Goal: Information Seeking & Learning: Learn about a topic

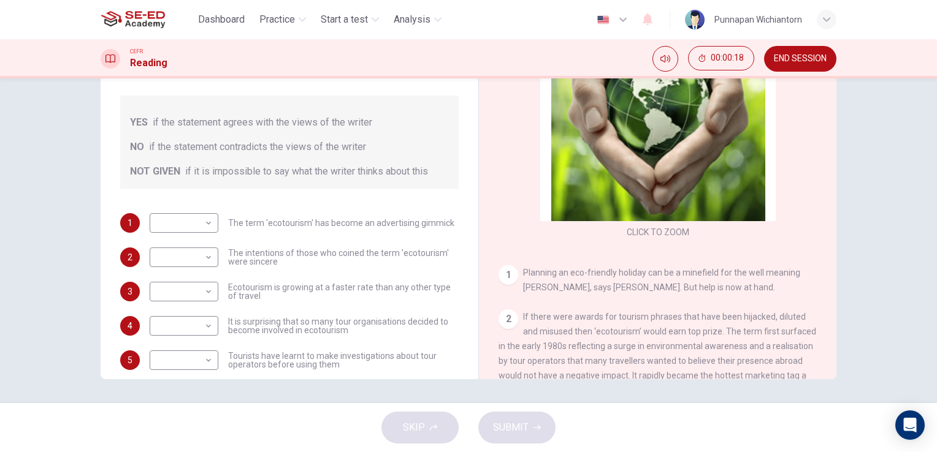
scroll to position [49, 0]
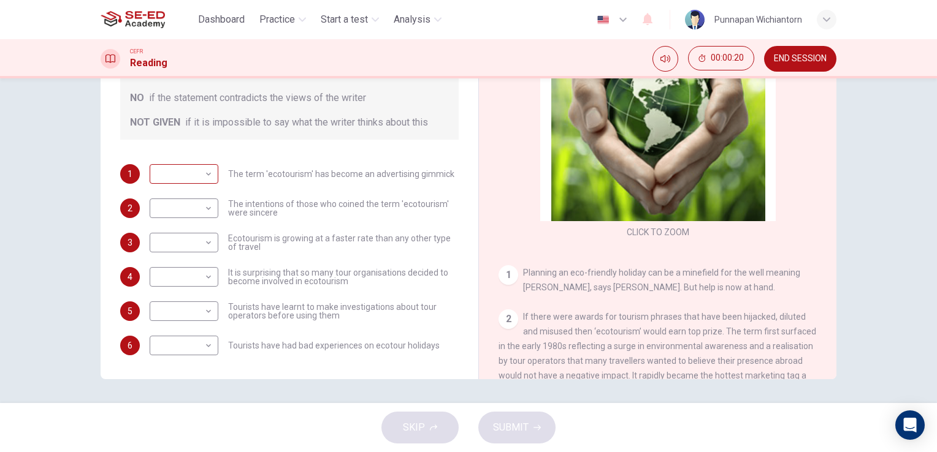
click at [196, 175] on body "This site uses cookies, as explained in our Privacy Policy . If you agree to th…" at bounding box center [468, 226] width 937 height 452
click at [248, 152] on div at bounding box center [468, 226] width 937 height 452
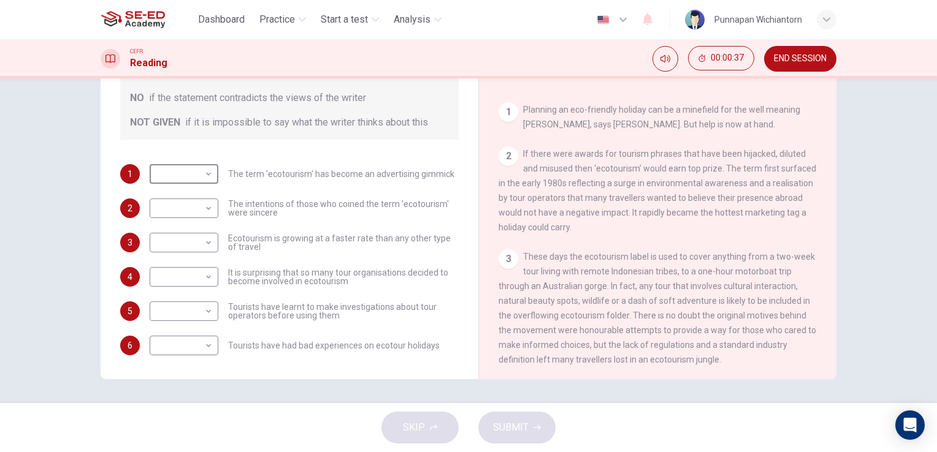
scroll to position [184, 0]
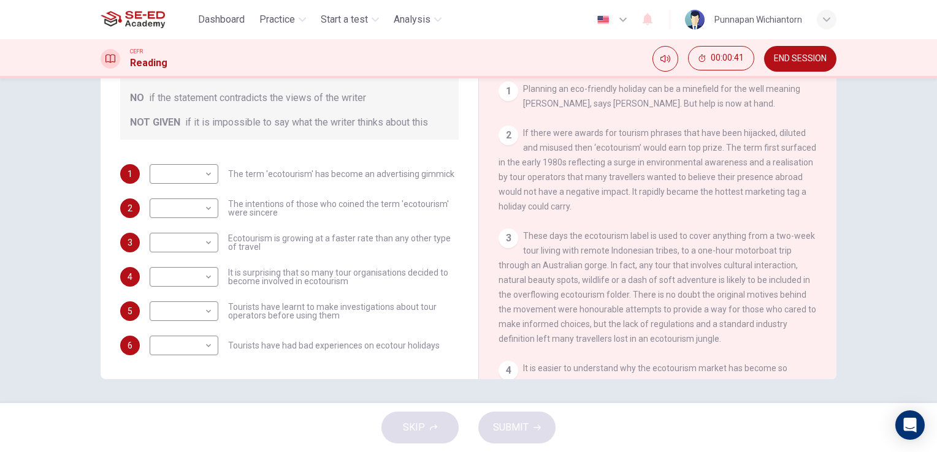
drag, startPoint x: 230, startPoint y: 169, endPoint x: 306, endPoint y: 170, distance: 76.6
click at [301, 170] on div "​ ​ The term 'ecotourism' has become an advertising gimmick" at bounding box center [302, 174] width 305 height 20
drag, startPoint x: 316, startPoint y: 170, endPoint x: 374, endPoint y: 167, distance: 58.3
click at [367, 172] on span "The term 'ecotourism' has become an advertising gimmick" at bounding box center [341, 174] width 226 height 9
click at [889, 162] on div "Questions 1 - 6 Do the following statements agree with the information given in…" at bounding box center [468, 240] width 937 height 325
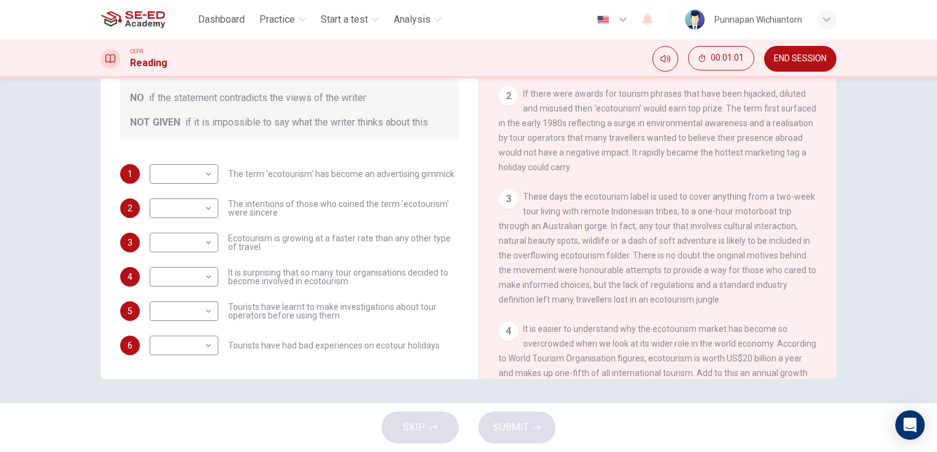
scroll to position [306, 0]
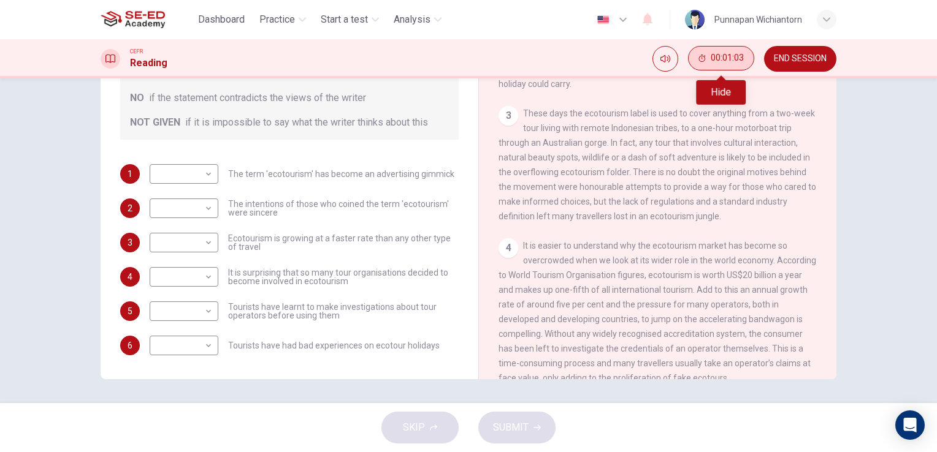
click at [723, 56] on span "00:01:03" at bounding box center [726, 58] width 33 height 10
click at [740, 59] on icon "Show" at bounding box center [742, 58] width 10 height 10
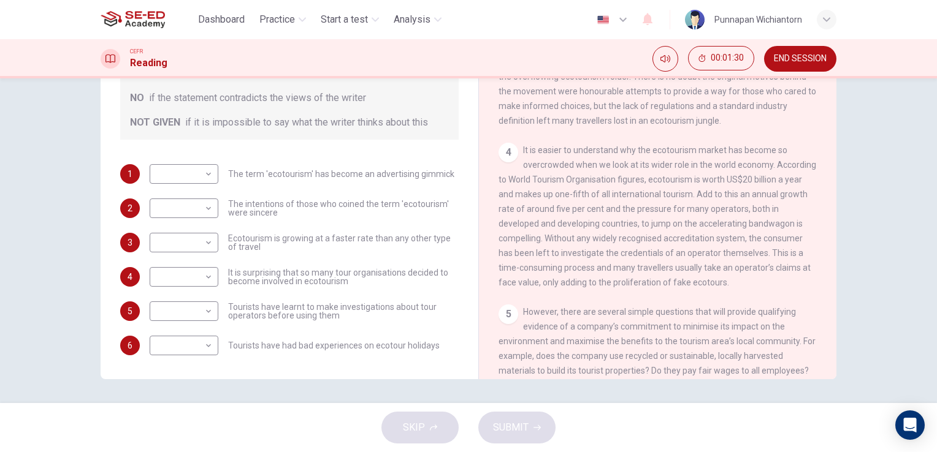
scroll to position [429, 0]
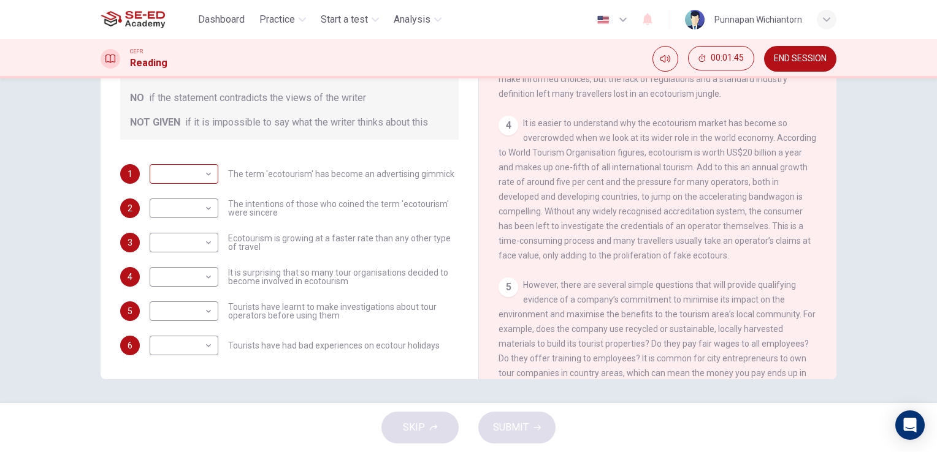
click at [200, 173] on body "This site uses cookies, as explained in our Privacy Policy . If you agree to th…" at bounding box center [468, 226] width 937 height 452
click at [184, 215] on li "NO" at bounding box center [181, 212] width 69 height 20
type input "NO"
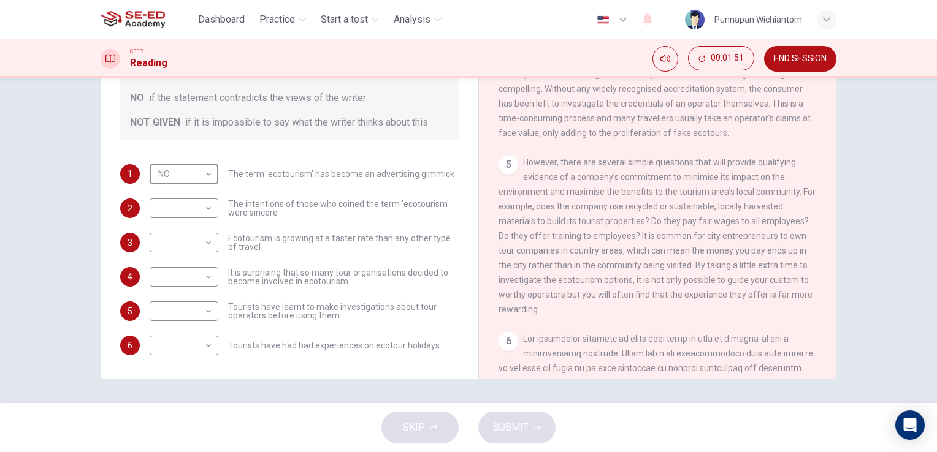
scroll to position [368, 0]
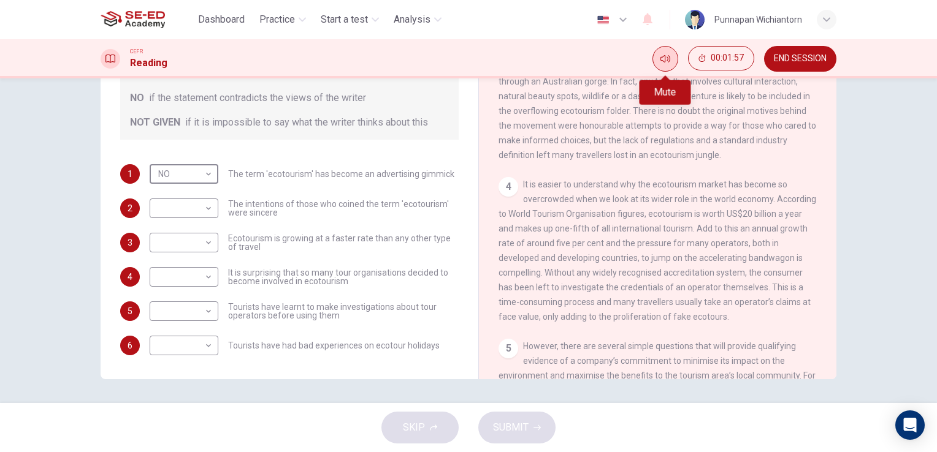
click at [662, 61] on icon "Mute" at bounding box center [665, 59] width 10 height 10
click at [662, 61] on icon "Unmute" at bounding box center [665, 59] width 10 height 10
click at [767, 58] on button "END SESSION" at bounding box center [800, 59] width 72 height 26
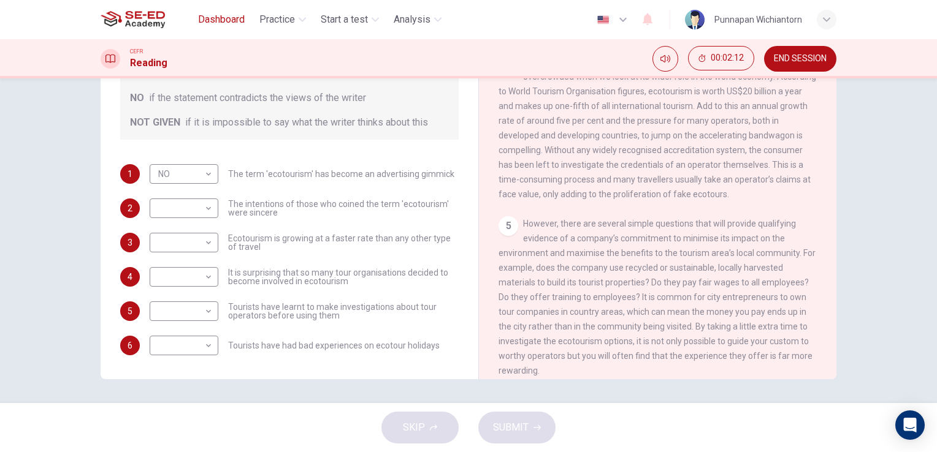
click at [211, 26] on span "Dashboard" at bounding box center [221, 19] width 47 height 15
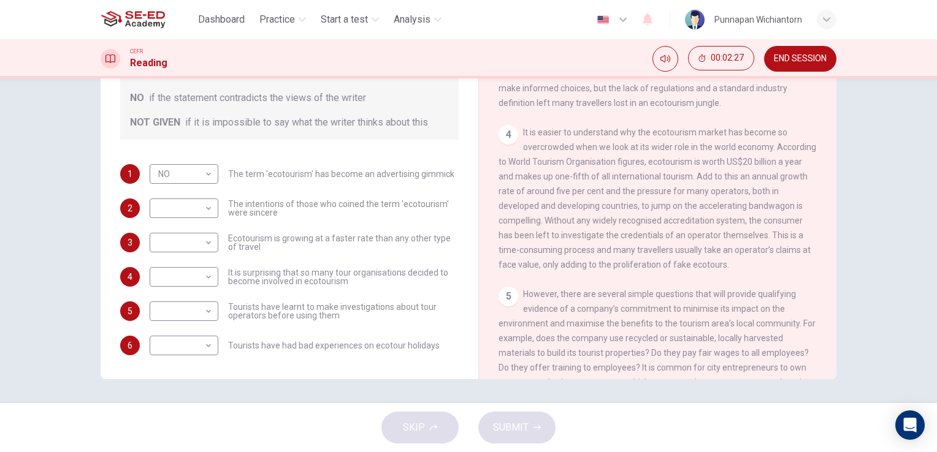
scroll to position [368, 0]
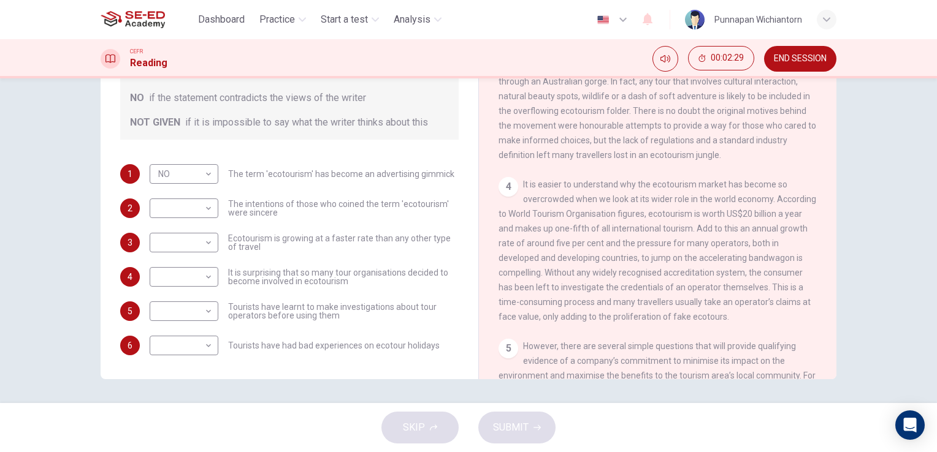
drag, startPoint x: 561, startPoint y: 197, endPoint x: 650, endPoint y: 188, distance: 88.7
click at [649, 188] on span "It is easier to understand why the ecotourism market has become so overcrowded …" at bounding box center [657, 251] width 318 height 142
click at [188, 212] on body "This site uses cookies, as explained in our Privacy Policy . If you agree to th…" at bounding box center [468, 226] width 937 height 452
click at [188, 246] on li "NO" at bounding box center [181, 247] width 69 height 20
type input "NO"
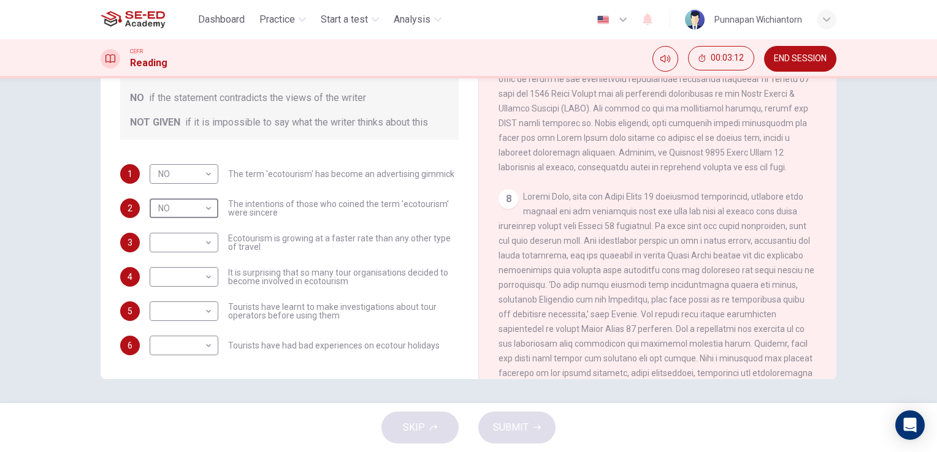
scroll to position [1250, 0]
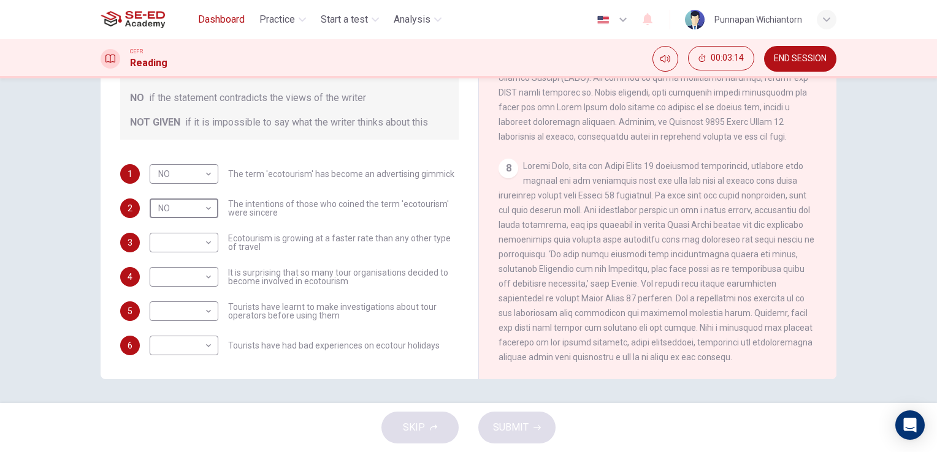
click at [243, 26] on span "Dashboard" at bounding box center [221, 19] width 47 height 15
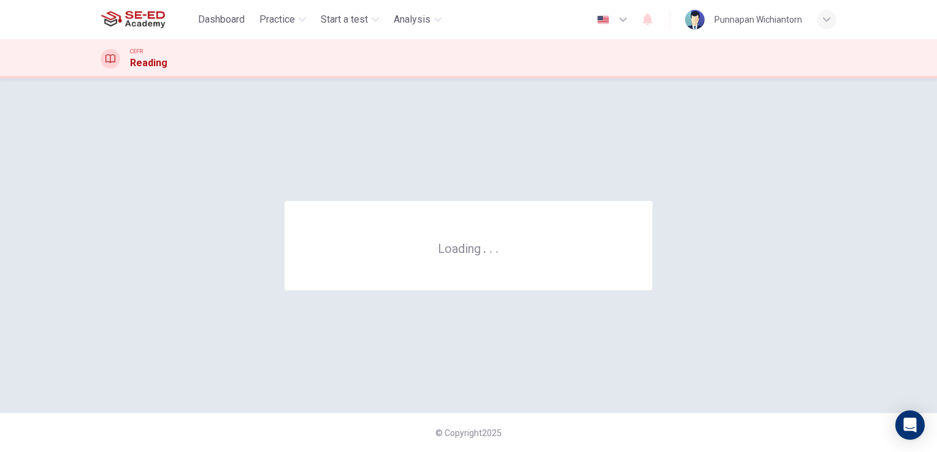
scroll to position [0, 0]
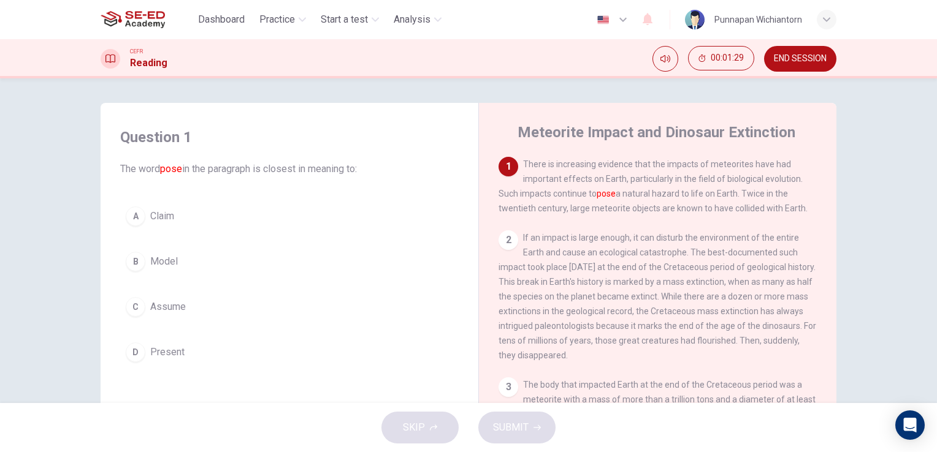
drag, startPoint x: 623, startPoint y: 163, endPoint x: 672, endPoint y: 167, distance: 49.8
click at [672, 167] on span "There is increasing evidence that the impacts of meteorites have had important …" at bounding box center [652, 186] width 309 height 54
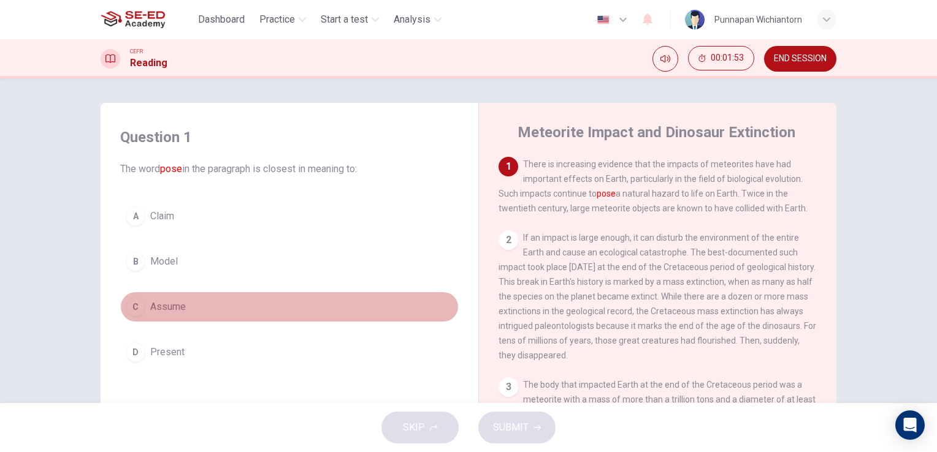
click at [329, 311] on button "C Assume" at bounding box center [289, 307] width 338 height 31
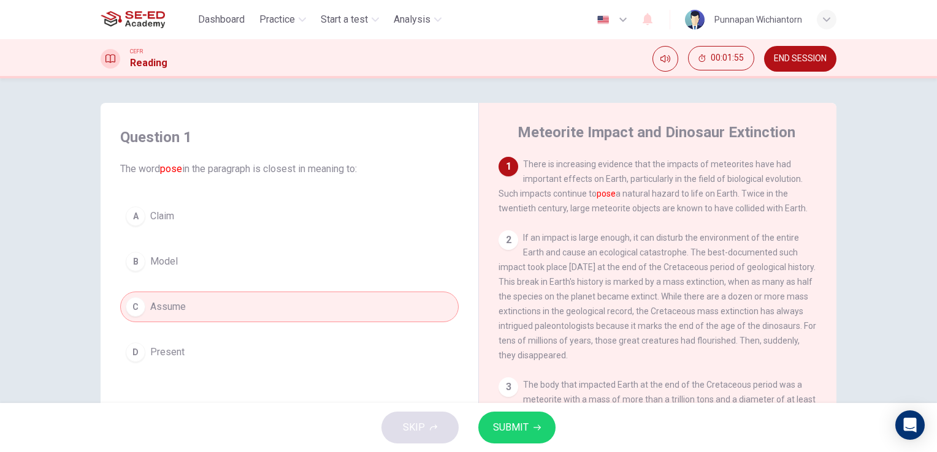
click at [514, 430] on span "SUBMIT" at bounding box center [511, 427] width 36 height 17
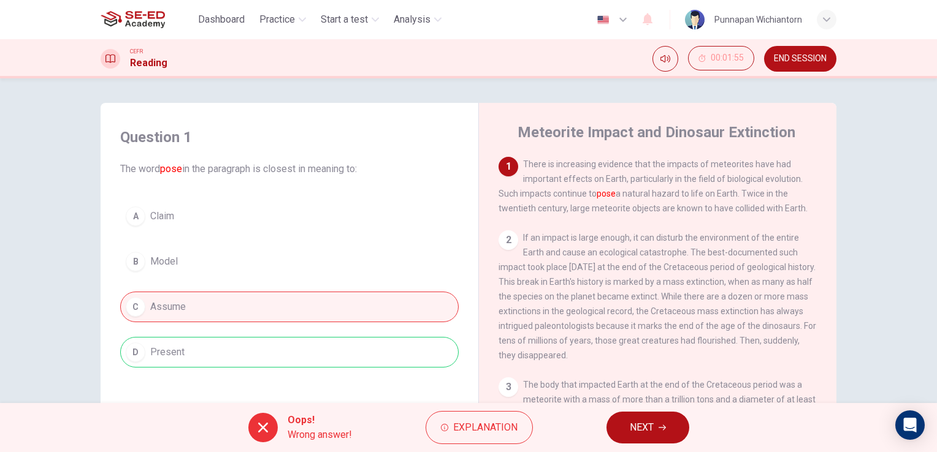
click at [672, 432] on button "NEXT" at bounding box center [647, 428] width 83 height 32
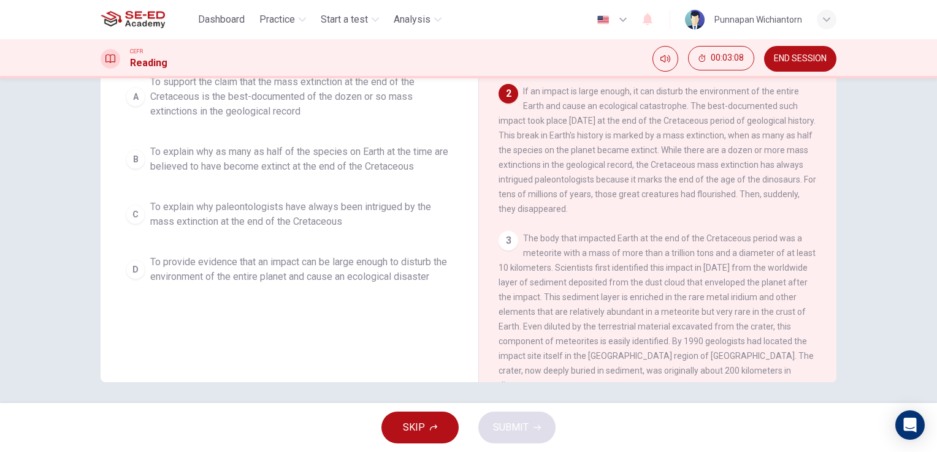
scroll to position [150, 0]
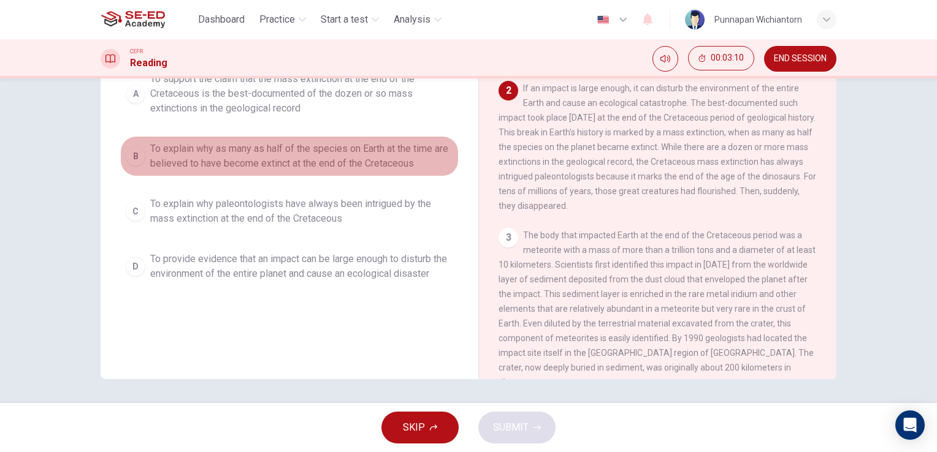
click at [215, 169] on span "To explain why as many as half of the species on Earth at the time are believed…" at bounding box center [301, 156] width 303 height 29
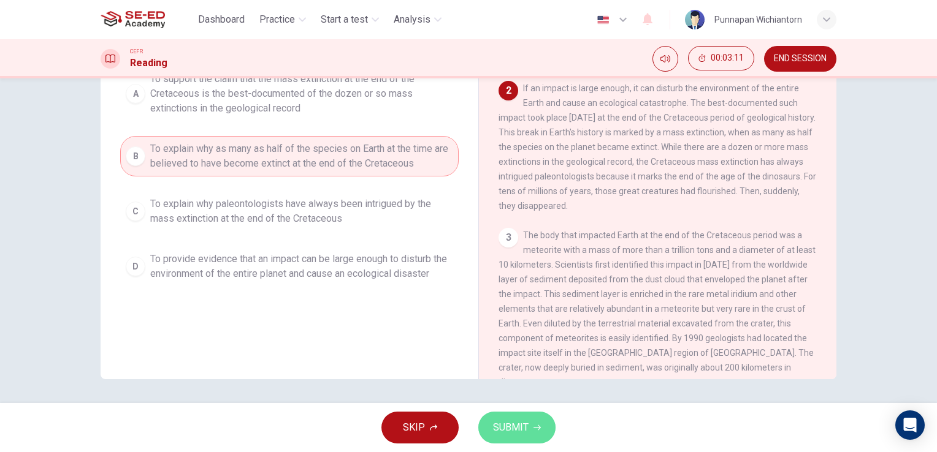
click at [516, 429] on span "SUBMIT" at bounding box center [511, 427] width 36 height 17
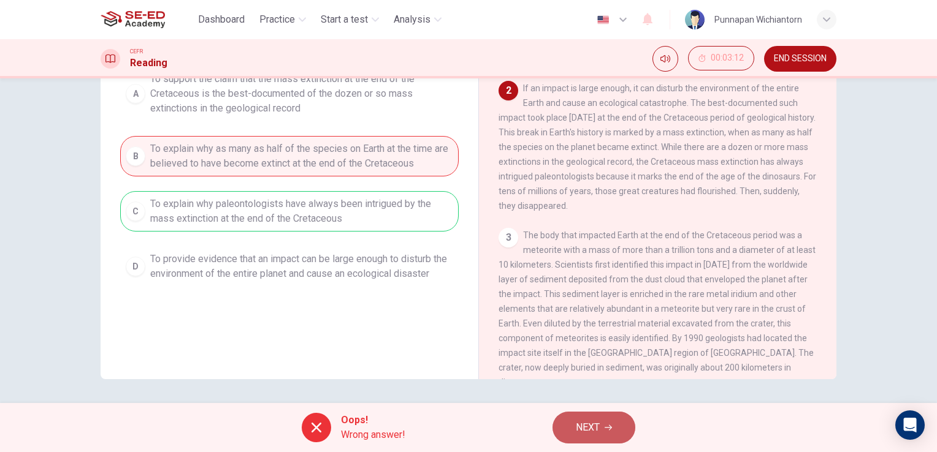
click at [570, 430] on button "NEXT" at bounding box center [593, 428] width 83 height 32
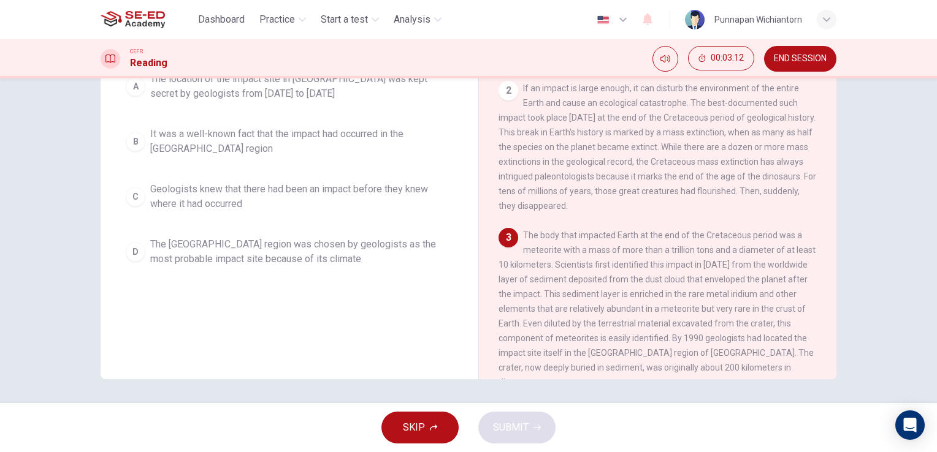
scroll to position [0, 0]
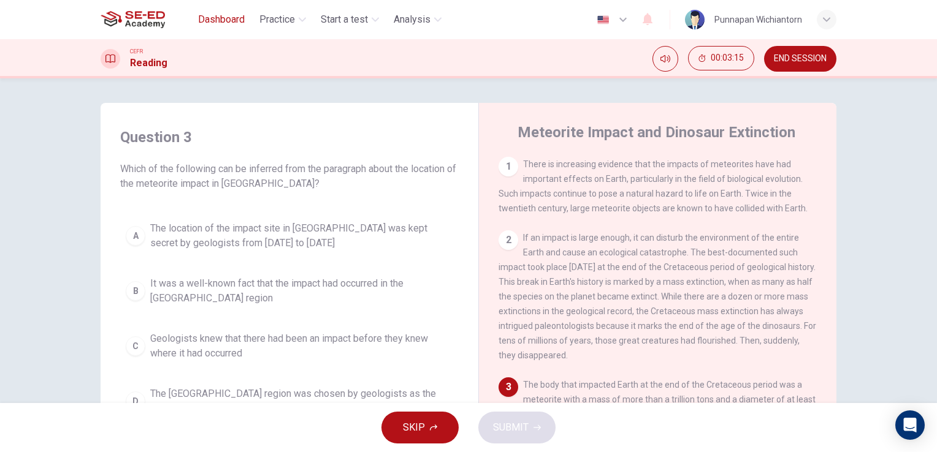
click at [232, 24] on span "Dashboard" at bounding box center [221, 19] width 47 height 15
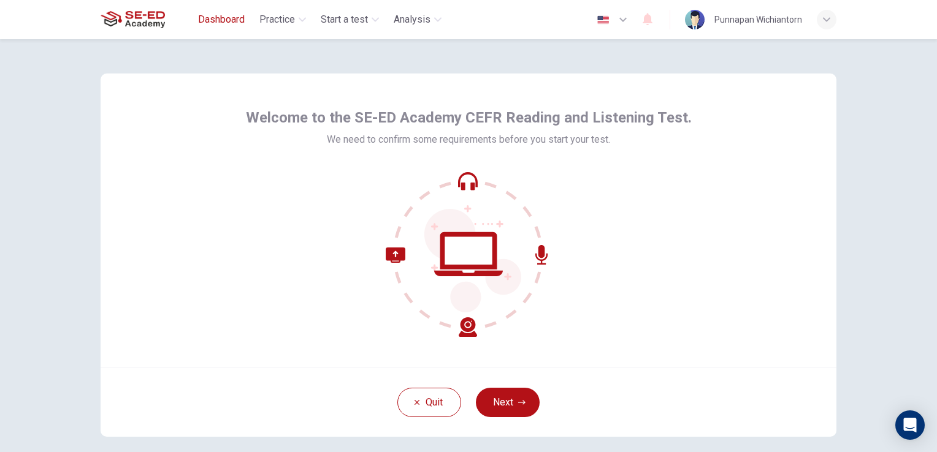
click at [239, 27] on button "Dashboard" at bounding box center [221, 20] width 56 height 22
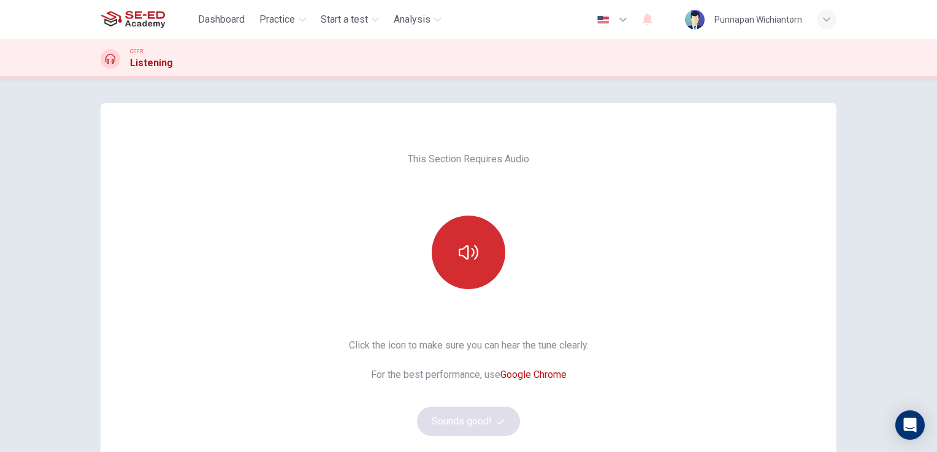
click at [450, 263] on button "button" at bounding box center [469, 253] width 74 height 74
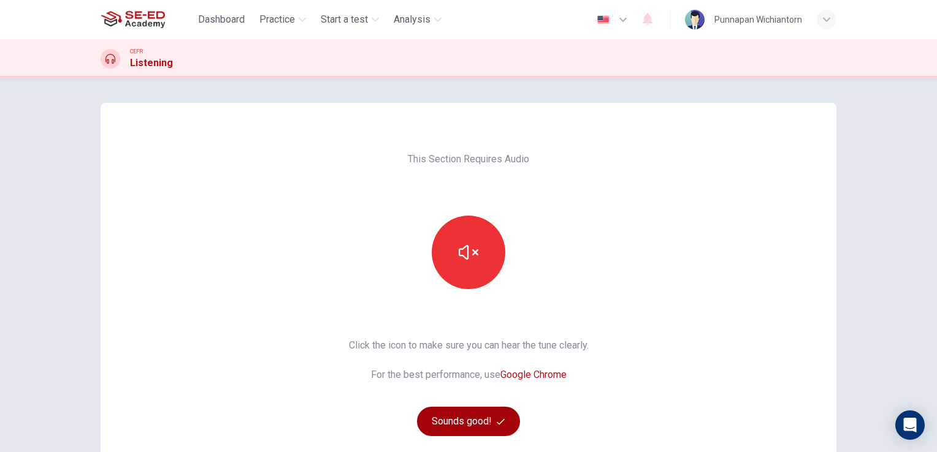
click at [477, 422] on button "Sounds good!" at bounding box center [468, 421] width 103 height 29
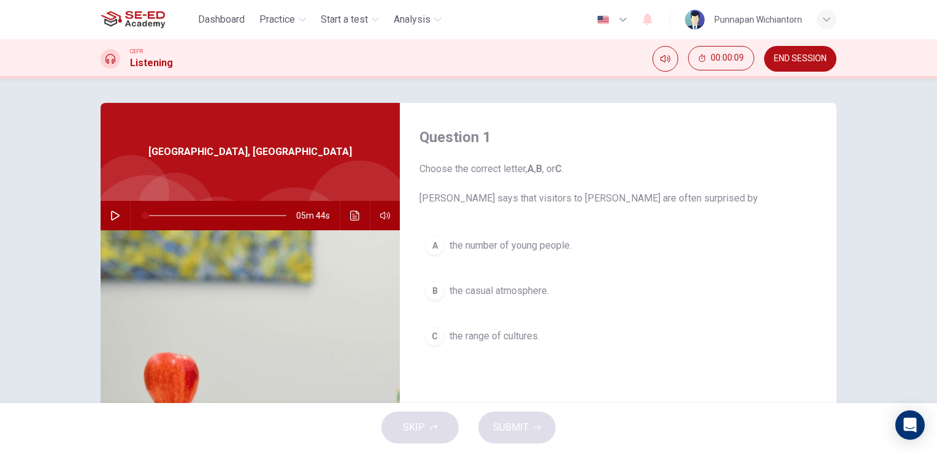
click at [111, 211] on icon "button" at bounding box center [115, 216] width 10 height 10
drag, startPoint x: 196, startPoint y: 216, endPoint x: 134, endPoint y: 227, distance: 63.0
click at [145, 219] on span at bounding box center [148, 215] width 7 height 7
click at [442, 262] on div "A the number of young people. B the casual atmosphere. C the range of cultures." at bounding box center [617, 303] width 397 height 146
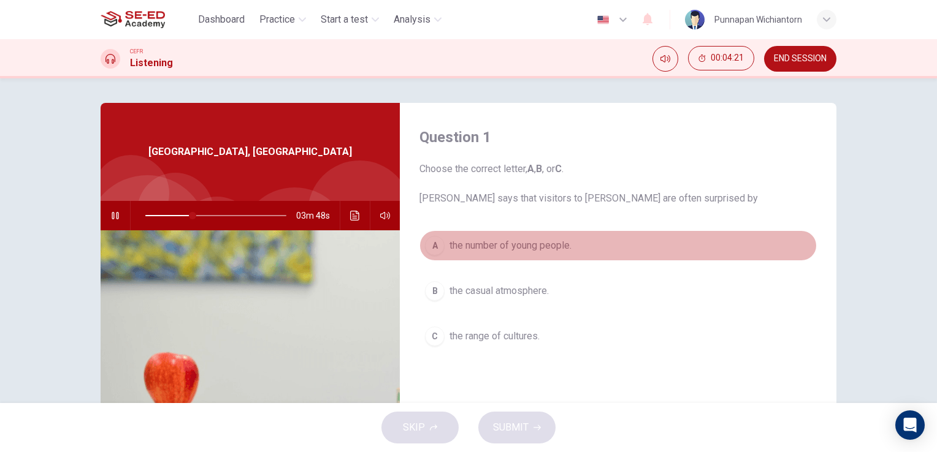
click at [436, 252] on div "A" at bounding box center [435, 246] width 20 height 20
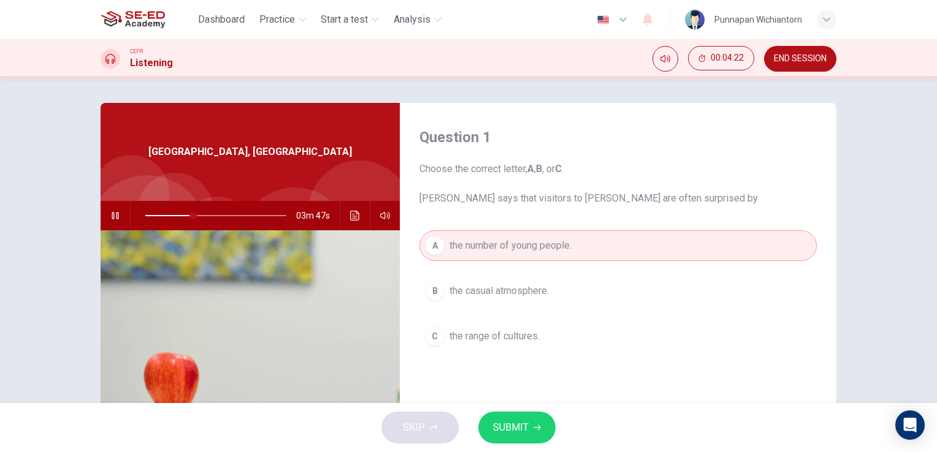
click at [514, 432] on span "SUBMIT" at bounding box center [511, 427] width 36 height 17
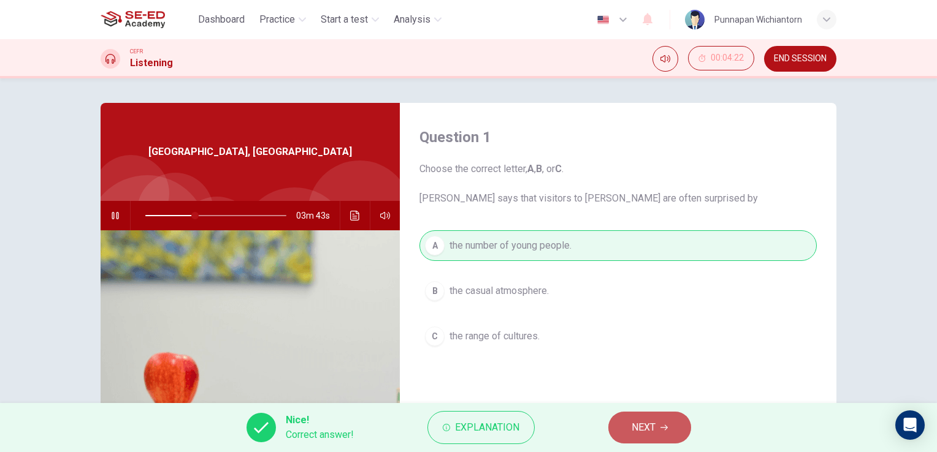
click at [662, 428] on icon "button" at bounding box center [663, 427] width 7 height 7
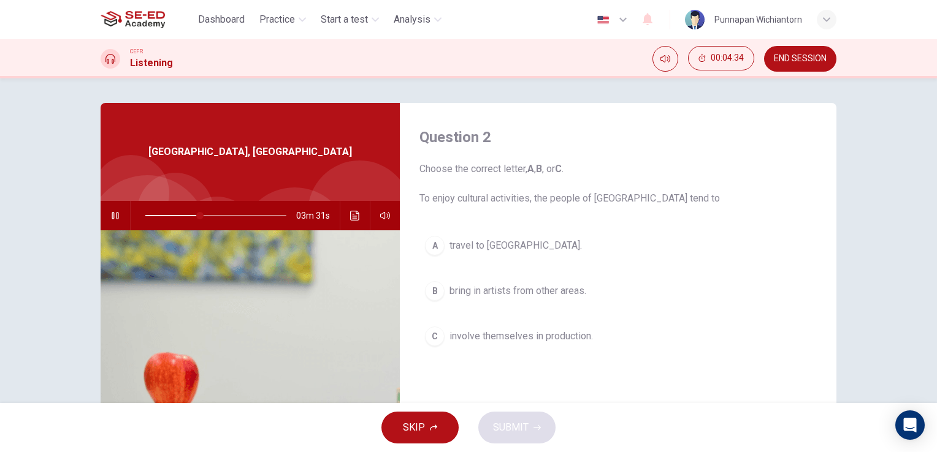
click at [462, 298] on button "B bring in artists from other areas." at bounding box center [617, 291] width 397 height 31
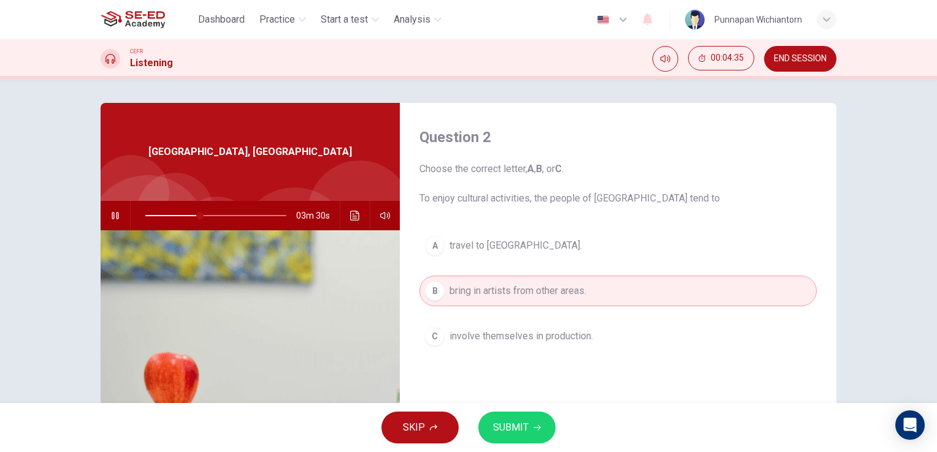
click at [512, 428] on span "SUBMIT" at bounding box center [511, 427] width 36 height 17
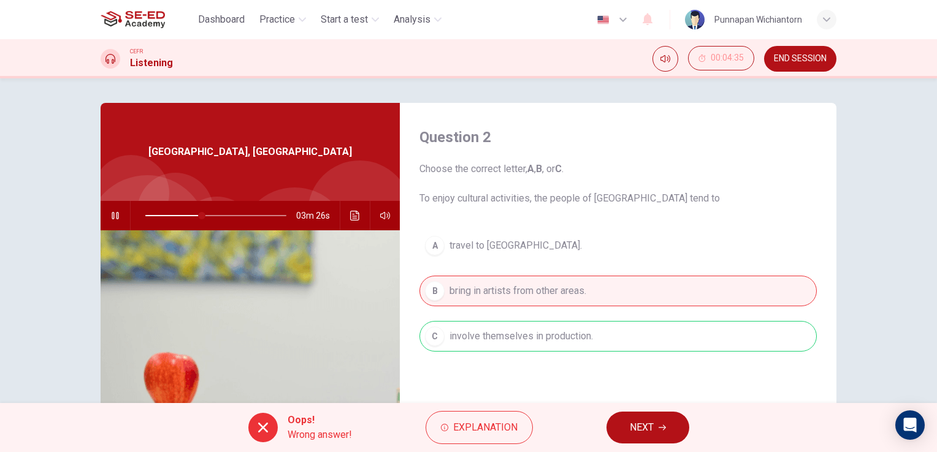
click at [628, 428] on button "NEXT" at bounding box center [647, 428] width 83 height 32
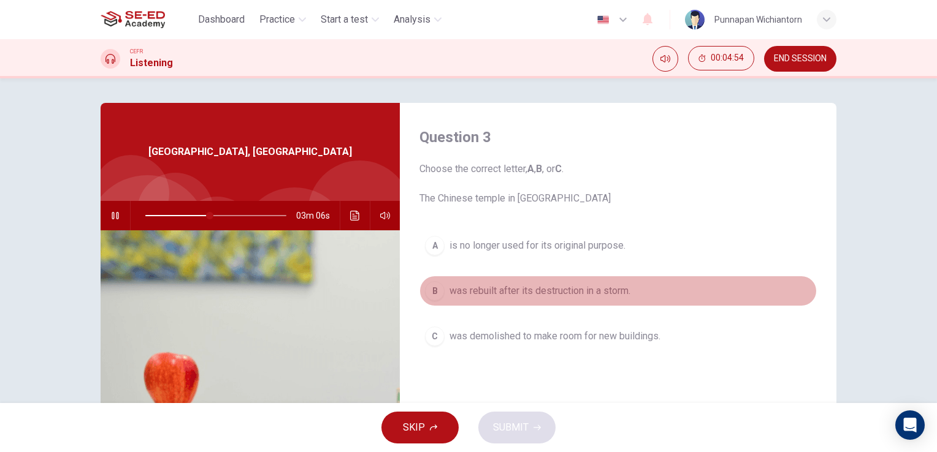
click at [493, 291] on span "was rebuilt after its destruction in a storm." at bounding box center [539, 291] width 181 height 15
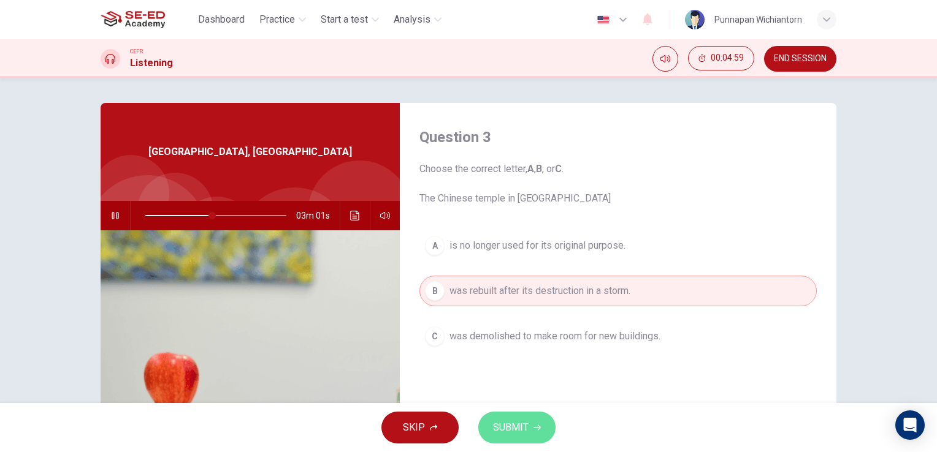
click at [505, 435] on span "SUBMIT" at bounding box center [511, 427] width 36 height 17
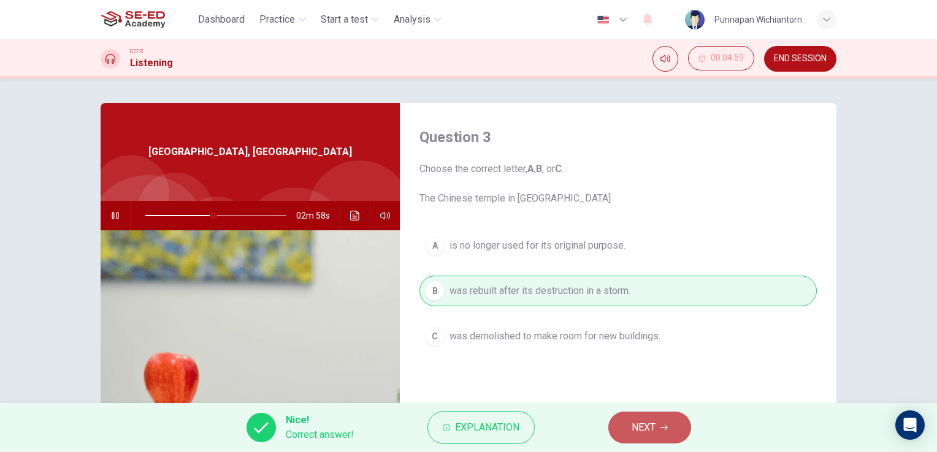
click at [634, 425] on span "NEXT" at bounding box center [643, 427] width 24 height 17
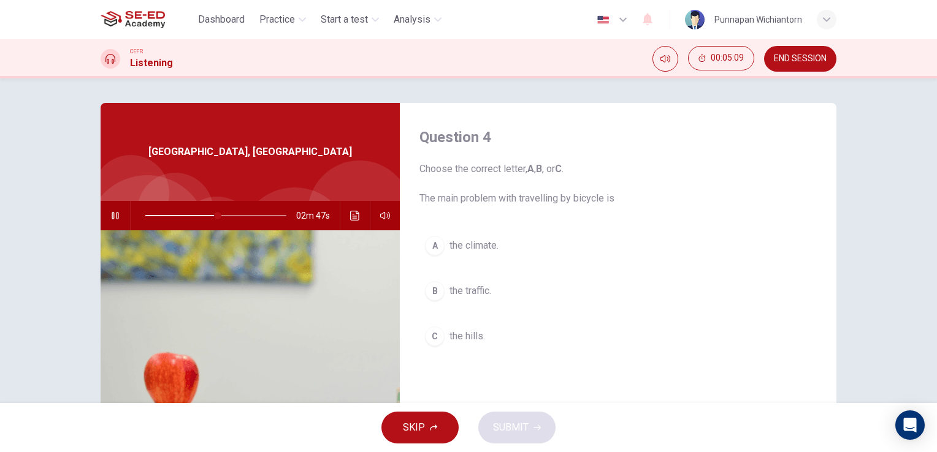
click at [490, 249] on span "the climate." at bounding box center [473, 245] width 49 height 15
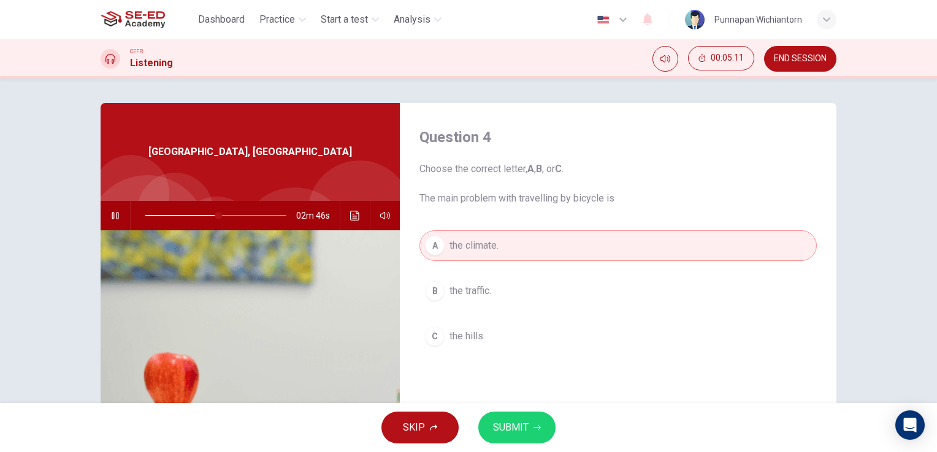
click at [512, 433] on span "SUBMIT" at bounding box center [511, 427] width 36 height 17
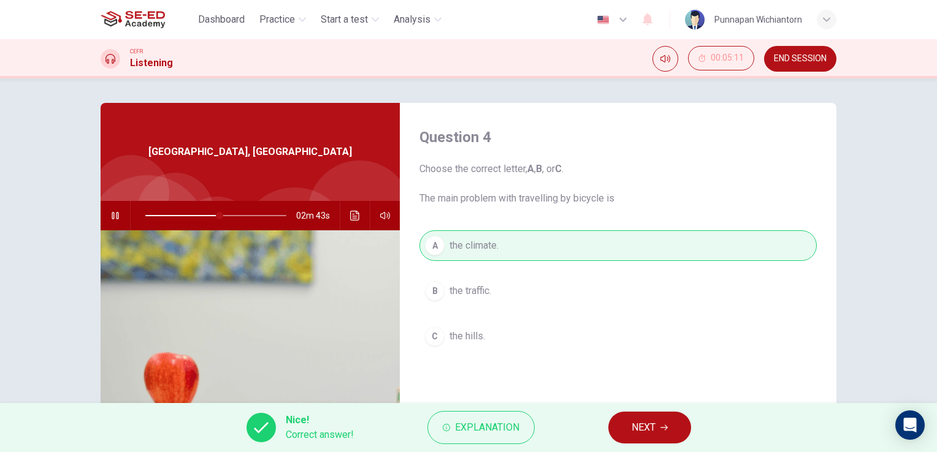
click at [634, 428] on span "NEXT" at bounding box center [643, 427] width 24 height 17
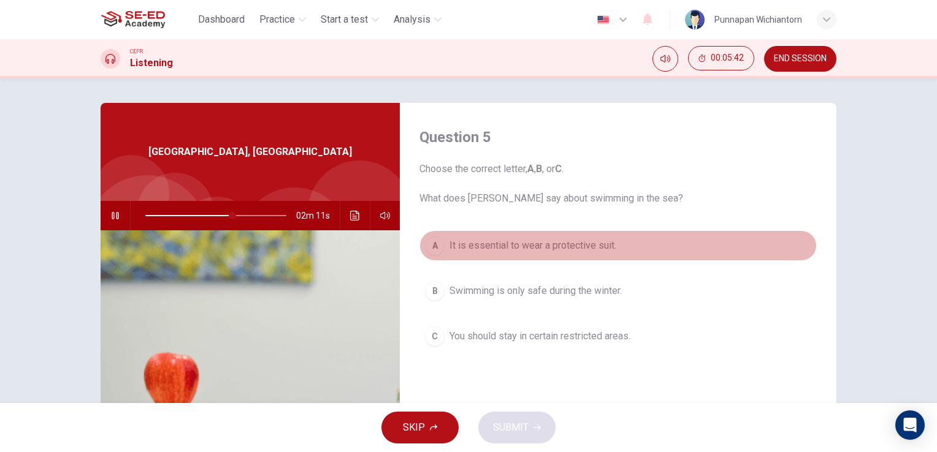
click at [552, 248] on span "It is essential to wear a protective suit." at bounding box center [532, 245] width 167 height 15
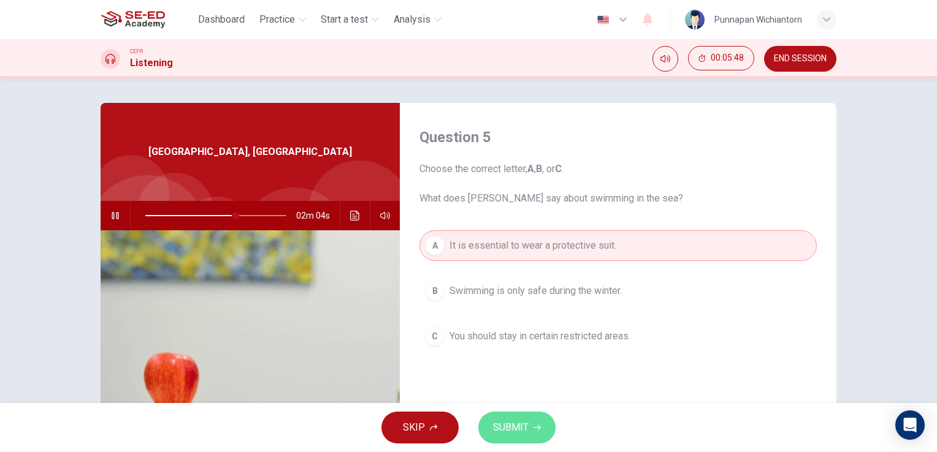
click at [525, 426] on span "SUBMIT" at bounding box center [511, 427] width 36 height 17
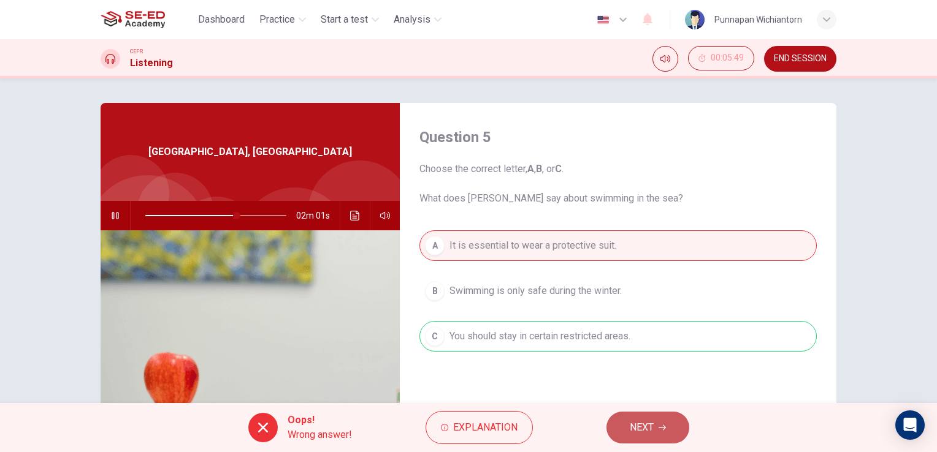
click at [627, 425] on button "NEXT" at bounding box center [647, 428] width 83 height 32
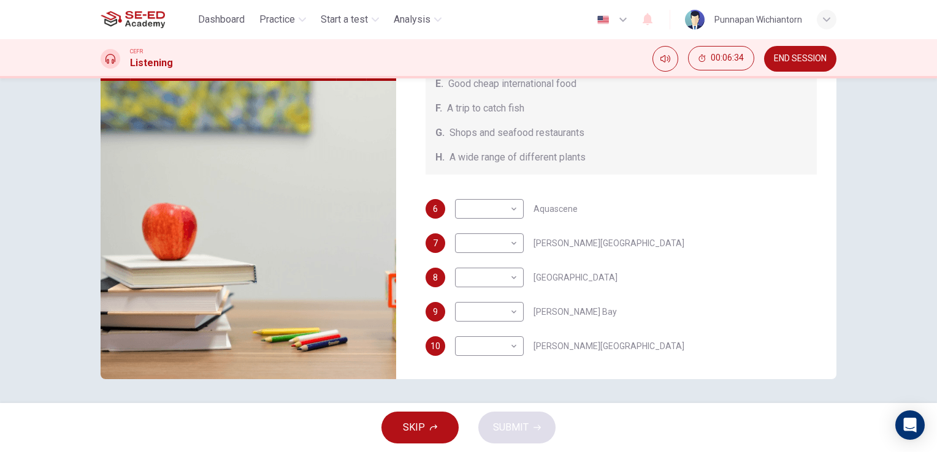
scroll to position [137, 0]
click at [490, 211] on body "This site uses cookies, as explained in our Privacy Policy . If you agree to th…" at bounding box center [468, 226] width 937 height 452
click at [645, 161] on div at bounding box center [468, 226] width 937 height 452
click at [508, 213] on body "This site uses cookies, as explained in our Privacy Policy . If you agree to th…" at bounding box center [468, 226] width 937 height 452
click at [619, 169] on div at bounding box center [468, 226] width 937 height 452
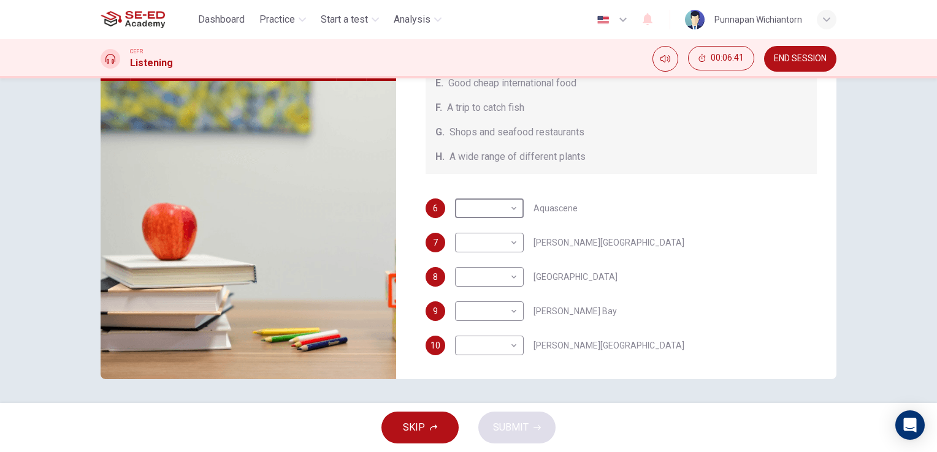
click at [613, 204] on div "6 ​ ​ Aquascene" at bounding box center [621, 209] width 392 height 20
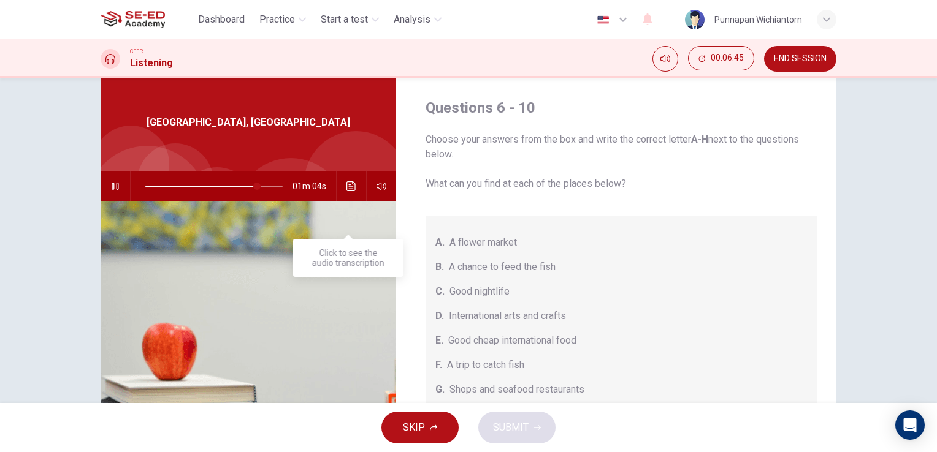
scroll to position [0, 0]
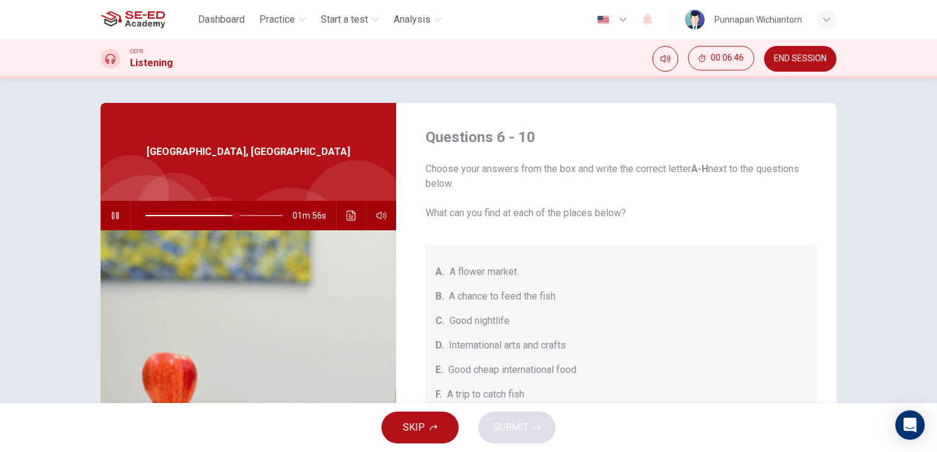
drag, startPoint x: 251, startPoint y: 216, endPoint x: 233, endPoint y: 217, distance: 17.8
click at [233, 217] on span at bounding box center [235, 215] width 7 height 7
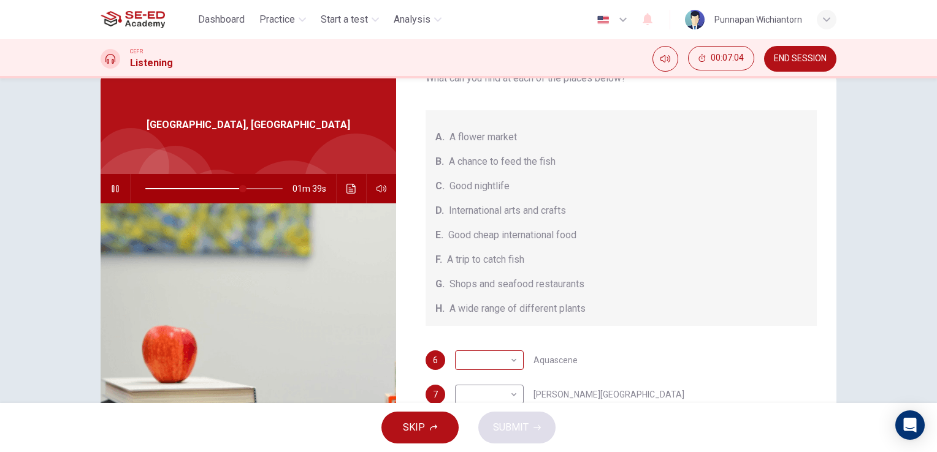
scroll to position [137, 0]
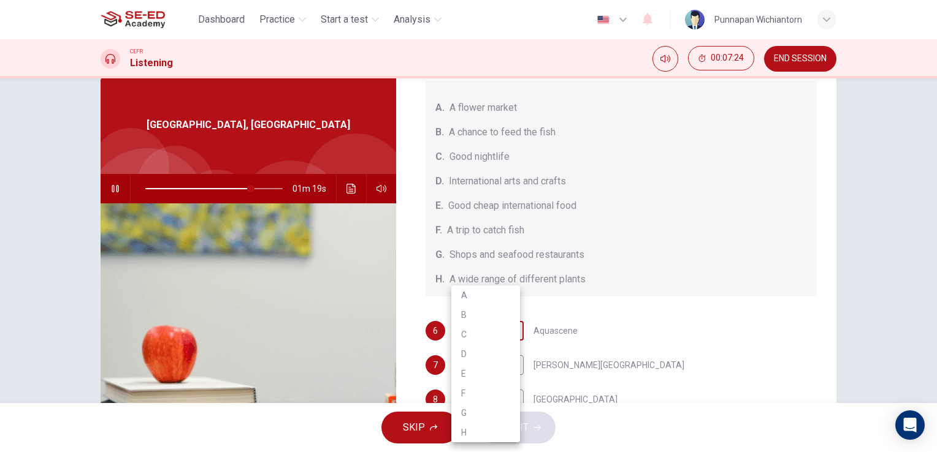
click at [499, 328] on body "This site uses cookies, as explained in our Privacy Policy . If you agree to th…" at bounding box center [468, 226] width 937 height 452
click at [493, 316] on li "B" at bounding box center [485, 315] width 69 height 20
type input "77"
type input "B"
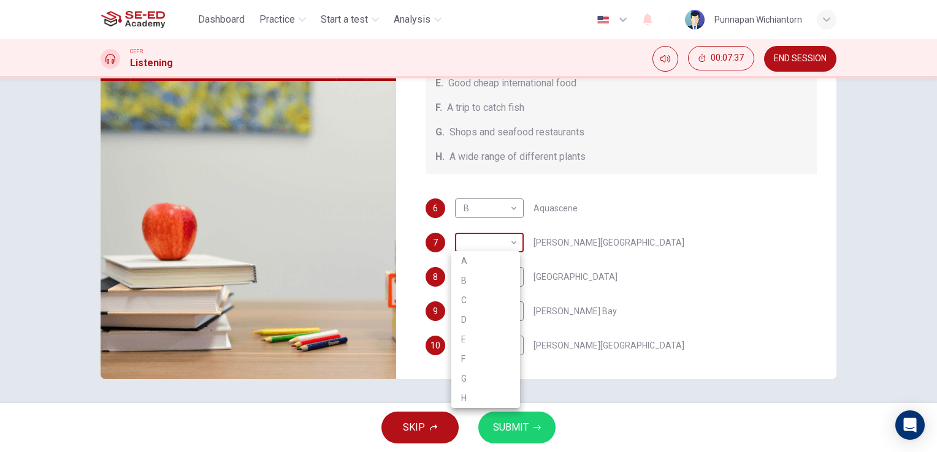
click at [507, 244] on body "This site uses cookies, as explained in our Privacy Policy . If you agree to th…" at bounding box center [468, 226] width 937 height 452
click at [693, 195] on div at bounding box center [468, 226] width 937 height 452
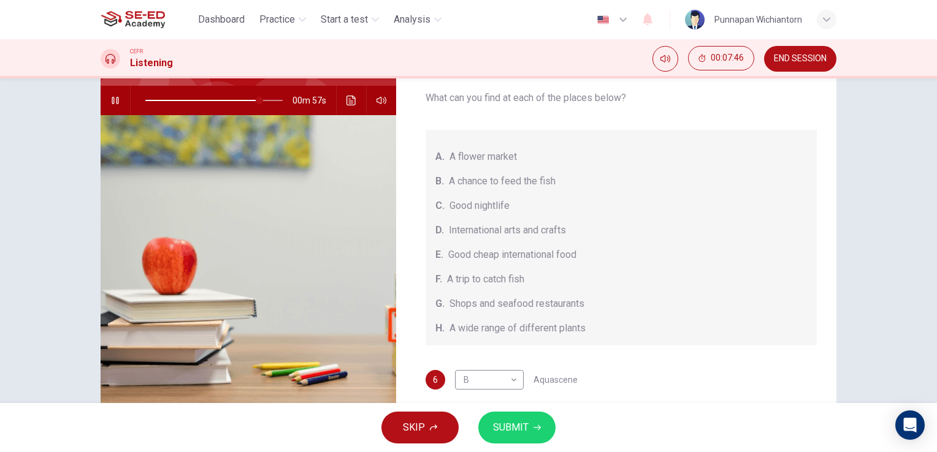
scroll to position [88, 0]
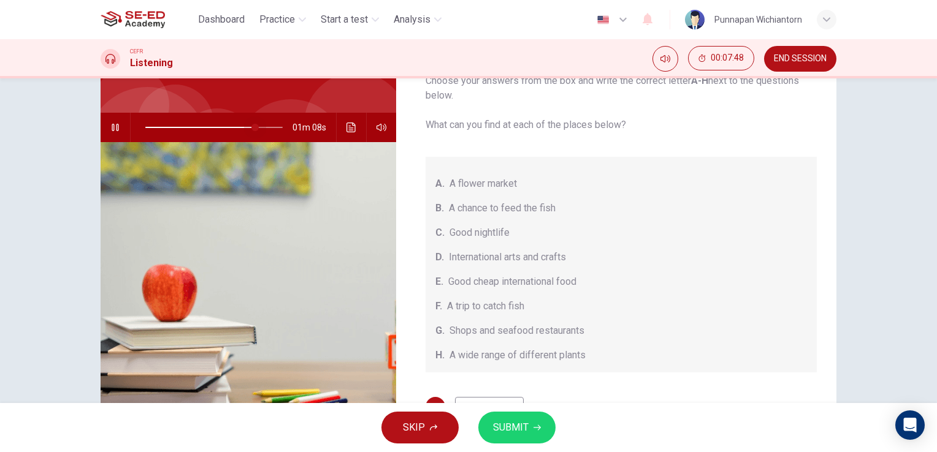
drag, startPoint x: 257, startPoint y: 126, endPoint x: 248, endPoint y: 127, distance: 8.7
click at [251, 127] on span at bounding box center [254, 127] width 7 height 7
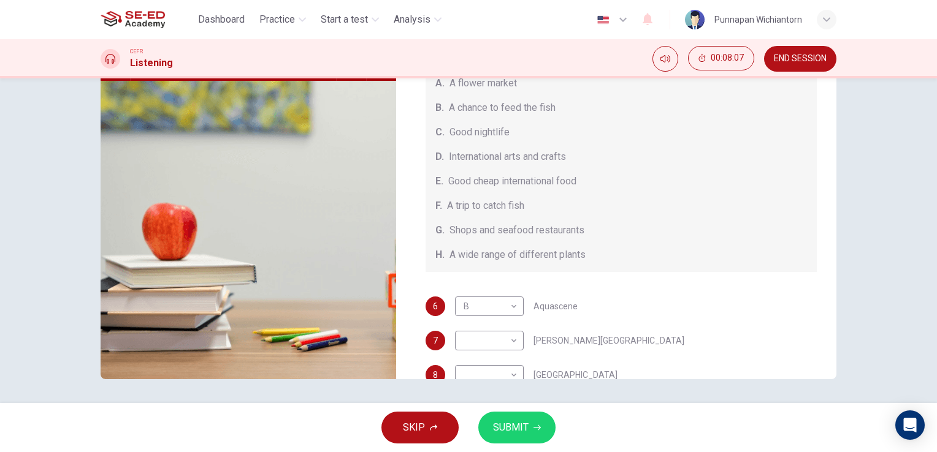
scroll to position [61, 0]
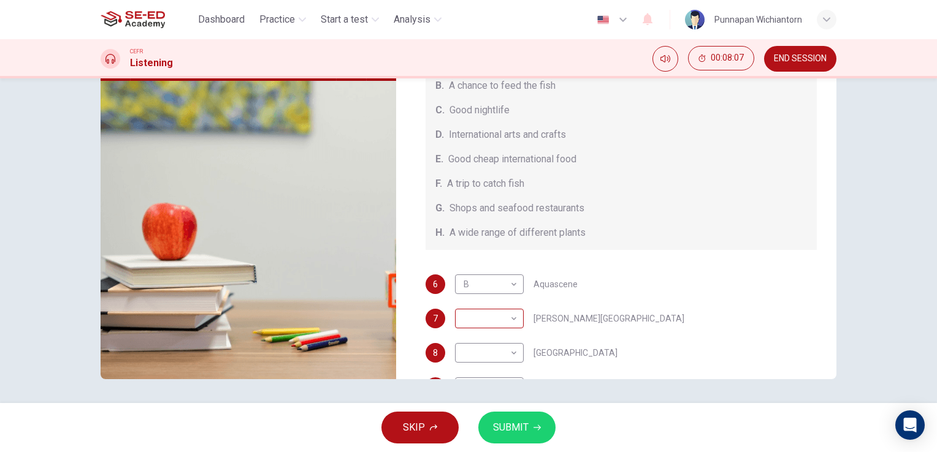
click at [496, 318] on body "This site uses cookies, as explained in our Privacy Policy . If you agree to th…" at bounding box center [468, 226] width 937 height 452
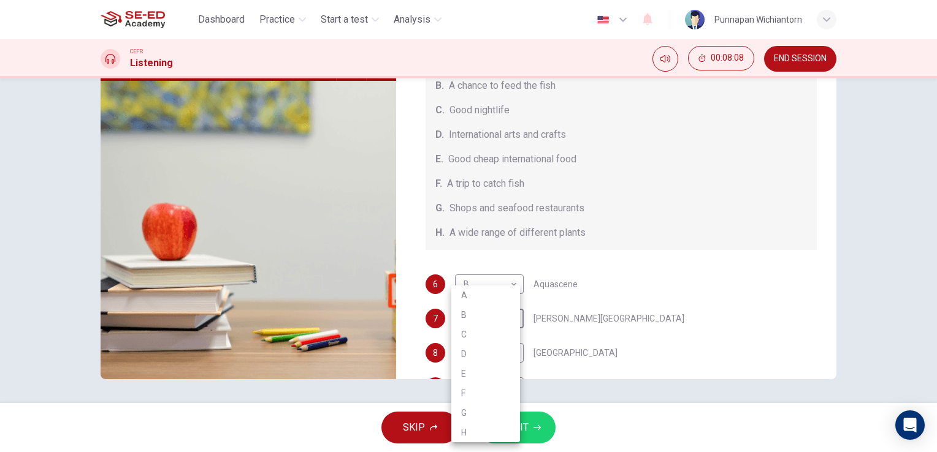
click at [478, 353] on li "D" at bounding box center [485, 354] width 69 height 20
type input "83"
type input "D"
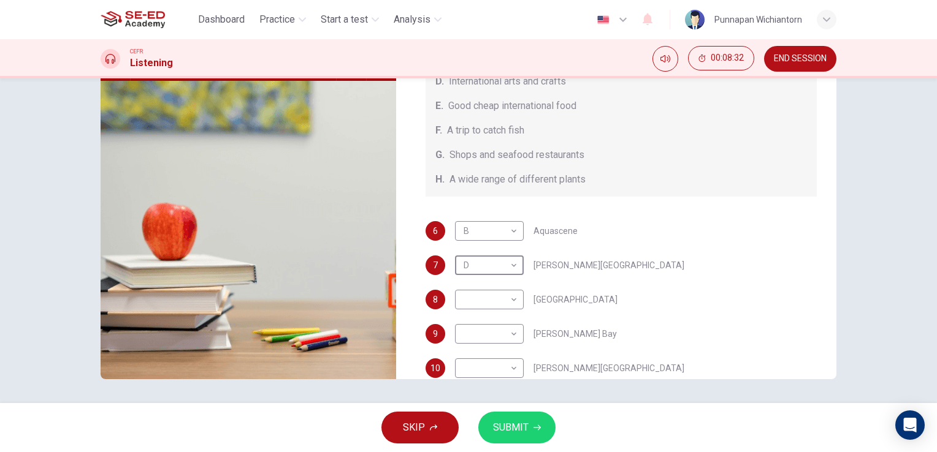
scroll to position [137, 0]
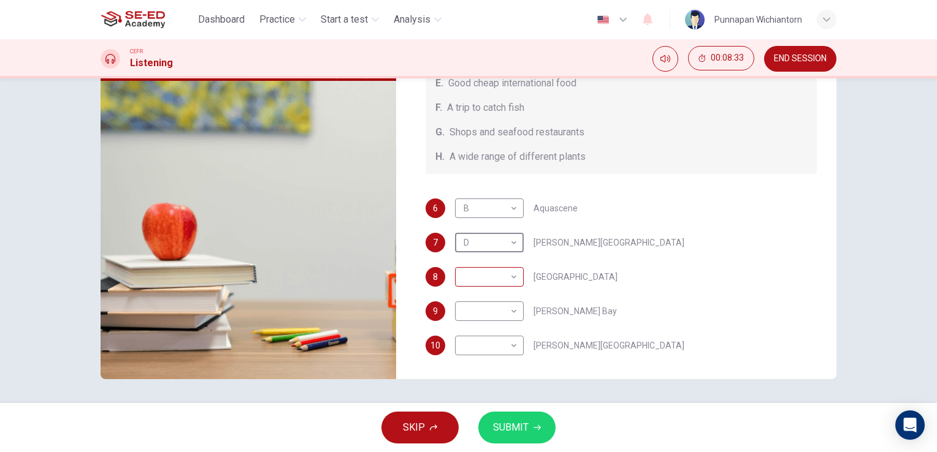
click at [508, 278] on body "This site uses cookies, as explained in our Privacy Policy . If you agree to th…" at bounding box center [468, 226] width 937 height 452
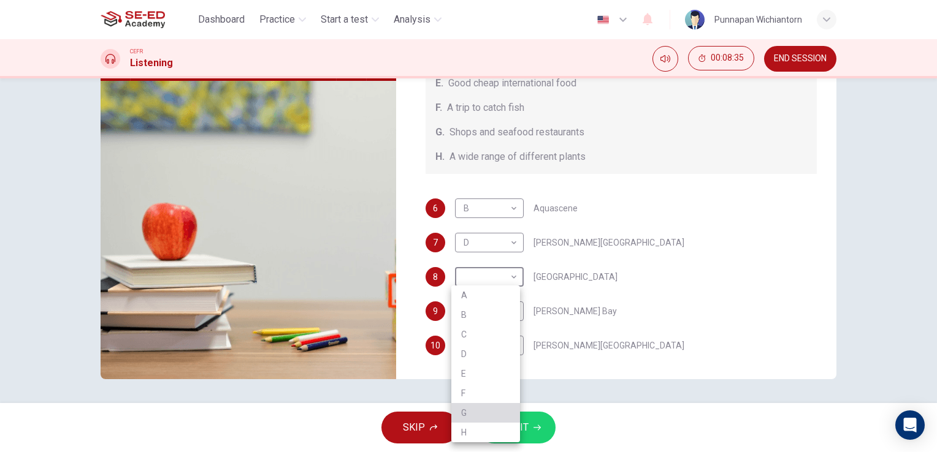
click at [471, 417] on li "G" at bounding box center [485, 413] width 69 height 20
type input "91"
type input "G"
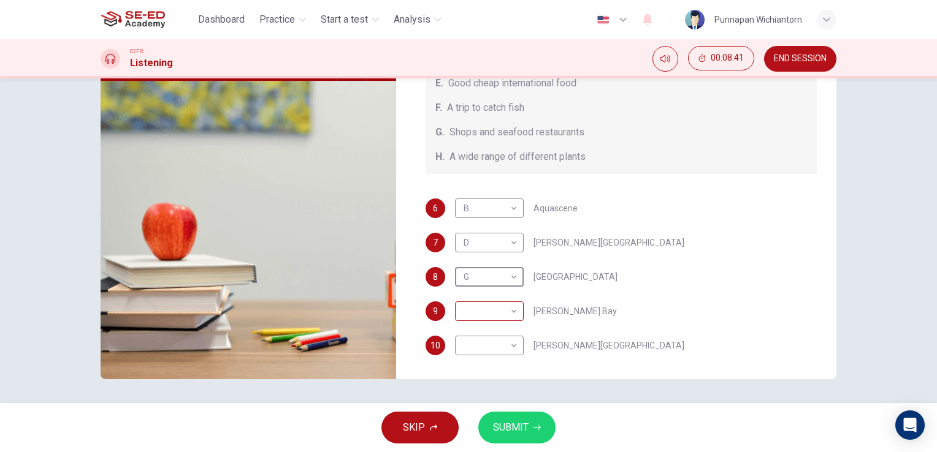
click at [504, 310] on body "This site uses cookies, as explained in our Privacy Policy . If you agree to th…" at bounding box center [468, 226] width 937 height 452
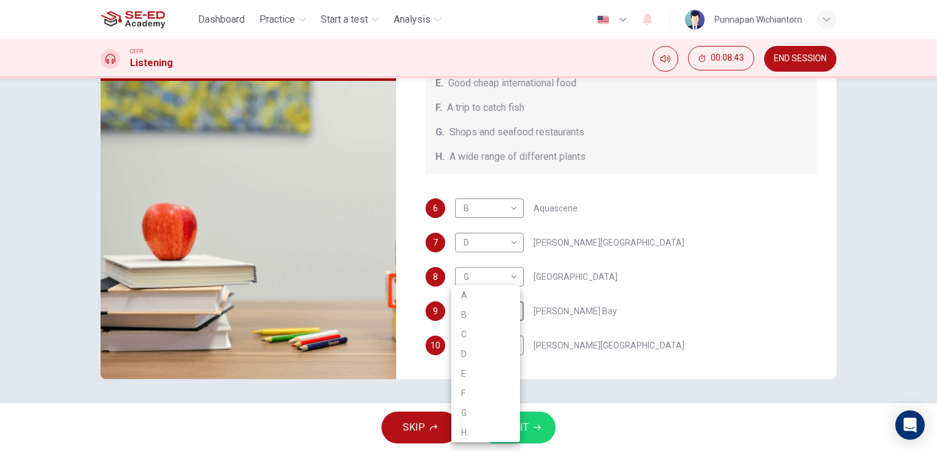
click at [473, 335] on li "C" at bounding box center [485, 335] width 69 height 20
type input "93"
type input "C"
click at [495, 344] on body "This site uses cookies, as explained in our Privacy Policy . If you agree to th…" at bounding box center [468, 226] width 937 height 452
click at [598, 325] on div at bounding box center [468, 226] width 937 height 452
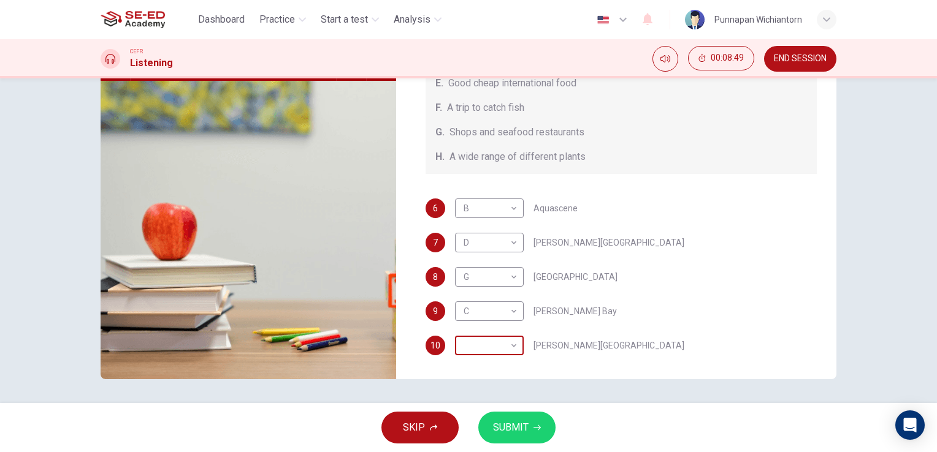
click at [509, 347] on body "This site uses cookies, as explained in our Privacy Policy . If you agree to th…" at bounding box center [468, 226] width 937 height 452
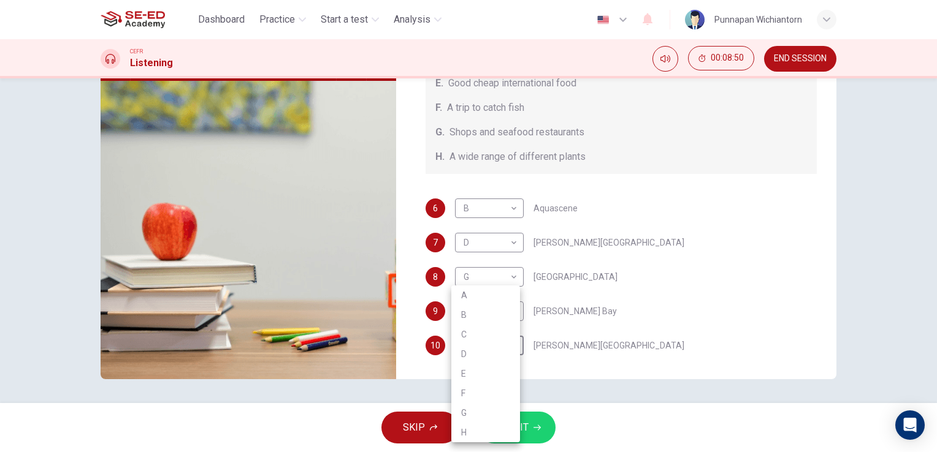
click at [599, 344] on div at bounding box center [468, 226] width 937 height 452
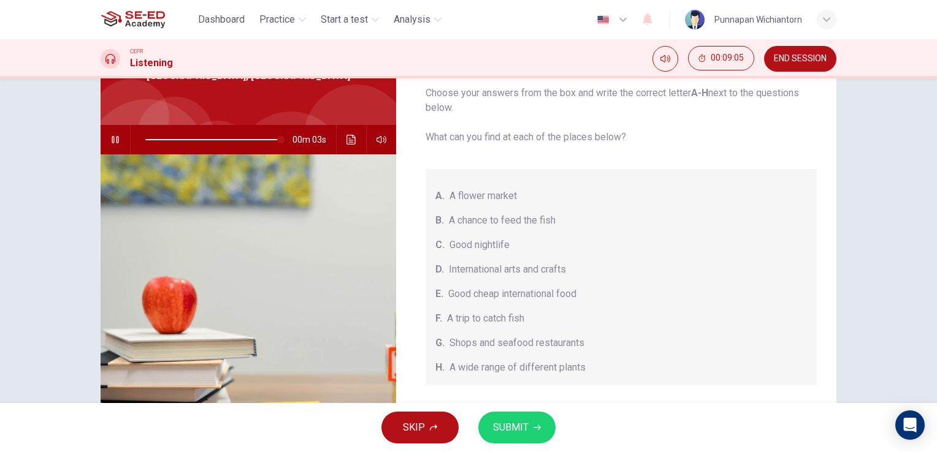
scroll to position [0, 0]
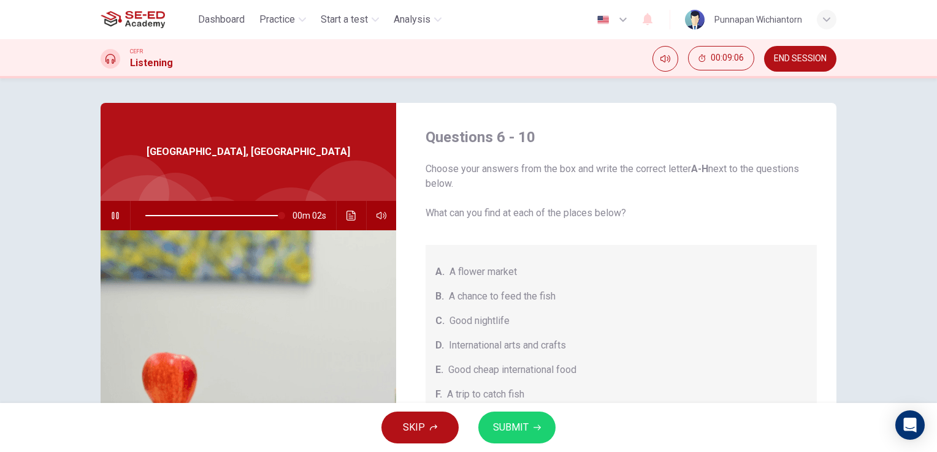
click at [105, 217] on button "button" at bounding box center [115, 215] width 20 height 29
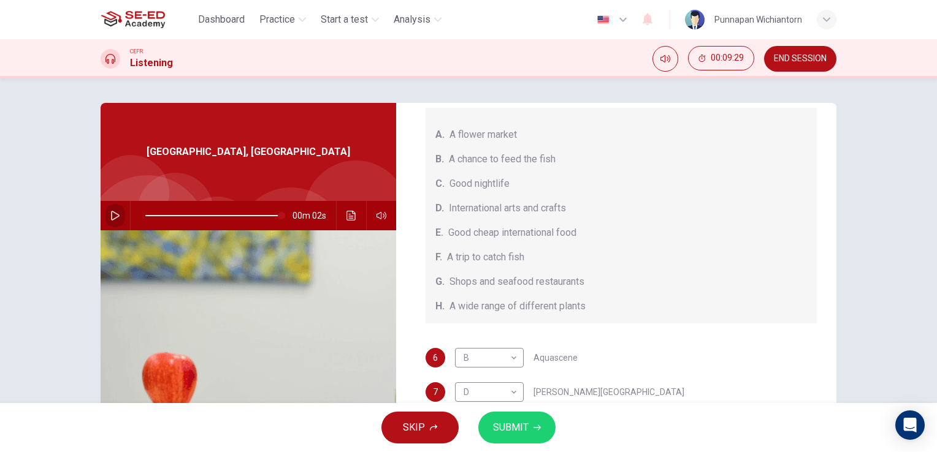
click at [115, 221] on button "button" at bounding box center [115, 215] width 20 height 29
drag, startPoint x: 145, startPoint y: 215, endPoint x: 260, endPoint y: 212, distance: 115.3
click at [260, 212] on span at bounding box center [262, 215] width 7 height 7
click at [113, 213] on icon "button" at bounding box center [115, 216] width 9 height 10
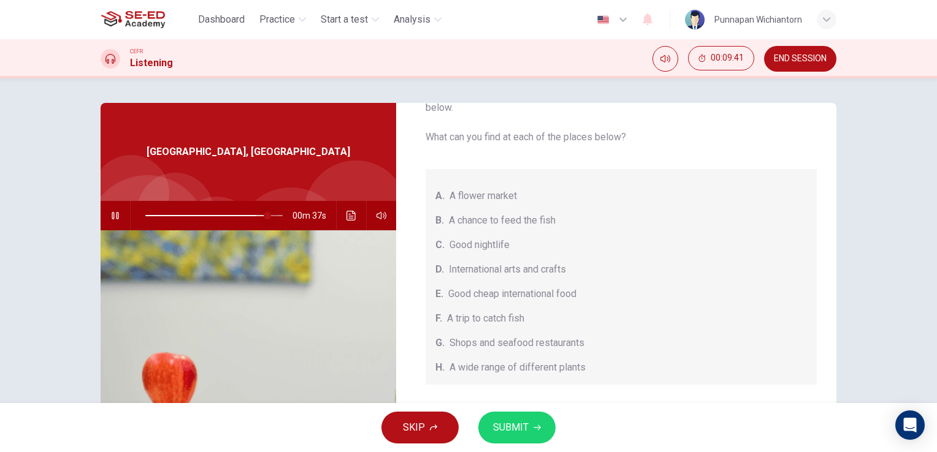
click at [264, 212] on span at bounding box center [267, 215] width 7 height 7
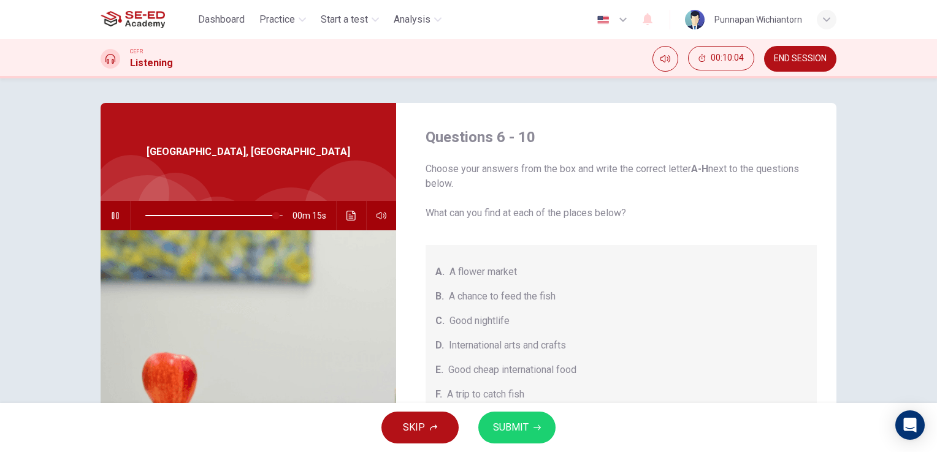
scroll to position [150, 0]
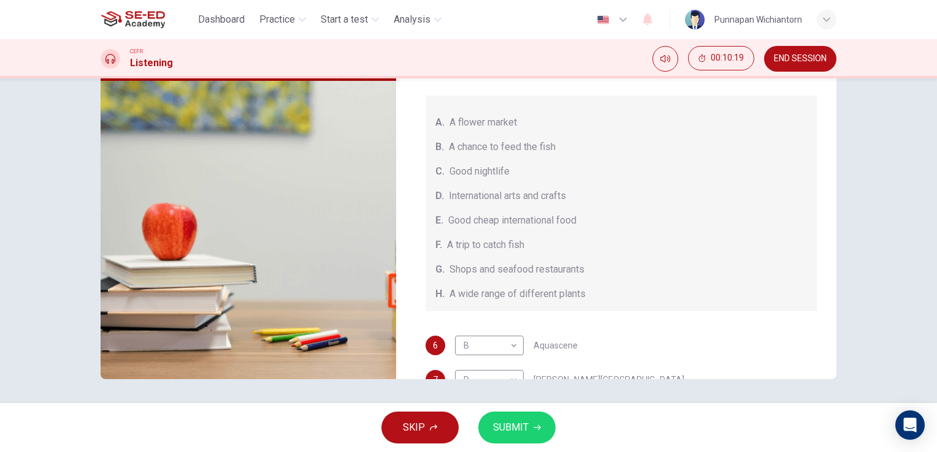
type input "0"
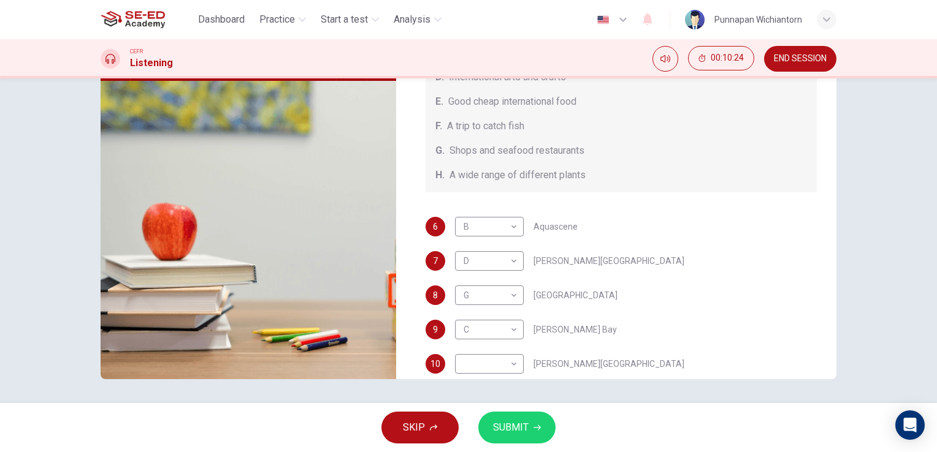
scroll to position [137, 0]
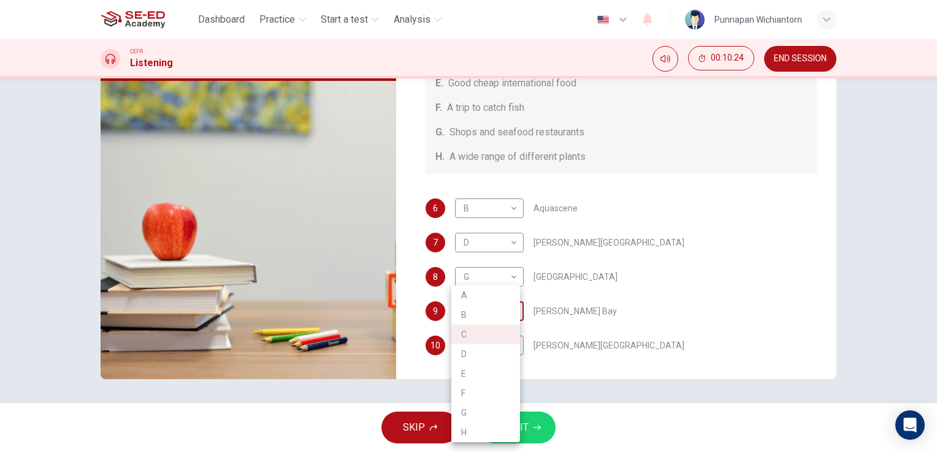
click at [500, 315] on body "This site uses cookies, as explained in our Privacy Policy . If you agree to th…" at bounding box center [468, 226] width 937 height 452
click at [471, 433] on li "H" at bounding box center [485, 433] width 69 height 20
type input "H"
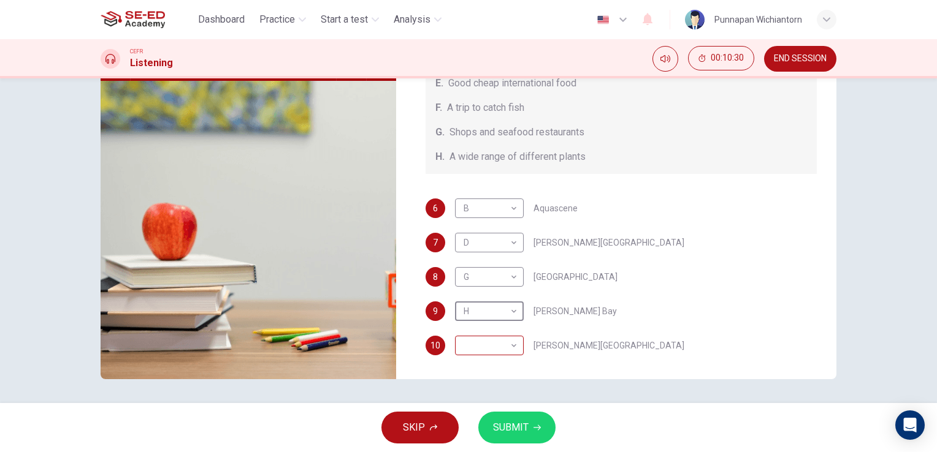
click at [501, 343] on body "This site uses cookies, as explained in our Privacy Policy . If you agree to th…" at bounding box center [468, 226] width 937 height 452
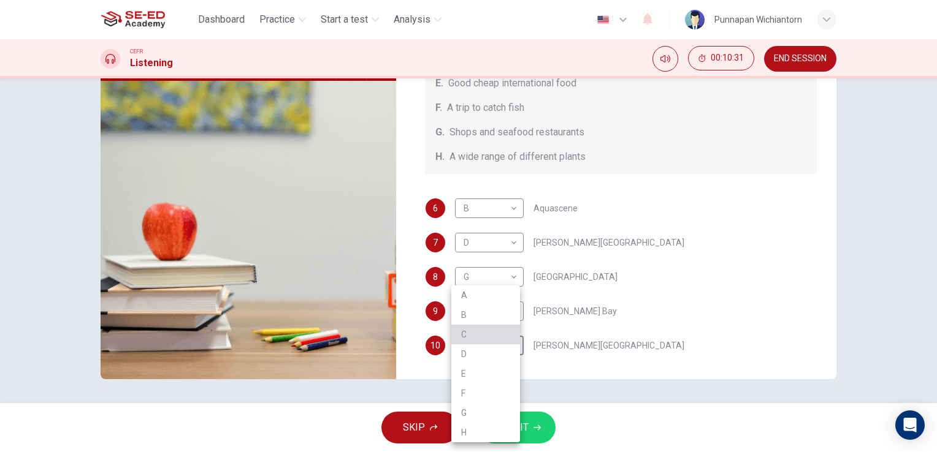
click at [476, 336] on li "C" at bounding box center [485, 335] width 69 height 20
type input "C"
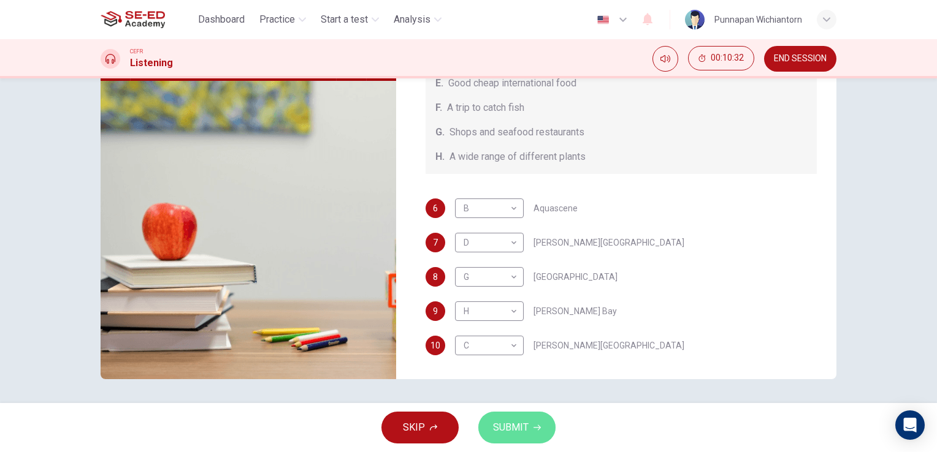
click at [516, 425] on span "SUBMIT" at bounding box center [511, 427] width 36 height 17
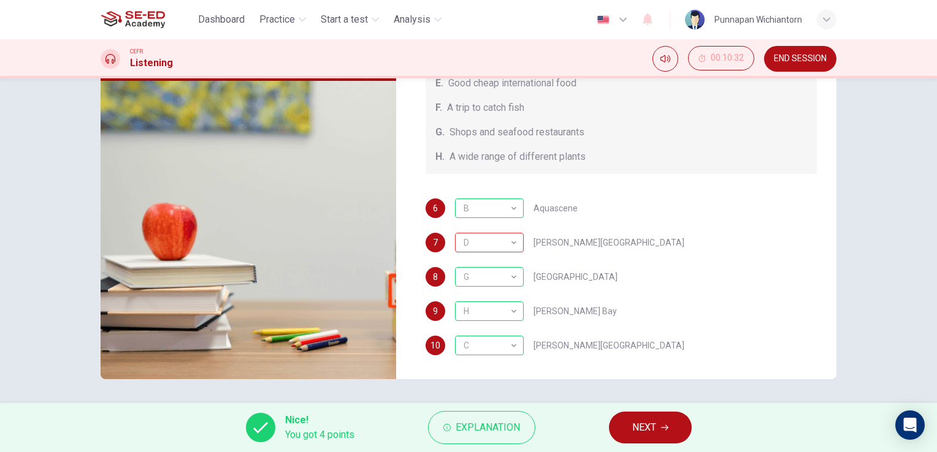
click at [637, 425] on span "NEXT" at bounding box center [644, 427] width 24 height 17
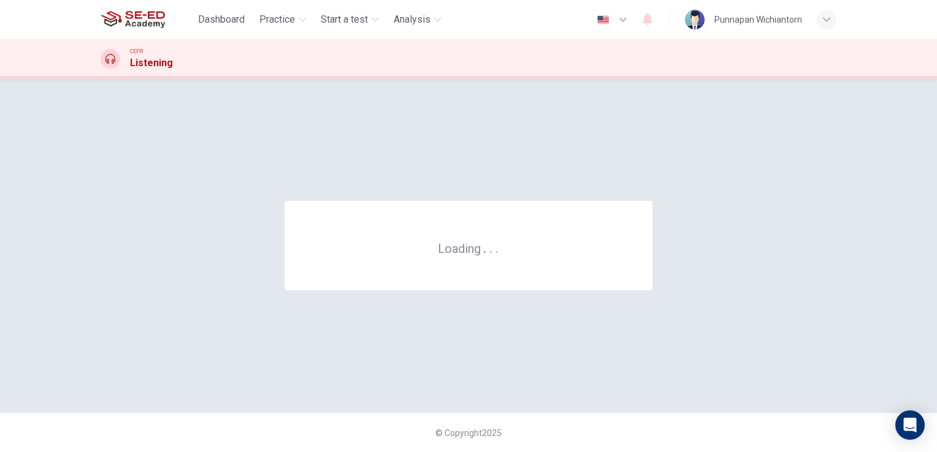
scroll to position [0, 0]
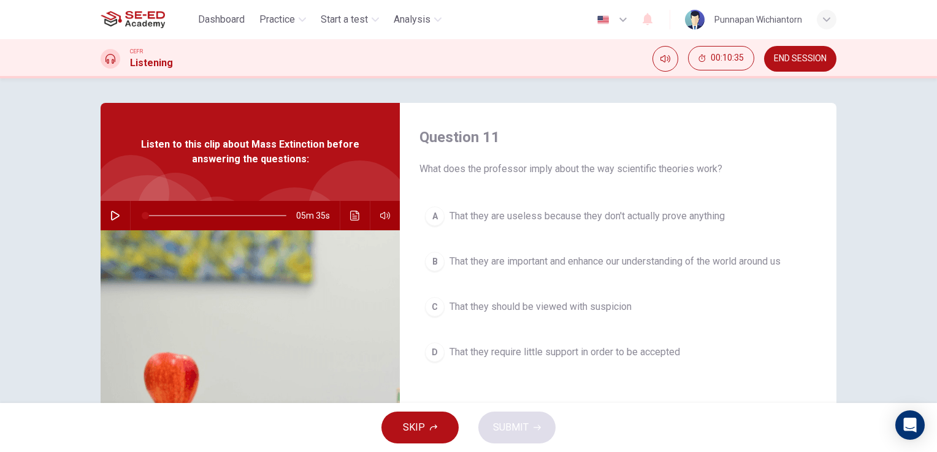
click at [110, 215] on icon "button" at bounding box center [115, 216] width 10 height 10
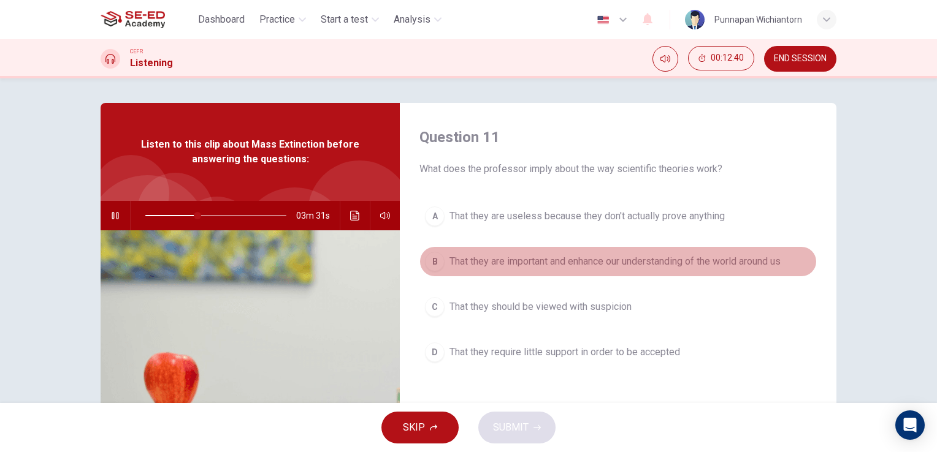
click at [435, 262] on div "B" at bounding box center [435, 262] width 20 height 20
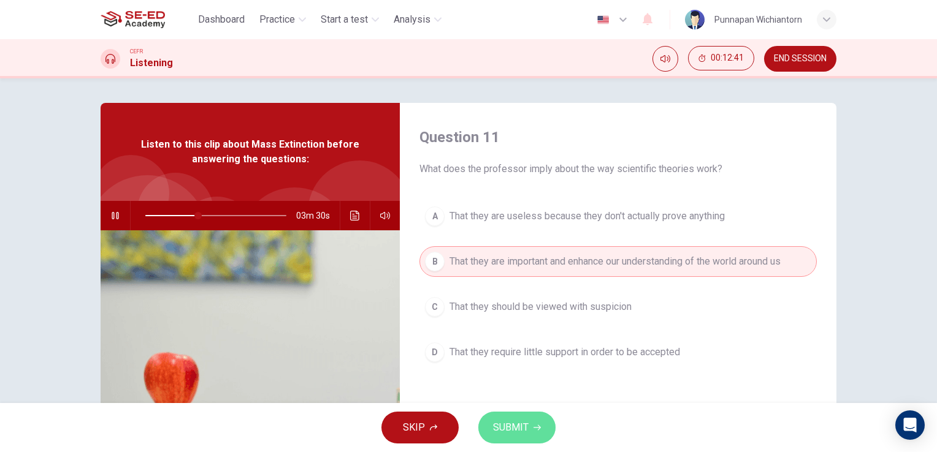
click at [522, 433] on span "SUBMIT" at bounding box center [511, 427] width 36 height 17
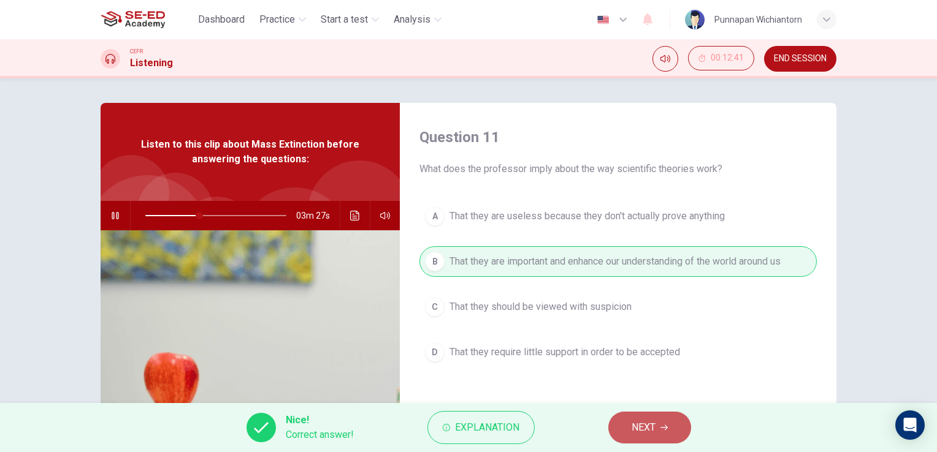
click at [652, 427] on span "NEXT" at bounding box center [643, 427] width 24 height 17
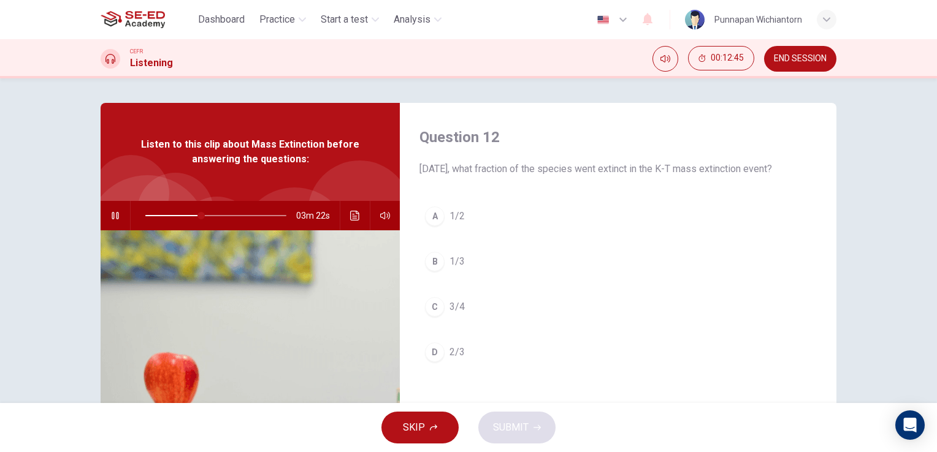
click at [481, 277] on button "B 1/3" at bounding box center [617, 261] width 397 height 31
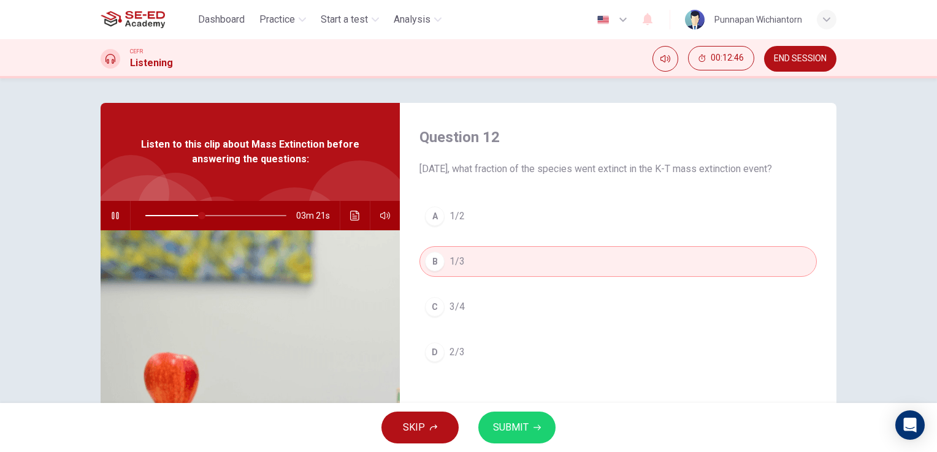
click at [526, 435] on span "SUBMIT" at bounding box center [511, 427] width 36 height 17
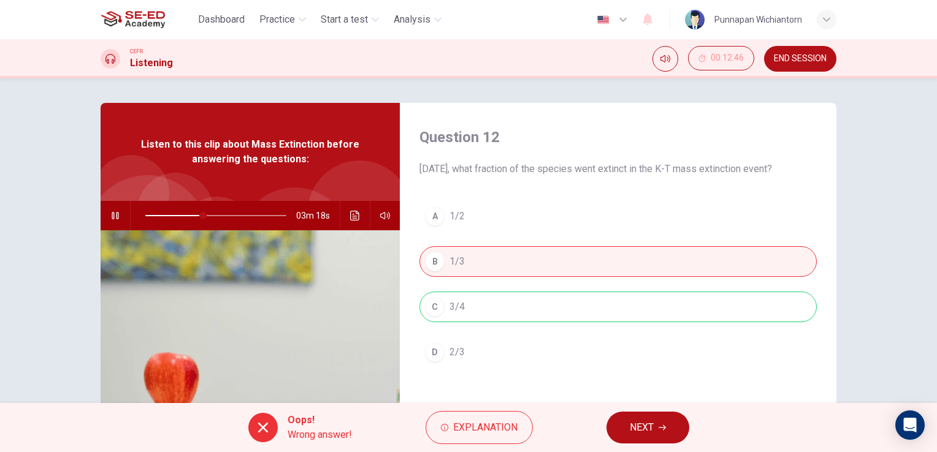
click at [640, 422] on span "NEXT" at bounding box center [642, 427] width 24 height 17
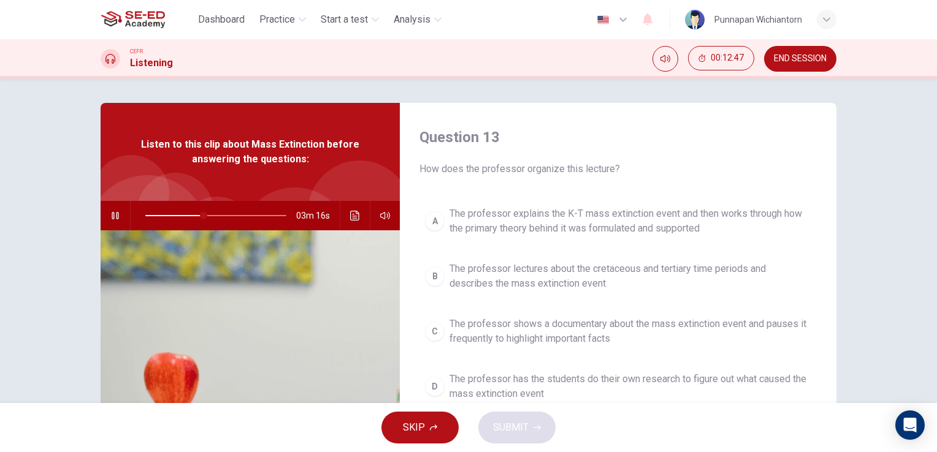
scroll to position [150, 0]
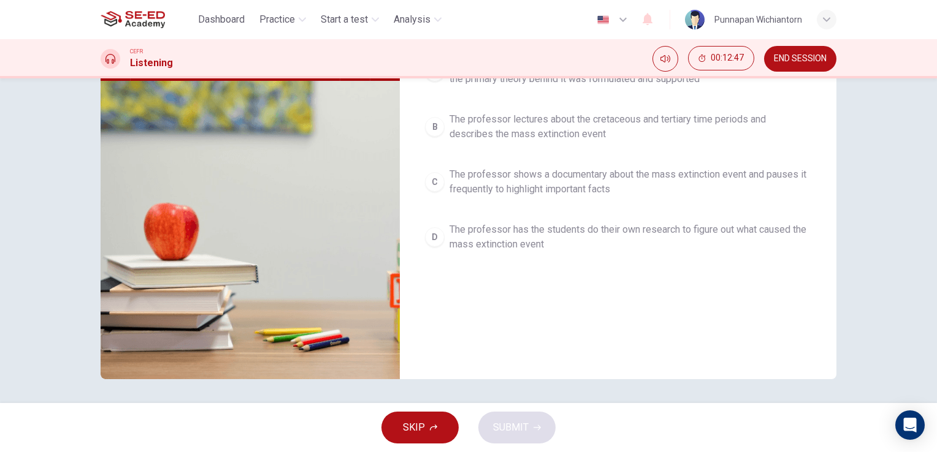
click at [480, 170] on span "The professor shows a documentary about the mass extinction event and pauses it…" at bounding box center [630, 181] width 362 height 29
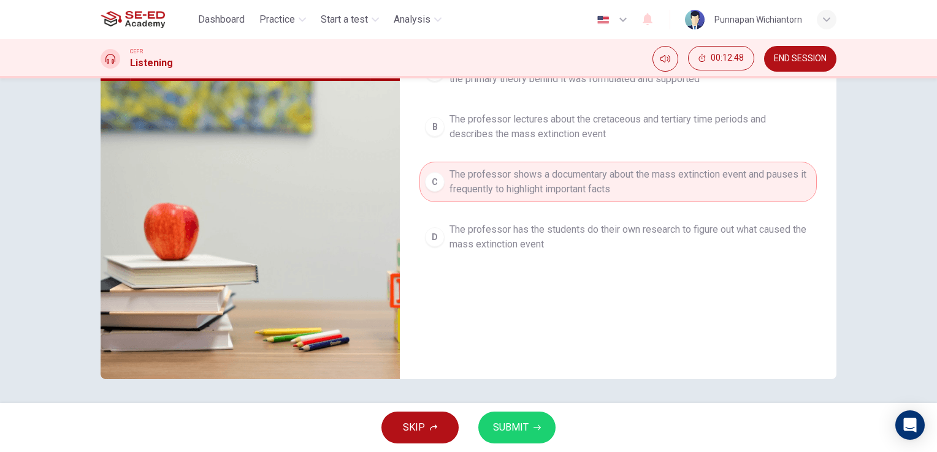
click at [504, 430] on span "SUBMIT" at bounding box center [511, 427] width 36 height 17
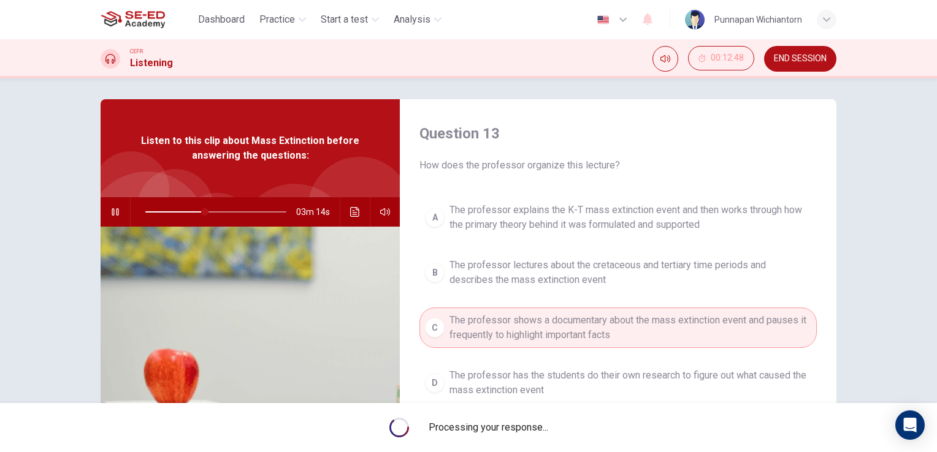
scroll to position [0, 0]
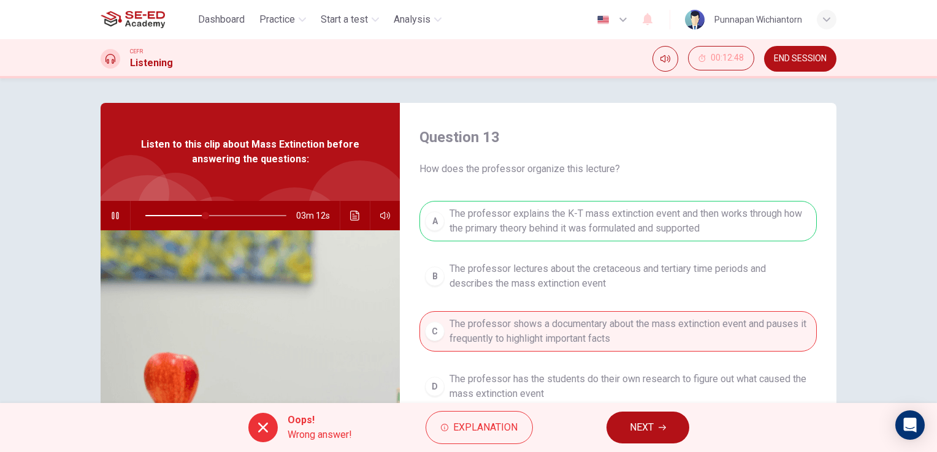
click at [650, 427] on span "NEXT" at bounding box center [642, 427] width 24 height 17
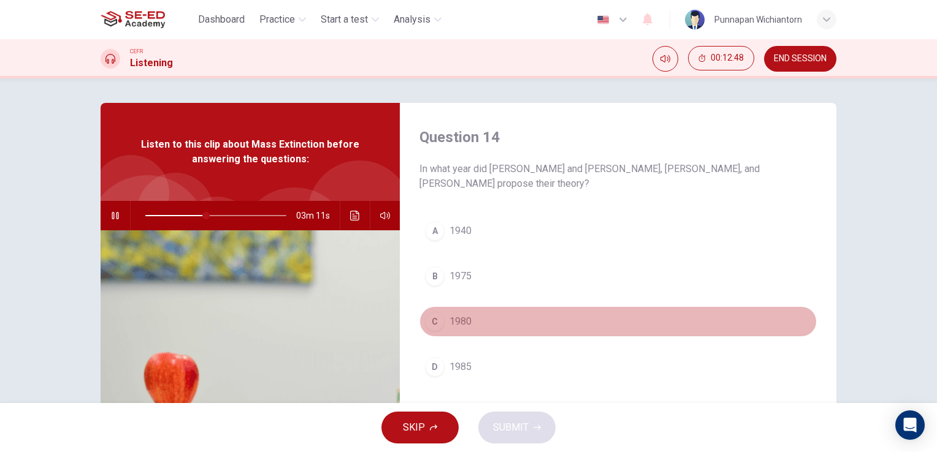
click at [485, 315] on button "C 1980" at bounding box center [617, 321] width 397 height 31
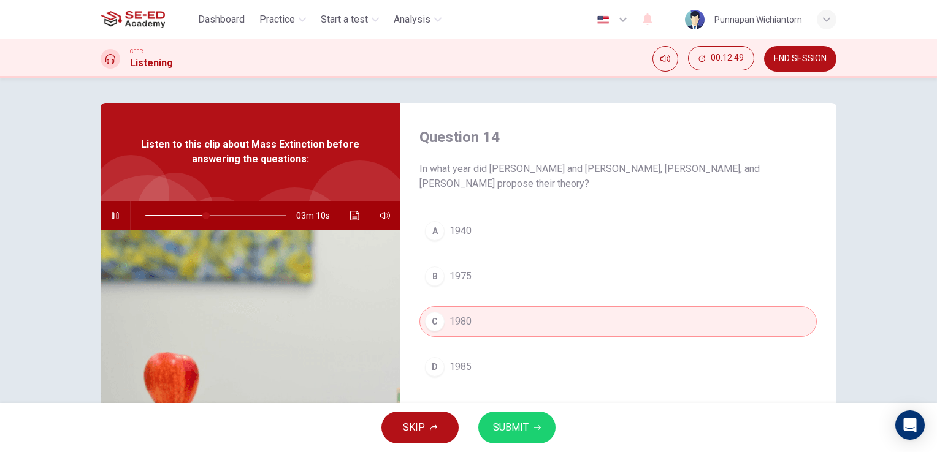
click at [503, 421] on span "SUBMIT" at bounding box center [511, 427] width 36 height 17
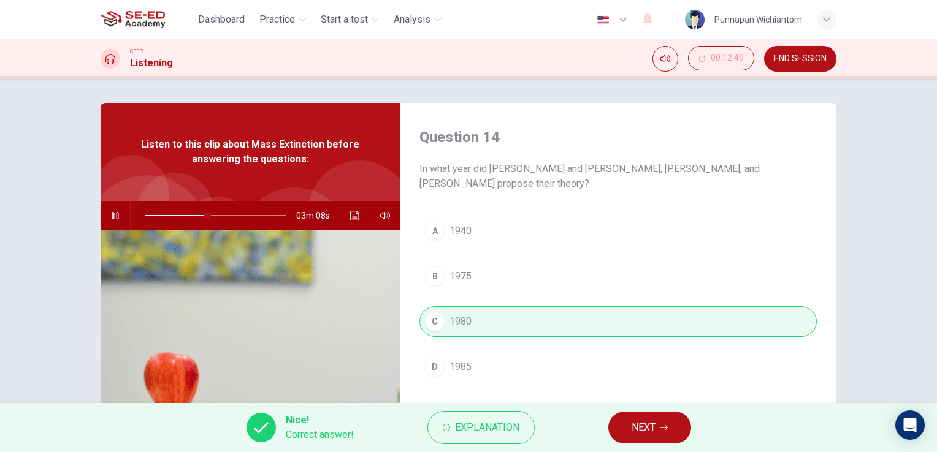
click at [652, 423] on span "NEXT" at bounding box center [643, 427] width 24 height 17
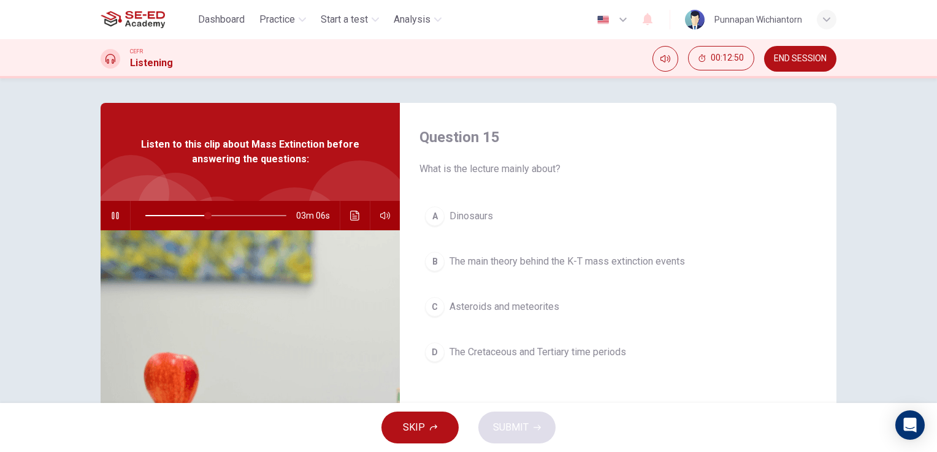
click at [506, 215] on button "A Dinosaurs" at bounding box center [617, 216] width 397 height 31
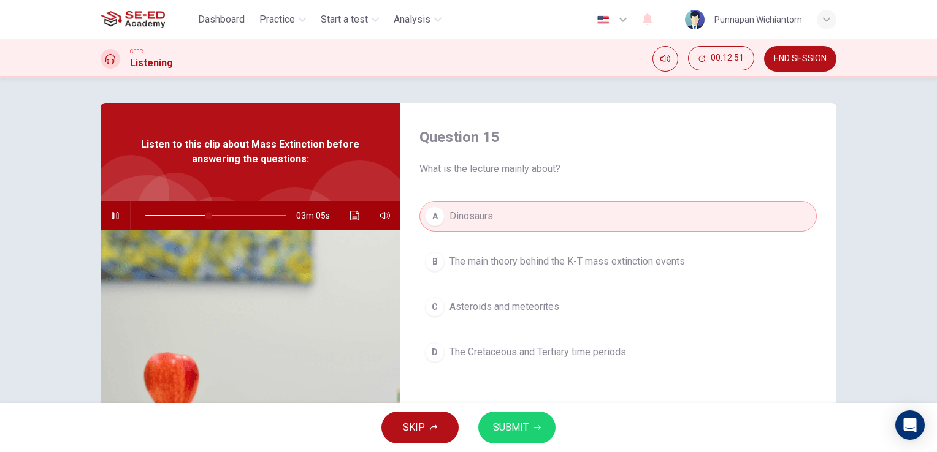
click at [505, 426] on span "SUBMIT" at bounding box center [511, 427] width 36 height 17
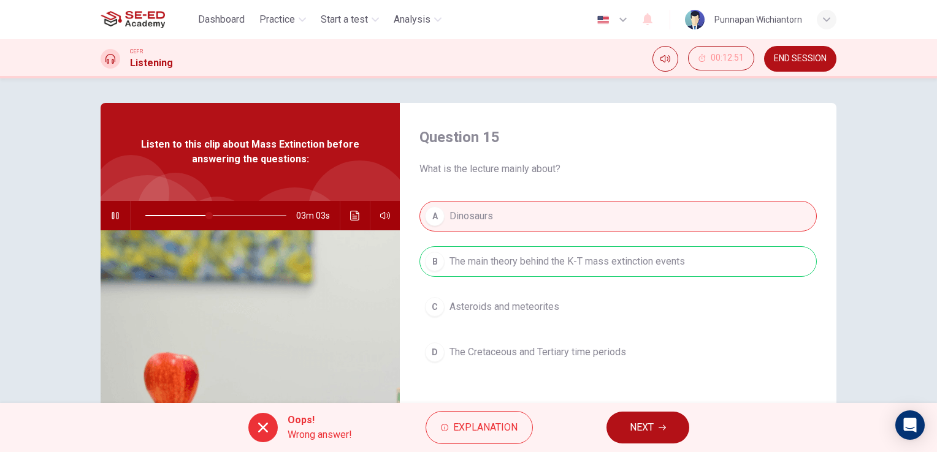
type input "46"
click at [649, 424] on span "NEXT" at bounding box center [642, 427] width 24 height 17
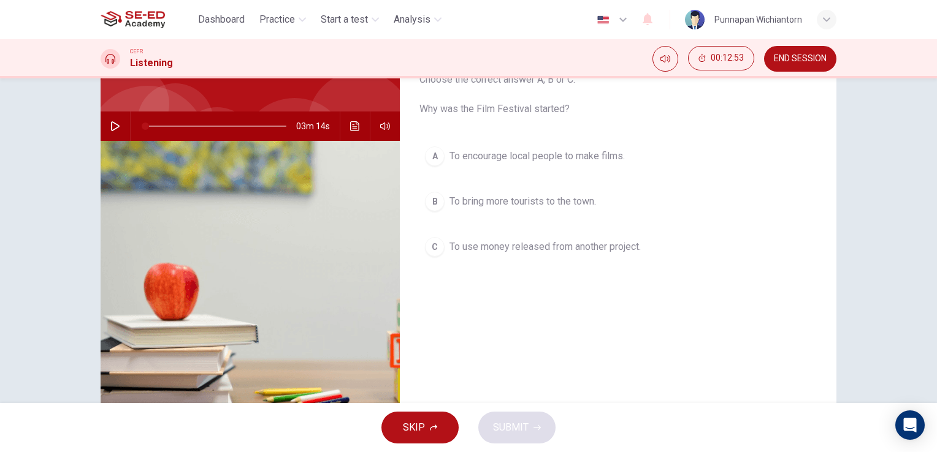
scroll to position [123, 0]
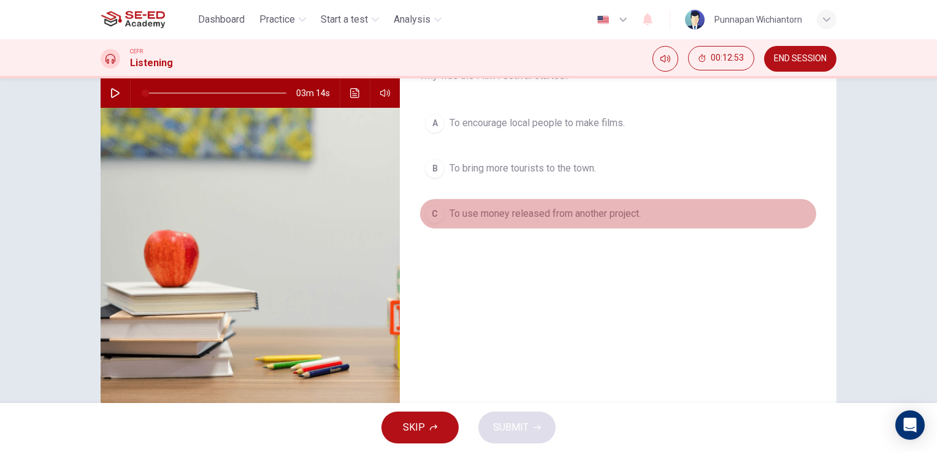
click at [511, 208] on span "To use money released from another project." at bounding box center [544, 214] width 191 height 15
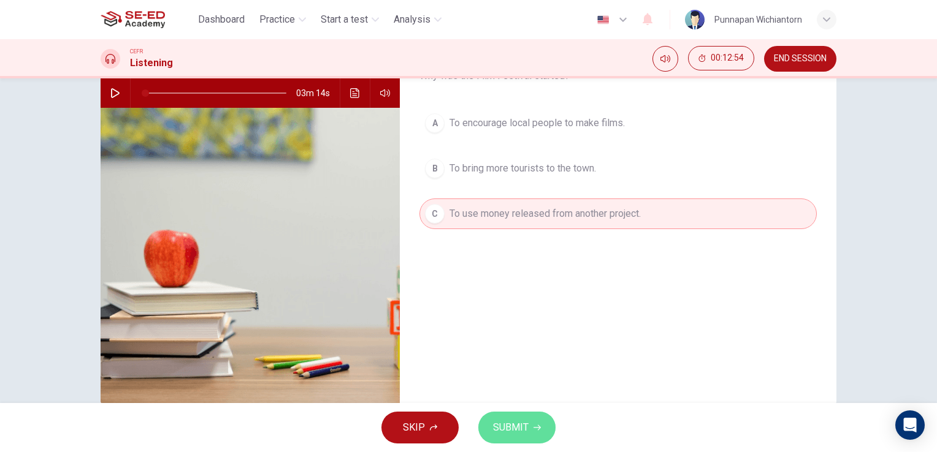
click at [511, 421] on span "SUBMIT" at bounding box center [511, 427] width 36 height 17
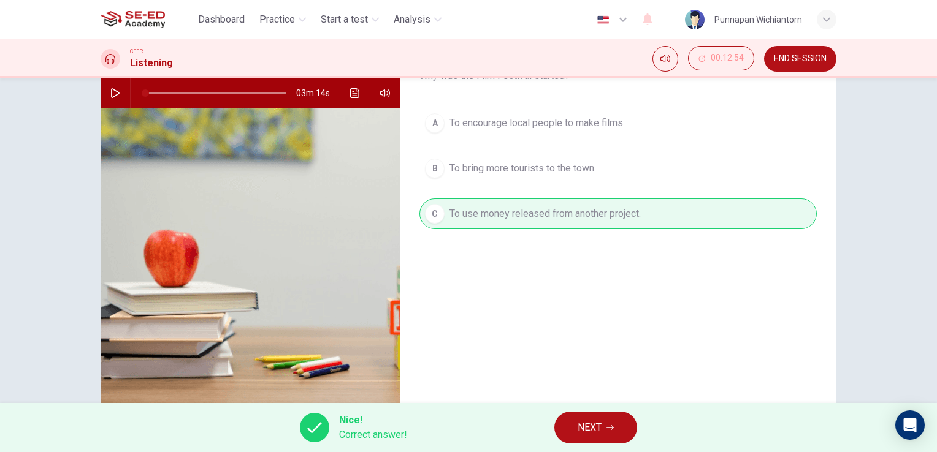
click at [603, 427] on button "NEXT" at bounding box center [595, 428] width 83 height 32
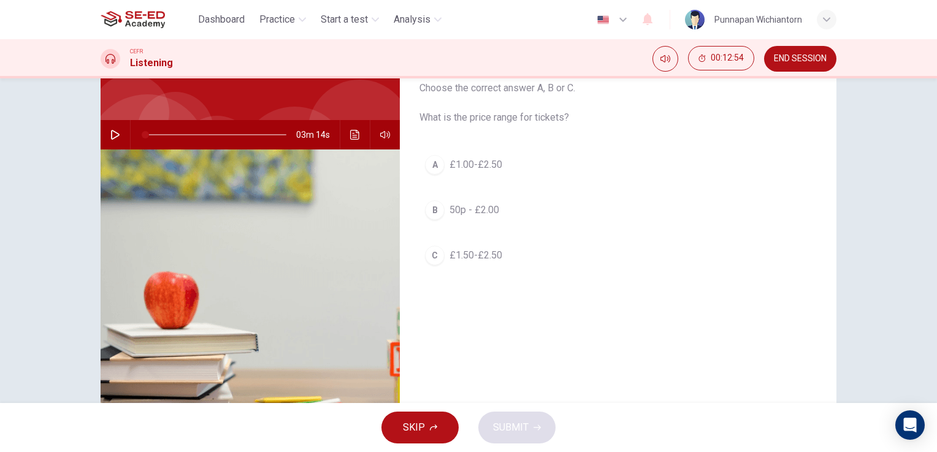
scroll to position [0, 0]
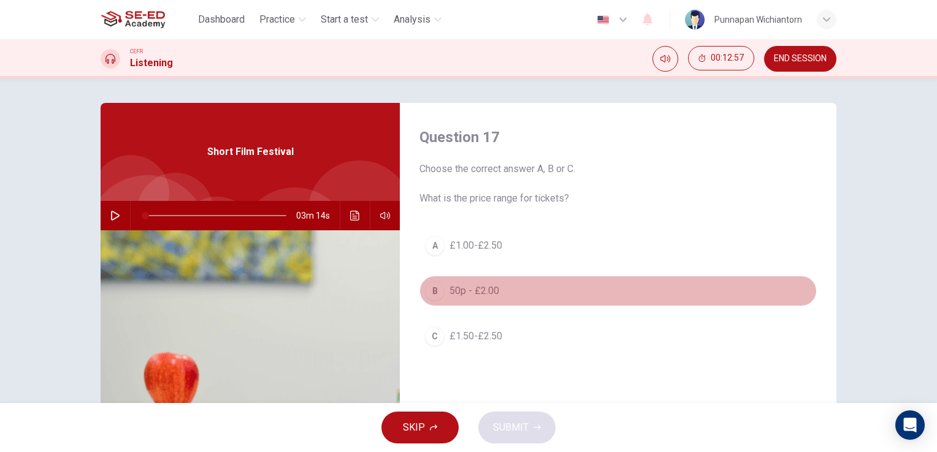
click at [503, 287] on button "B 50p - £2.00" at bounding box center [617, 291] width 397 height 31
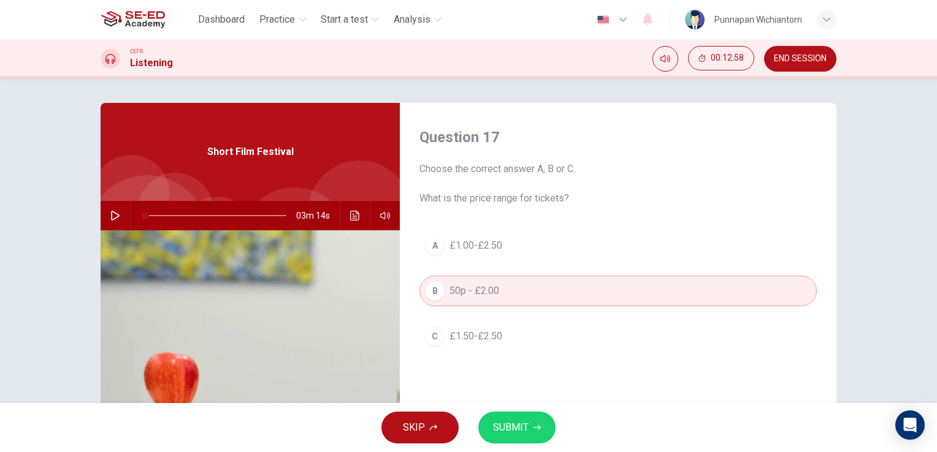
click at [508, 422] on span "SUBMIT" at bounding box center [511, 427] width 36 height 17
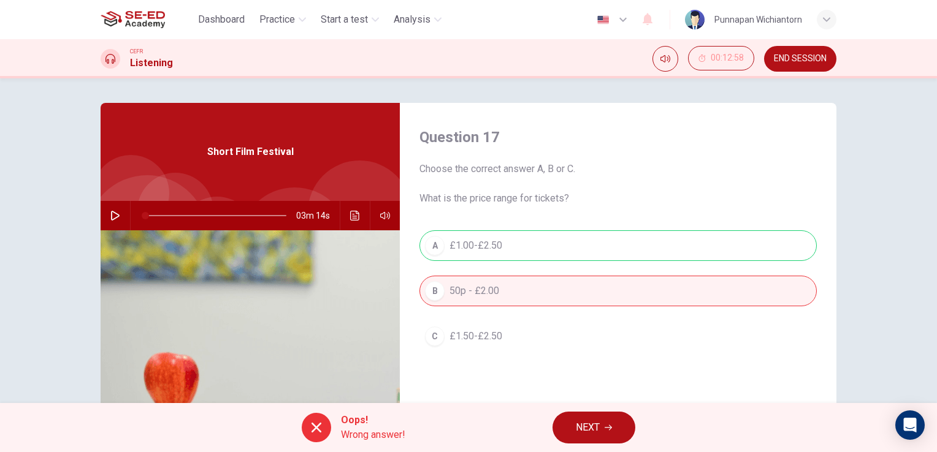
click at [585, 430] on span "NEXT" at bounding box center [588, 427] width 24 height 17
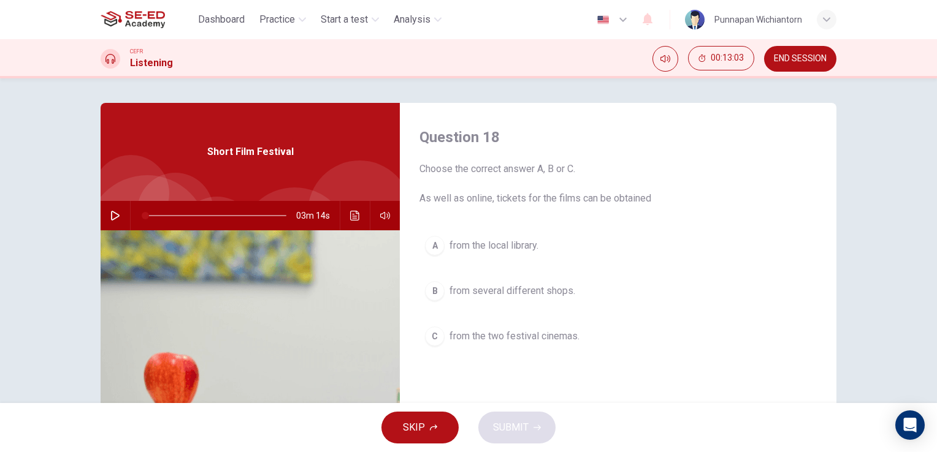
click at [528, 295] on span "from several different shops." at bounding box center [512, 291] width 126 height 15
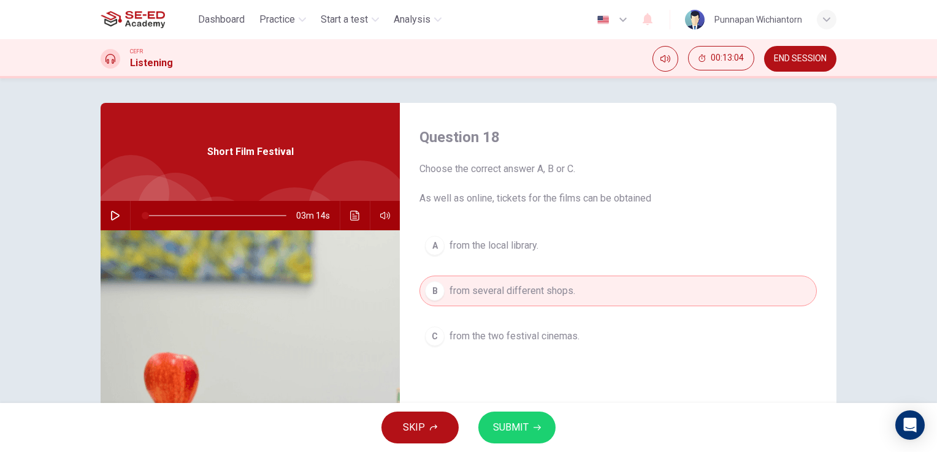
click at [539, 417] on button "SUBMIT" at bounding box center [516, 428] width 77 height 32
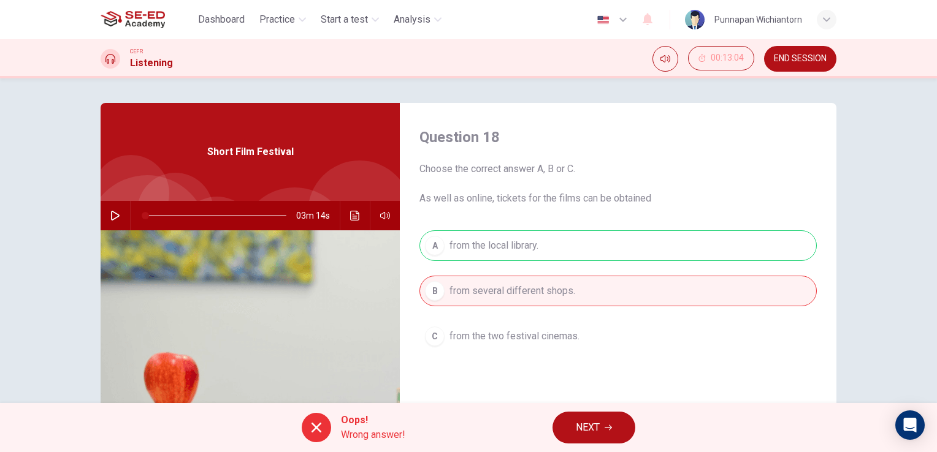
click at [568, 411] on div "Oops! Wrong answer! NEXT" at bounding box center [468, 427] width 937 height 49
click at [569, 421] on button "NEXT" at bounding box center [593, 428] width 83 height 32
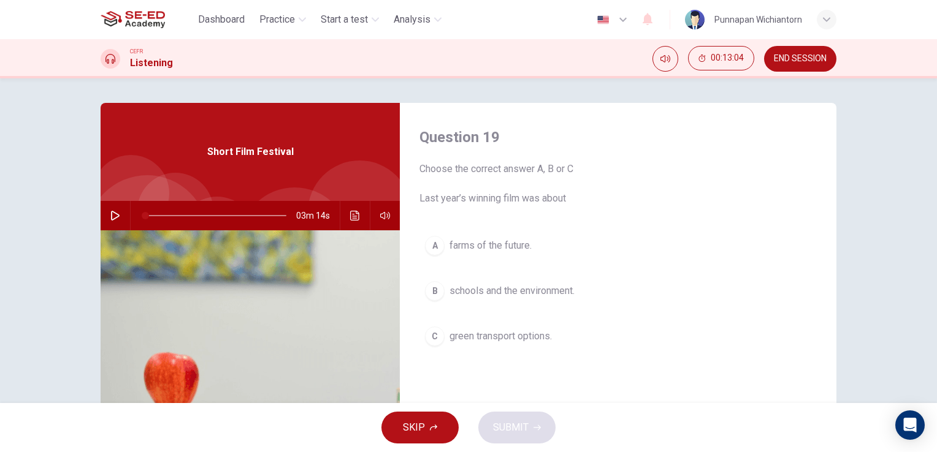
click at [505, 248] on span "farms of the future." at bounding box center [490, 245] width 82 height 15
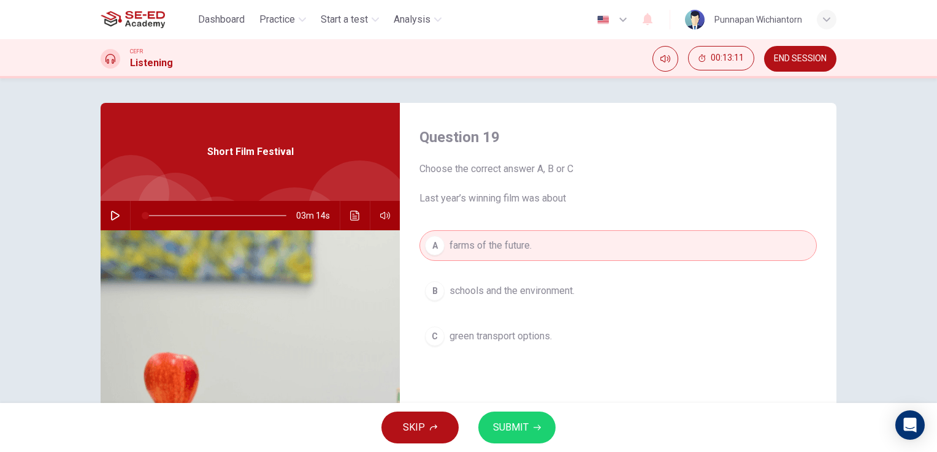
click at [510, 419] on span "SUBMIT" at bounding box center [511, 427] width 36 height 17
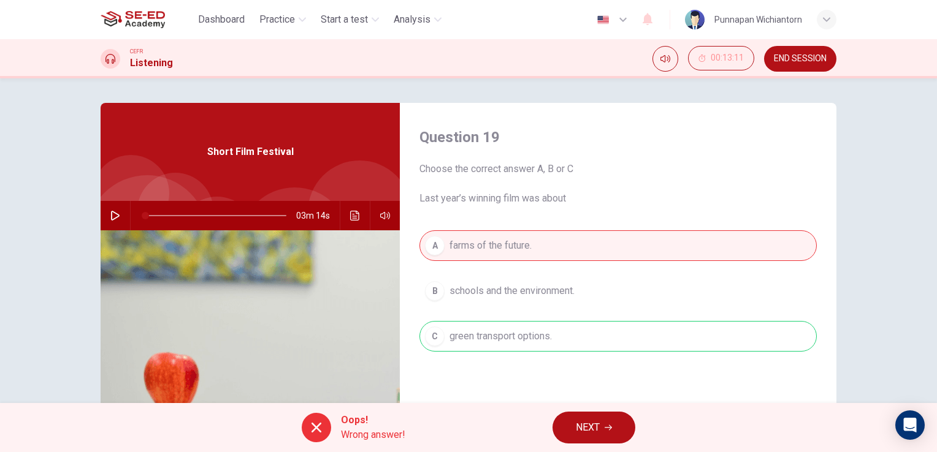
click at [583, 422] on span "NEXT" at bounding box center [588, 427] width 24 height 17
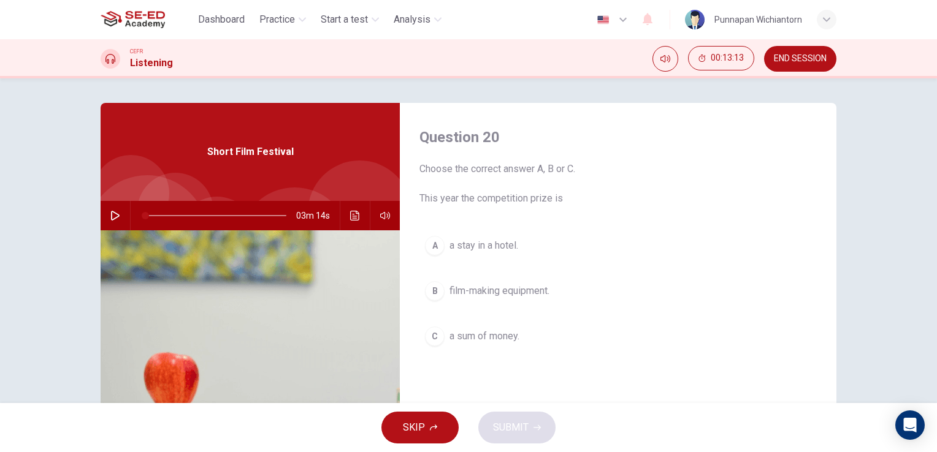
click at [527, 292] on span "film-making equipment." at bounding box center [499, 291] width 100 height 15
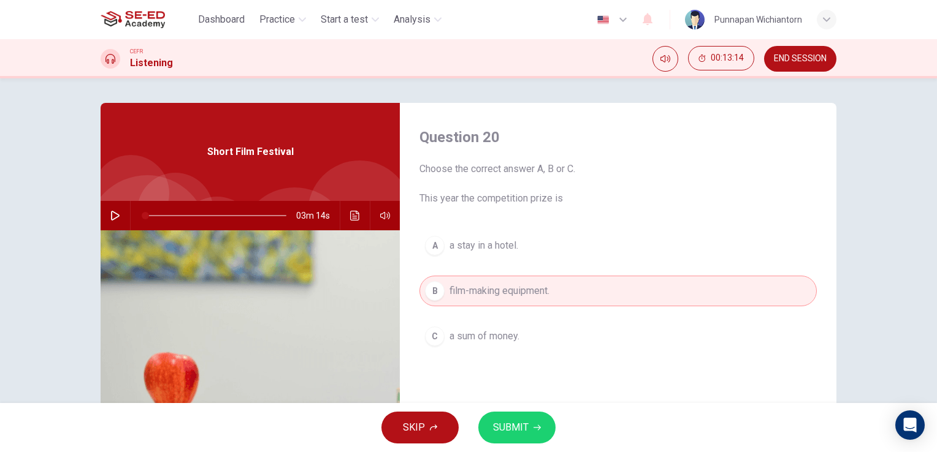
click at [525, 424] on span "SUBMIT" at bounding box center [511, 427] width 36 height 17
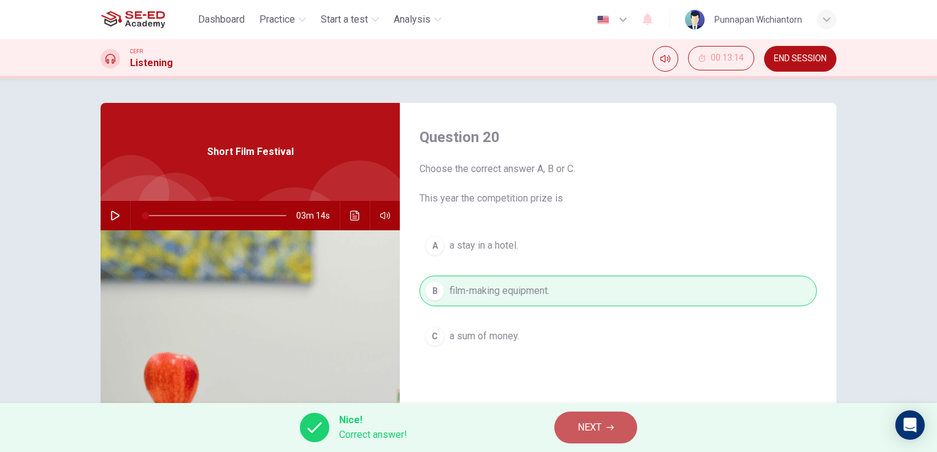
click at [595, 424] on span "NEXT" at bounding box center [589, 427] width 24 height 17
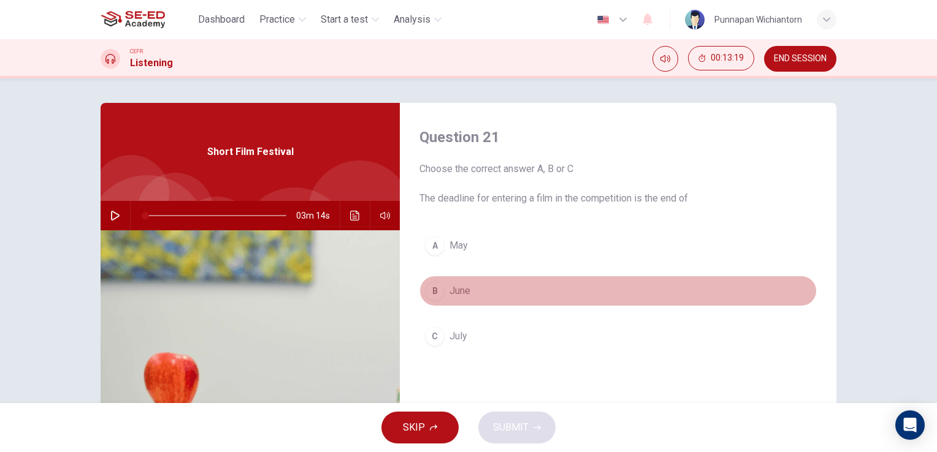
click at [476, 294] on button "B June" at bounding box center [617, 291] width 397 height 31
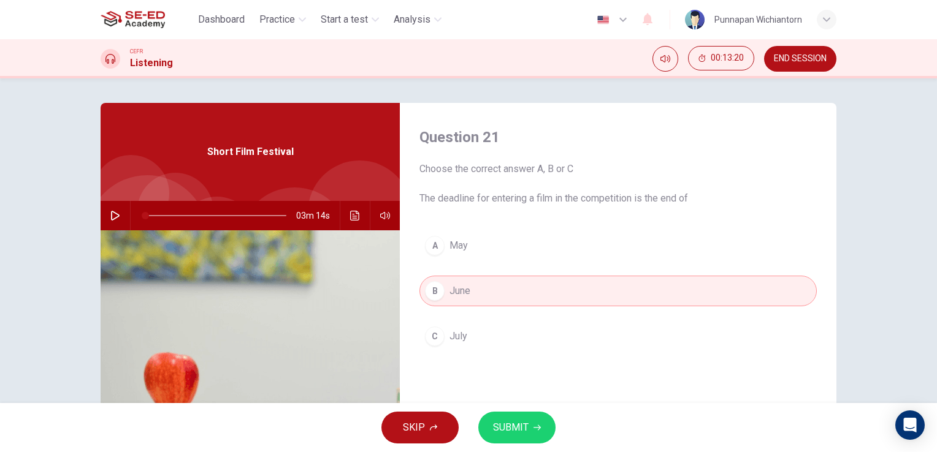
click at [532, 425] on button "SUBMIT" at bounding box center [516, 428] width 77 height 32
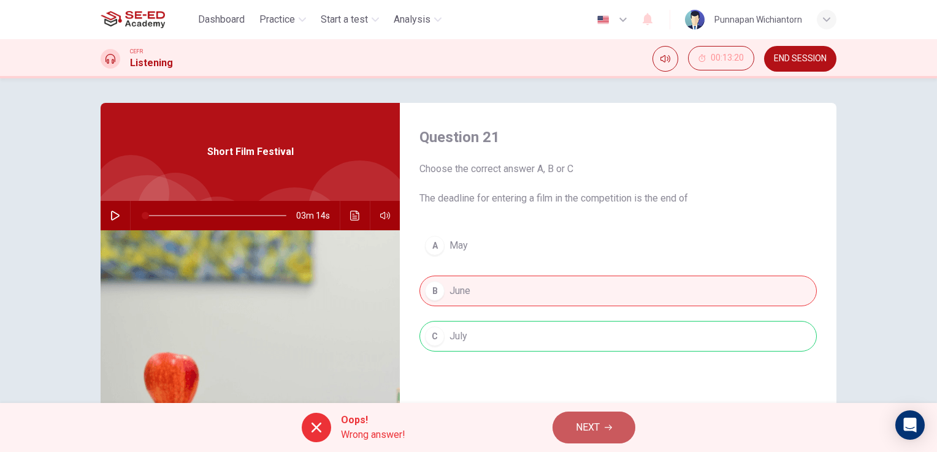
click at [590, 417] on button "NEXT" at bounding box center [593, 428] width 83 height 32
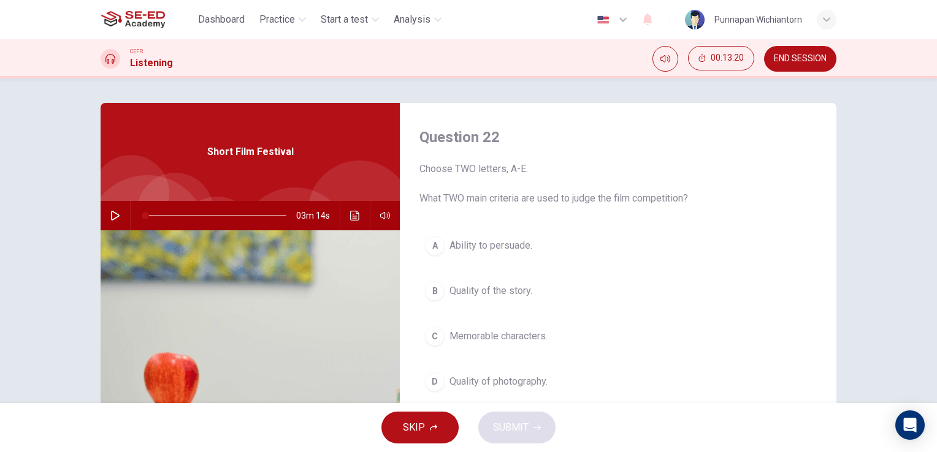
click at [525, 305] on button "B Quality of the story." at bounding box center [617, 291] width 397 height 31
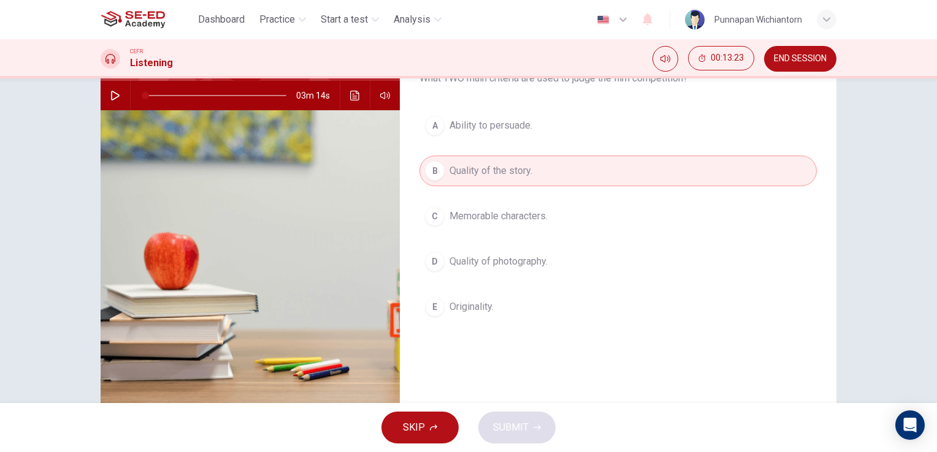
scroll to position [123, 0]
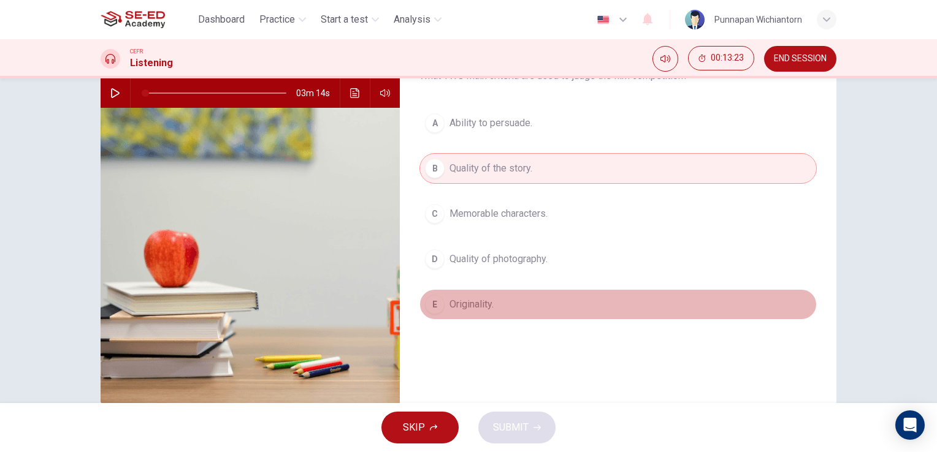
click at [508, 306] on button "E Originality." at bounding box center [617, 304] width 397 height 31
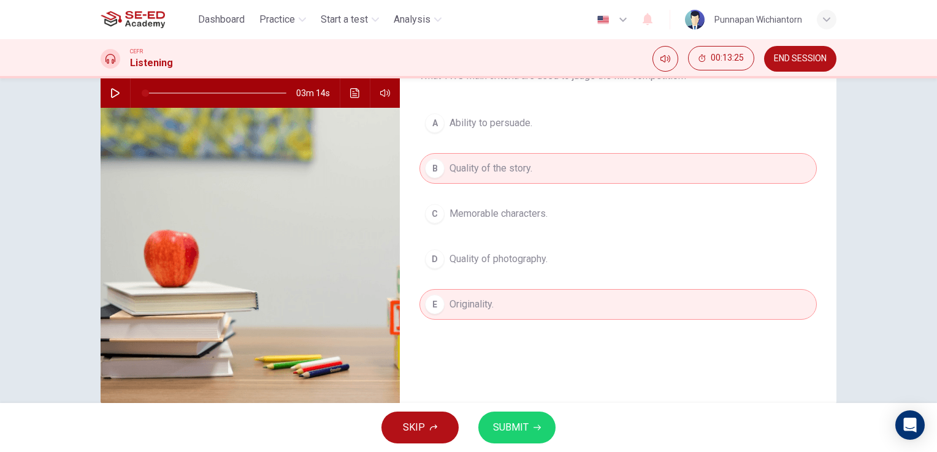
scroll to position [61, 0]
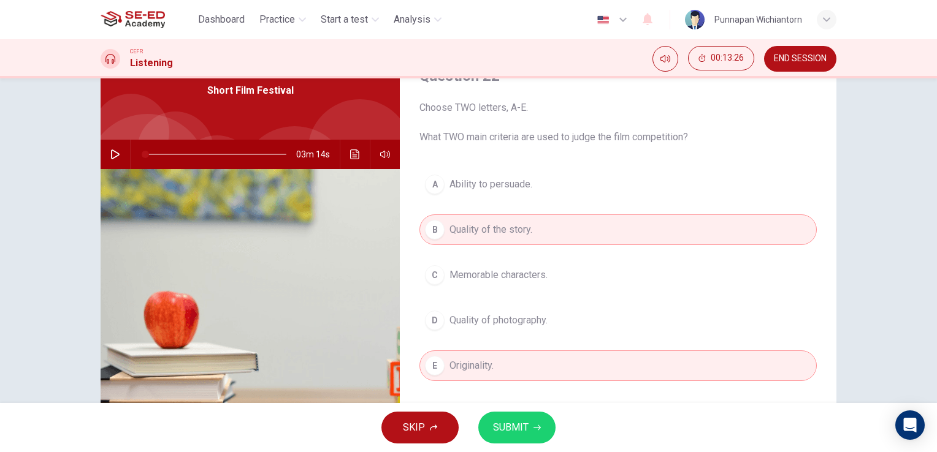
click at [523, 424] on span "SUBMIT" at bounding box center [511, 427] width 36 height 17
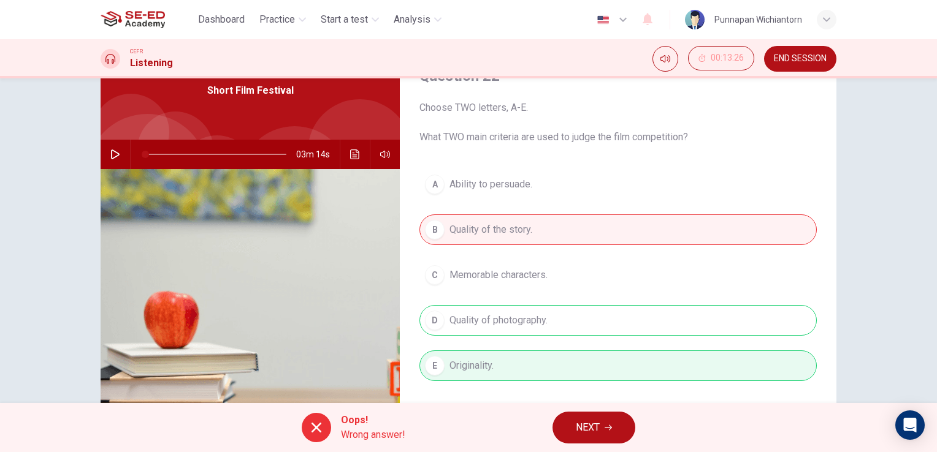
click at [583, 429] on span "NEXT" at bounding box center [588, 427] width 24 height 17
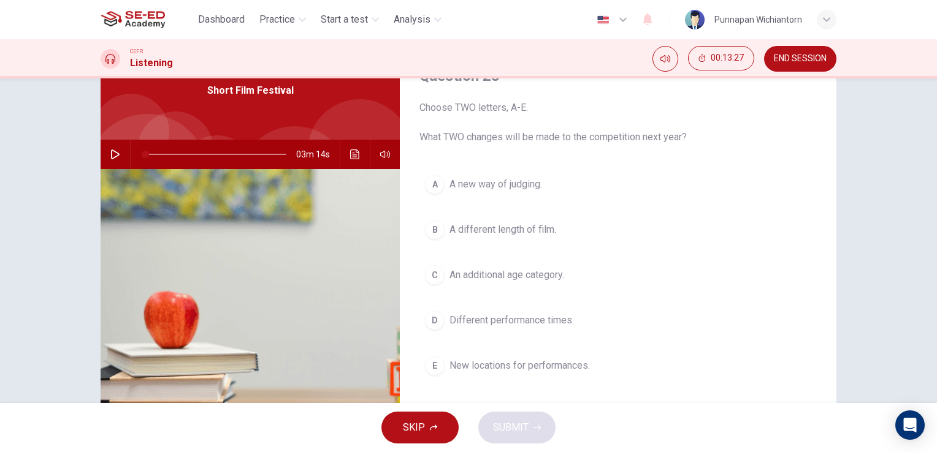
scroll to position [0, 0]
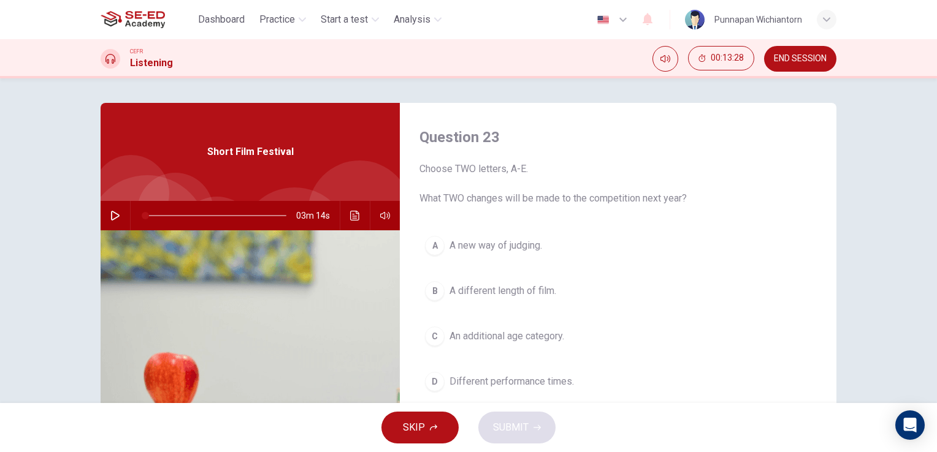
click at [510, 243] on span "A new way of judging." at bounding box center [495, 245] width 93 height 15
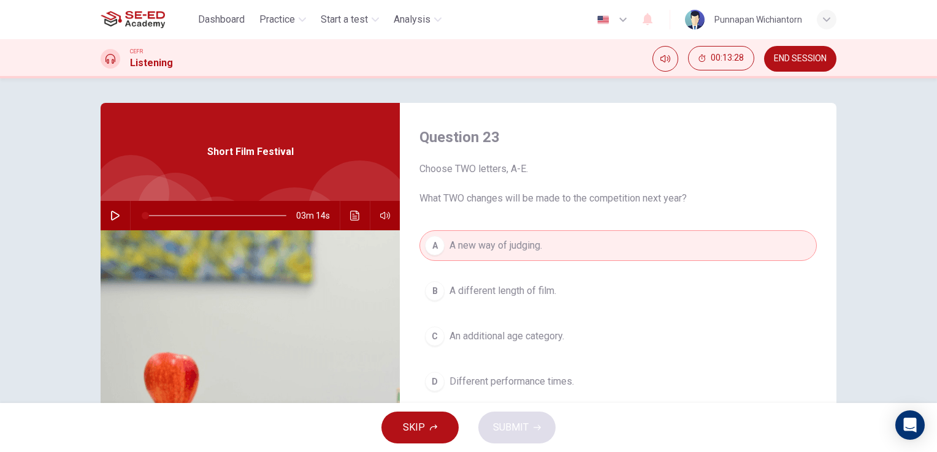
click at [517, 298] on button "B A different length of film." at bounding box center [617, 291] width 397 height 31
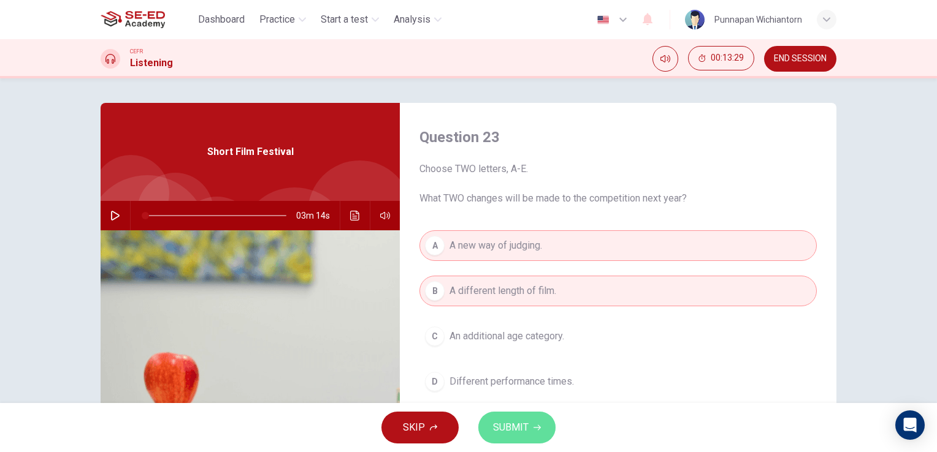
click at [520, 427] on span "SUBMIT" at bounding box center [511, 427] width 36 height 17
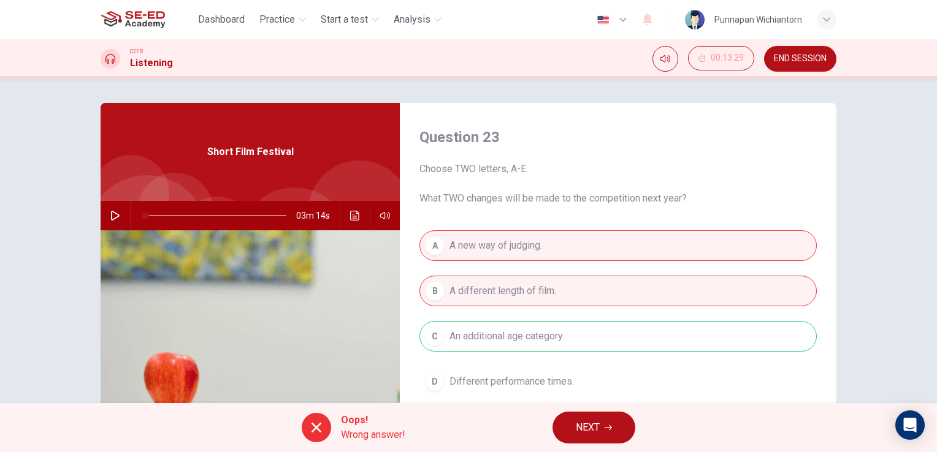
click at [587, 425] on span "NEXT" at bounding box center [588, 427] width 24 height 17
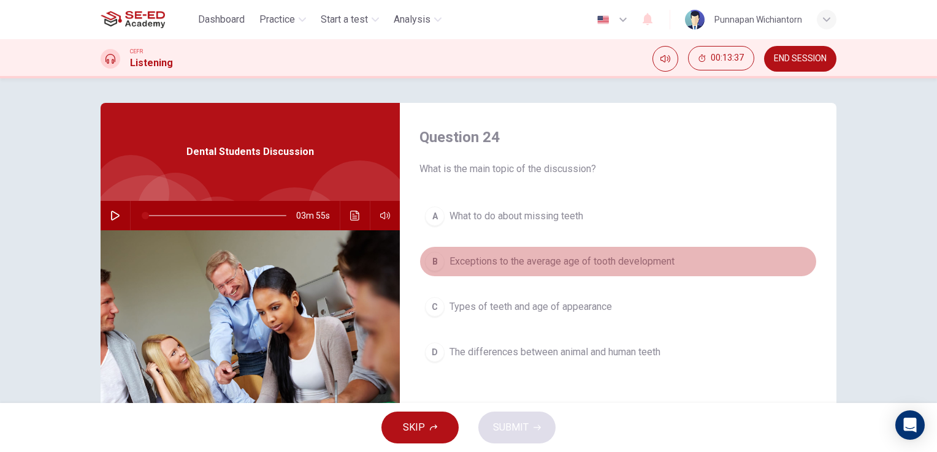
click at [536, 263] on span "Exceptions to the average age of tooth development" at bounding box center [561, 261] width 225 height 15
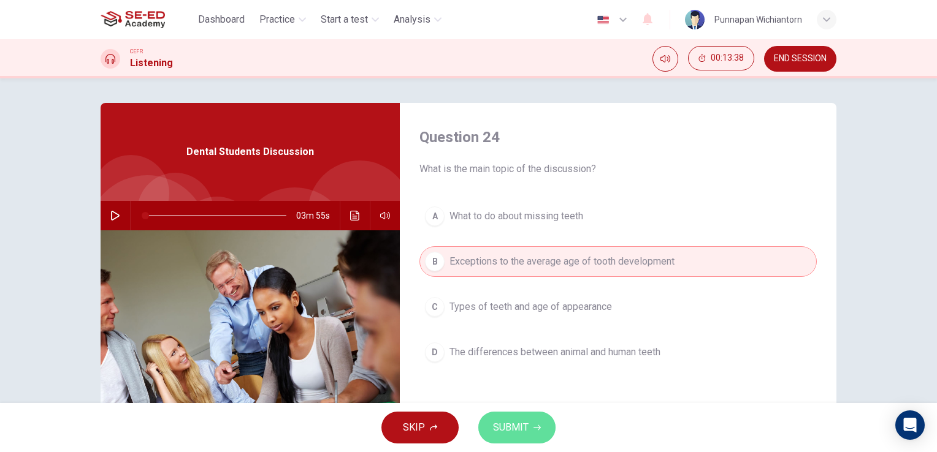
click at [529, 425] on button "SUBMIT" at bounding box center [516, 428] width 77 height 32
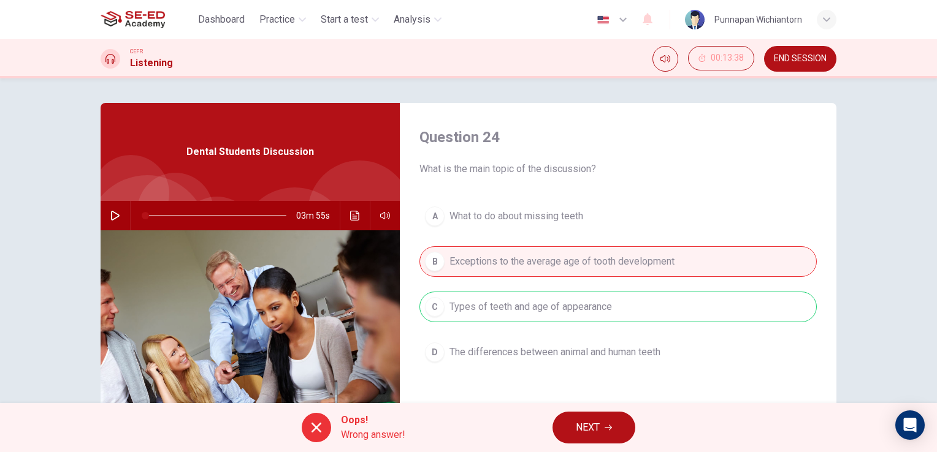
click at [585, 416] on button "NEXT" at bounding box center [593, 428] width 83 height 32
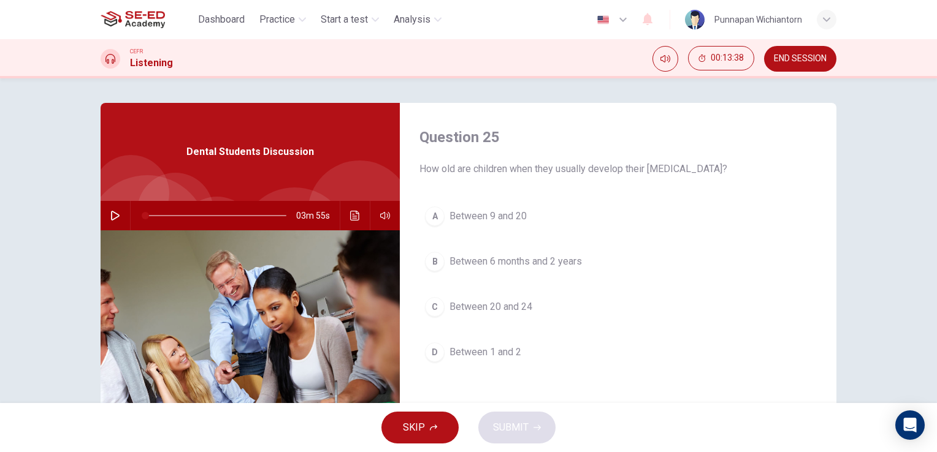
click at [539, 349] on button "D Between 1 and 2" at bounding box center [617, 352] width 397 height 31
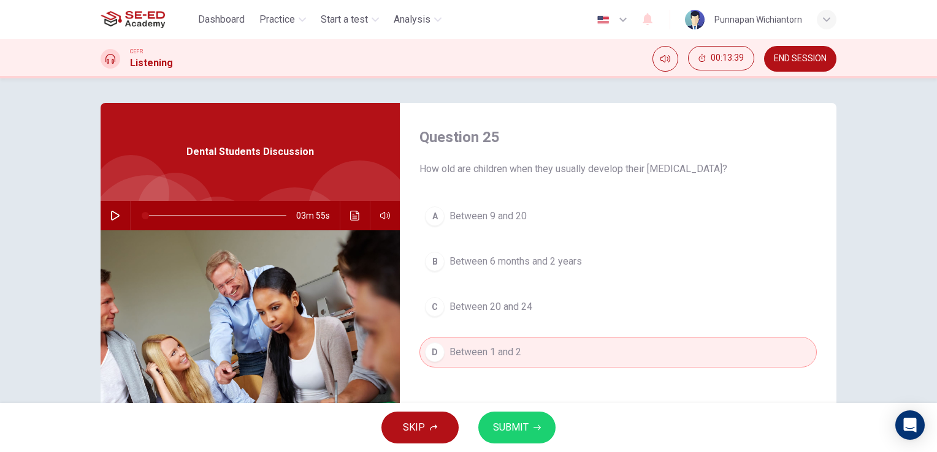
click at [517, 421] on button "SUBMIT" at bounding box center [516, 428] width 77 height 32
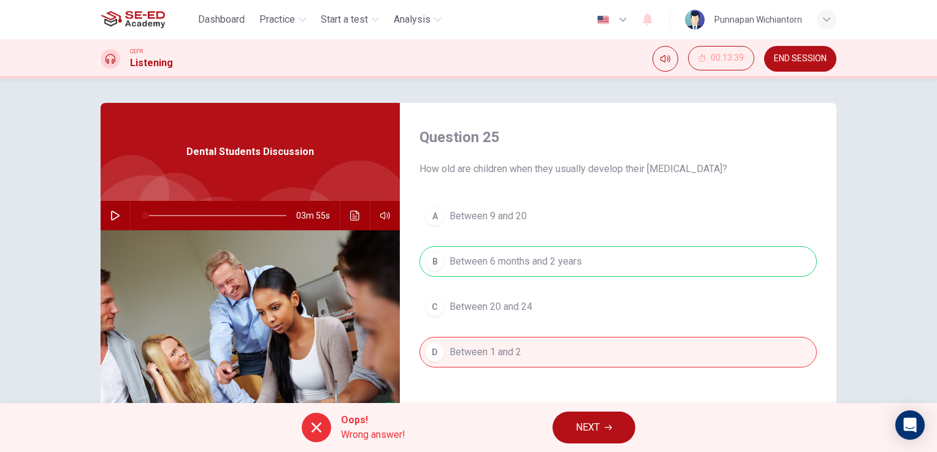
click at [592, 431] on span "NEXT" at bounding box center [588, 427] width 24 height 17
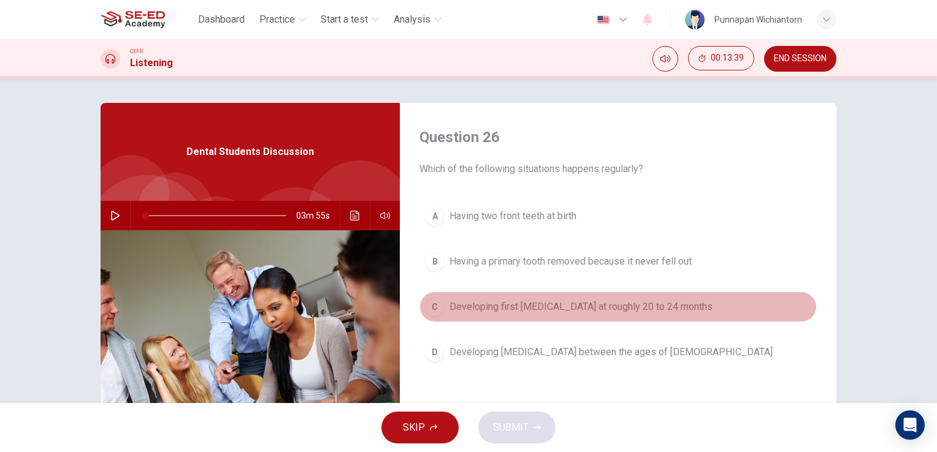
click at [535, 300] on span "Developing first permanent teeth at roughly 20 to 24 months" at bounding box center [580, 307] width 263 height 15
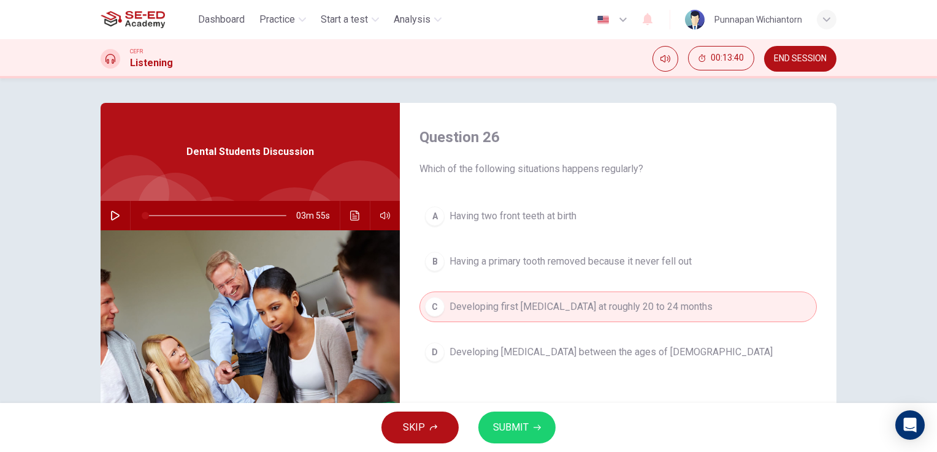
click at [519, 424] on span "SUBMIT" at bounding box center [511, 427] width 36 height 17
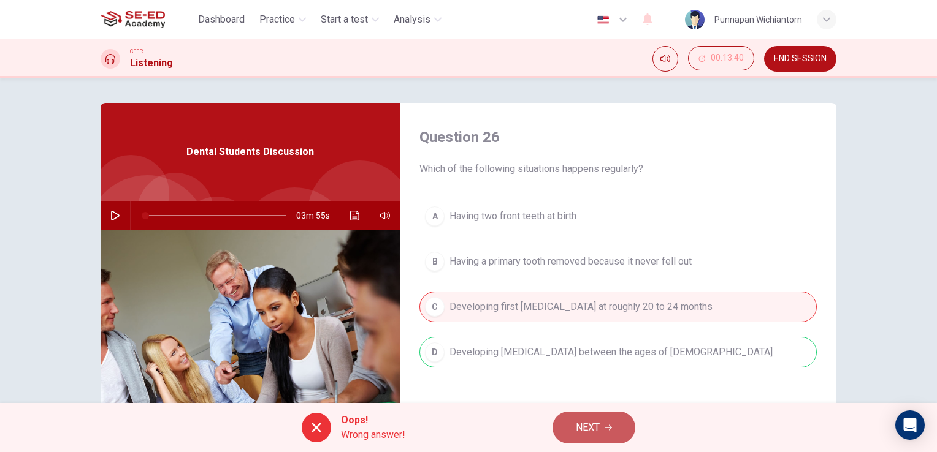
click at [586, 432] on span "NEXT" at bounding box center [588, 427] width 24 height 17
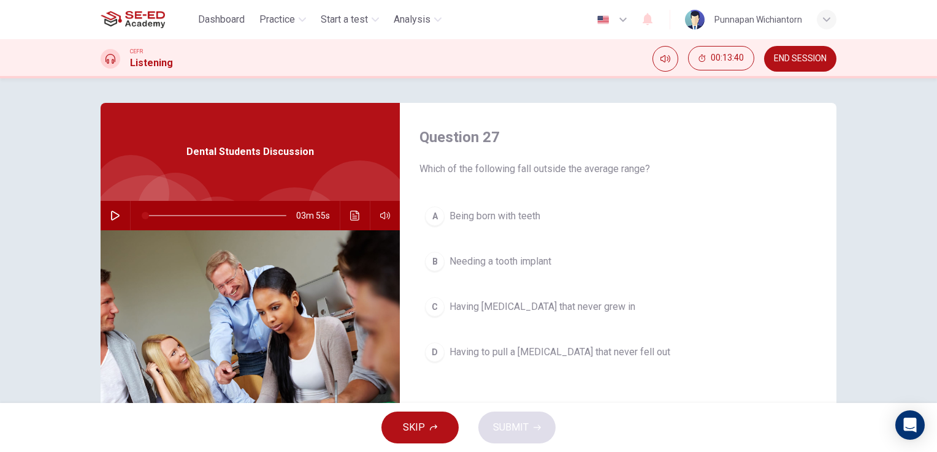
click at [490, 219] on span "Being born with teeth" at bounding box center [494, 216] width 91 height 15
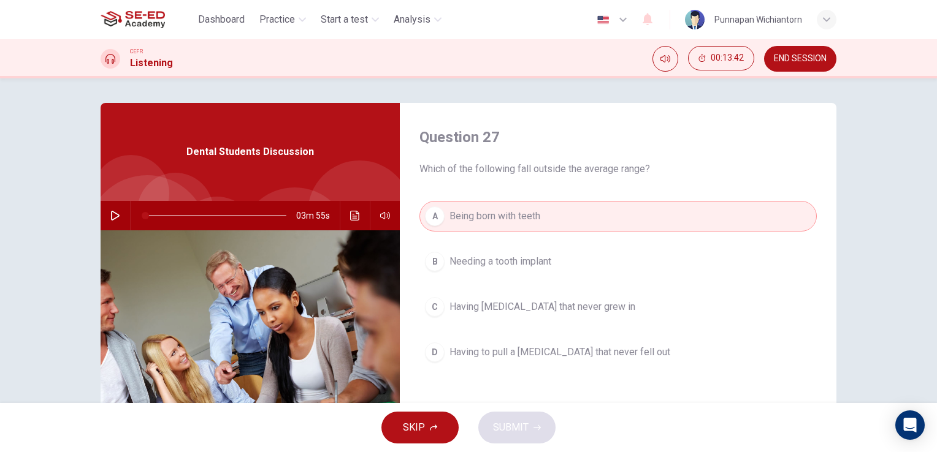
click at [471, 266] on span "Needing a tooth implant" at bounding box center [500, 261] width 102 height 15
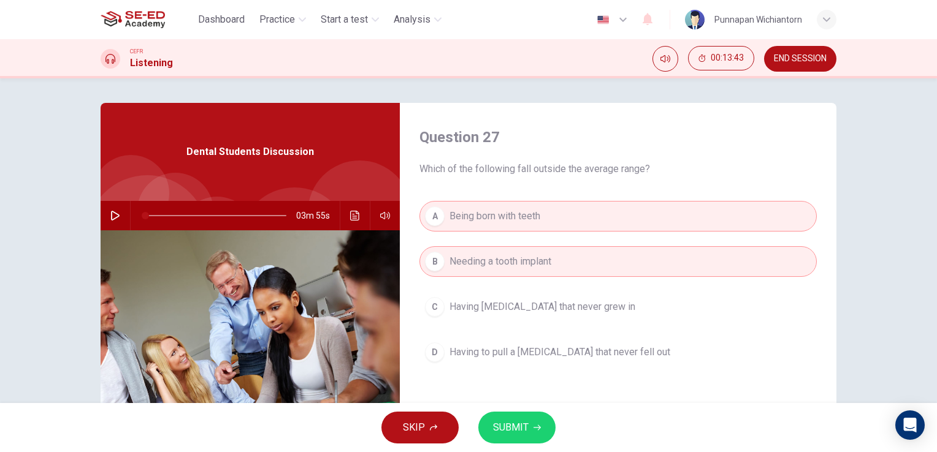
click at [512, 428] on span "SUBMIT" at bounding box center [511, 427] width 36 height 17
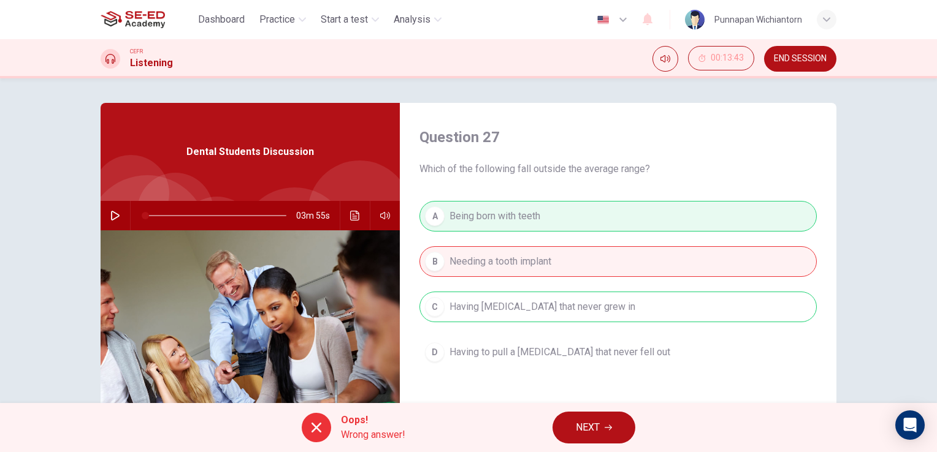
click at [598, 424] on span "NEXT" at bounding box center [588, 427] width 24 height 17
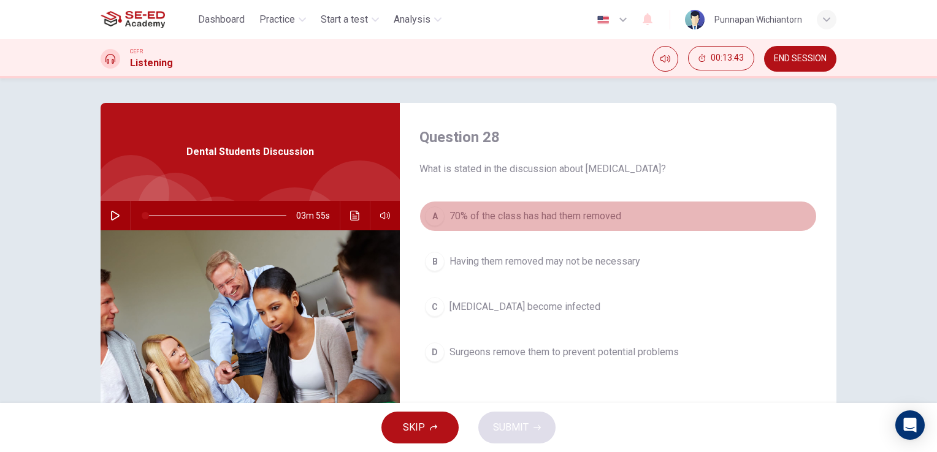
click at [515, 229] on button "A 70% of the class has had them removed" at bounding box center [617, 216] width 397 height 31
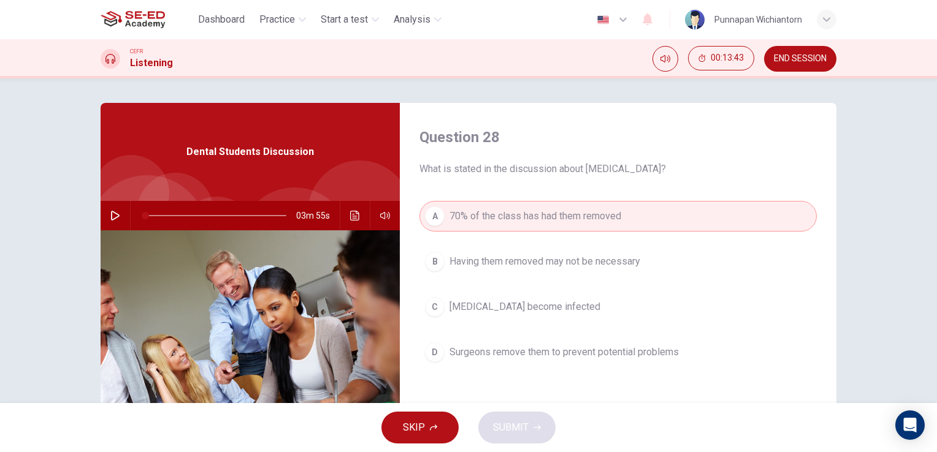
click at [523, 264] on span "Having them removed may not be necessary" at bounding box center [544, 261] width 191 height 15
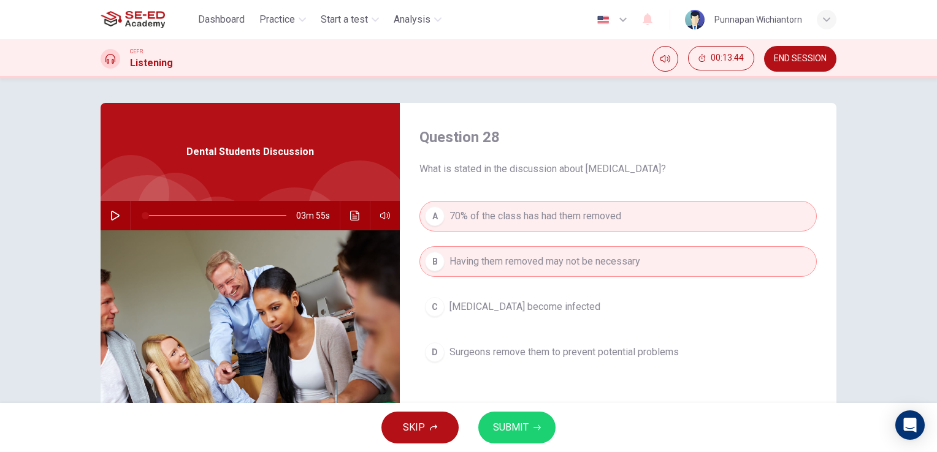
click at [503, 421] on span "SUBMIT" at bounding box center [511, 427] width 36 height 17
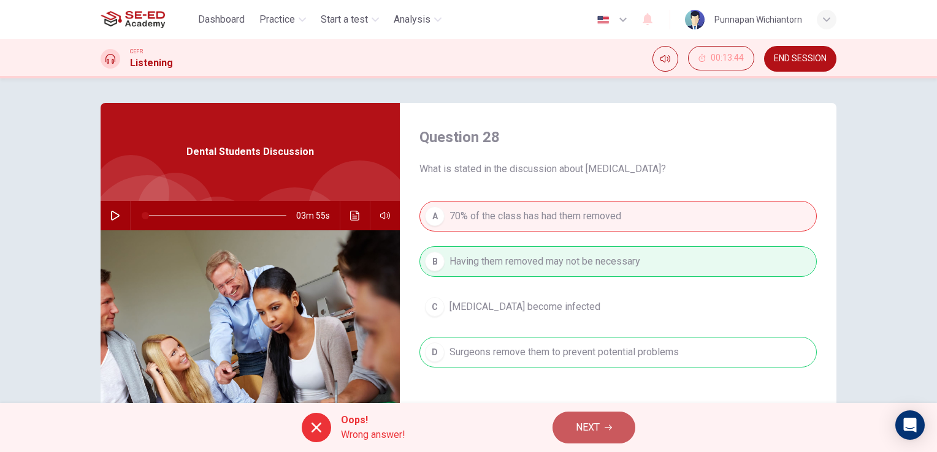
click at [606, 422] on button "NEXT" at bounding box center [593, 428] width 83 height 32
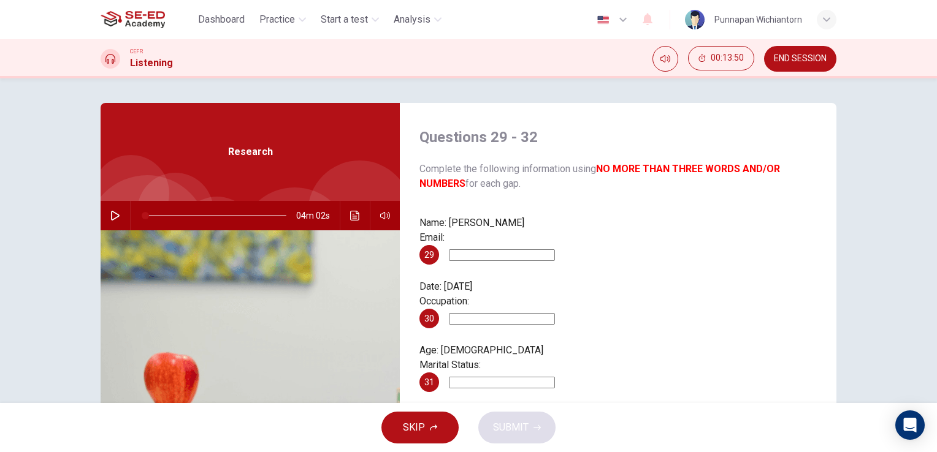
click at [512, 249] on input at bounding box center [502, 255] width 106 height 12
click at [645, 246] on div "Name: William Glass Email: 29" at bounding box center [617, 240] width 397 height 49
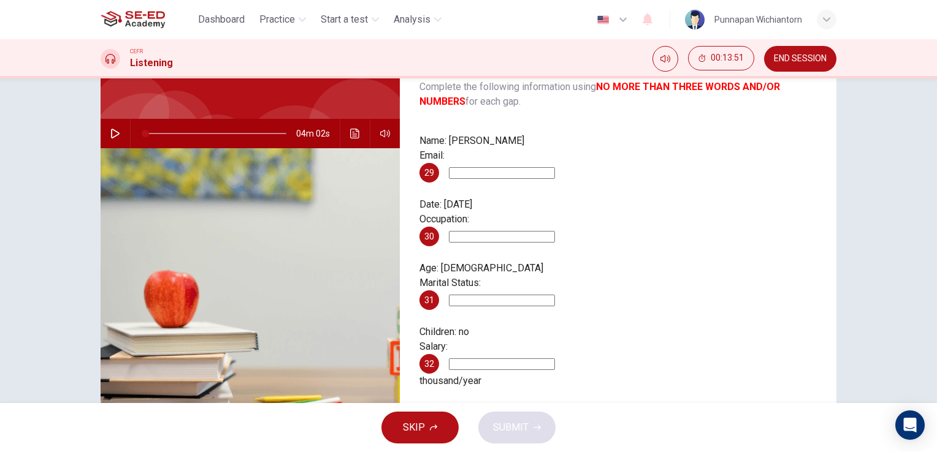
scroll to position [150, 0]
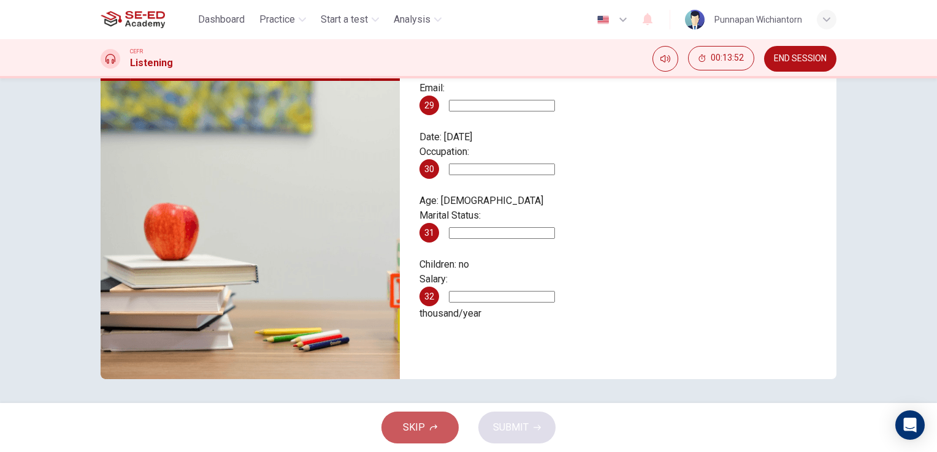
click at [449, 426] on button "SKIP" at bounding box center [419, 428] width 77 height 32
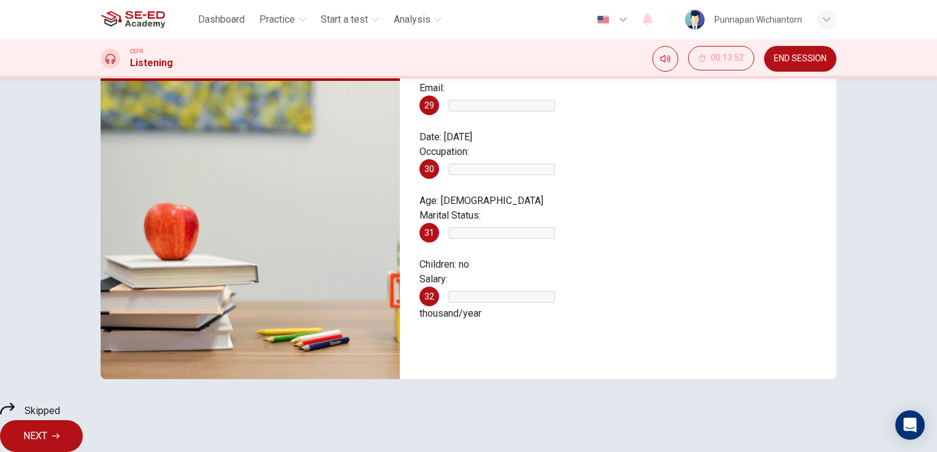
click at [83, 437] on button "NEXT" at bounding box center [41, 437] width 83 height 32
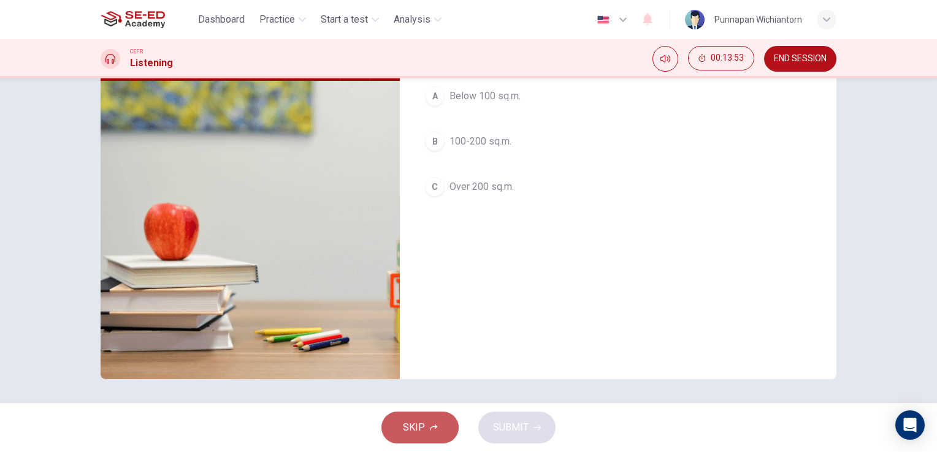
click at [446, 425] on button "SKIP" at bounding box center [419, 428] width 77 height 32
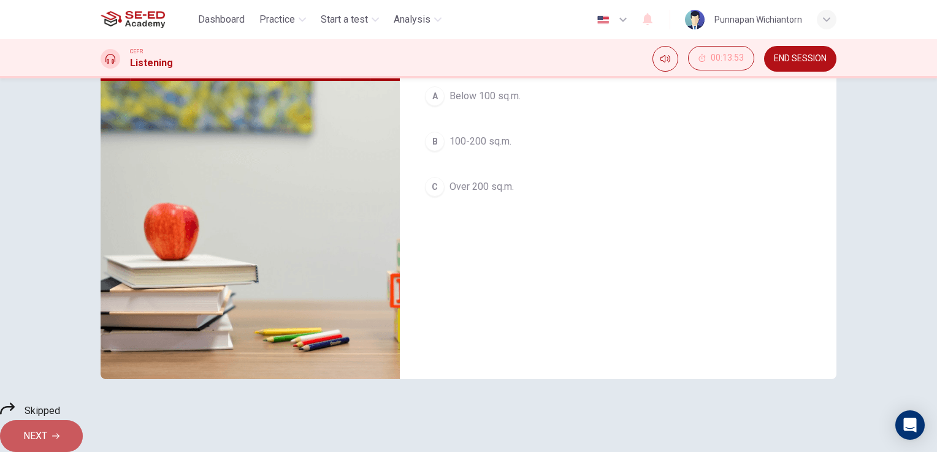
click at [83, 427] on button "NEXT" at bounding box center [41, 437] width 83 height 32
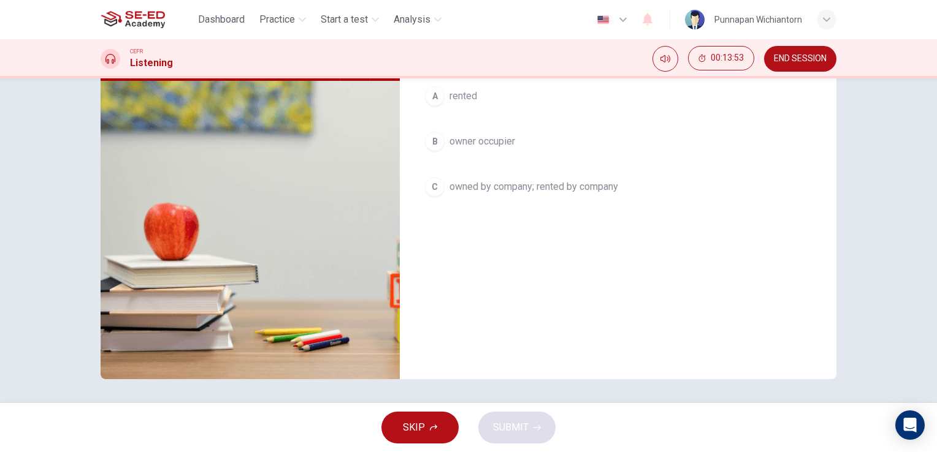
click at [444, 428] on button "SKIP" at bounding box center [419, 428] width 77 height 32
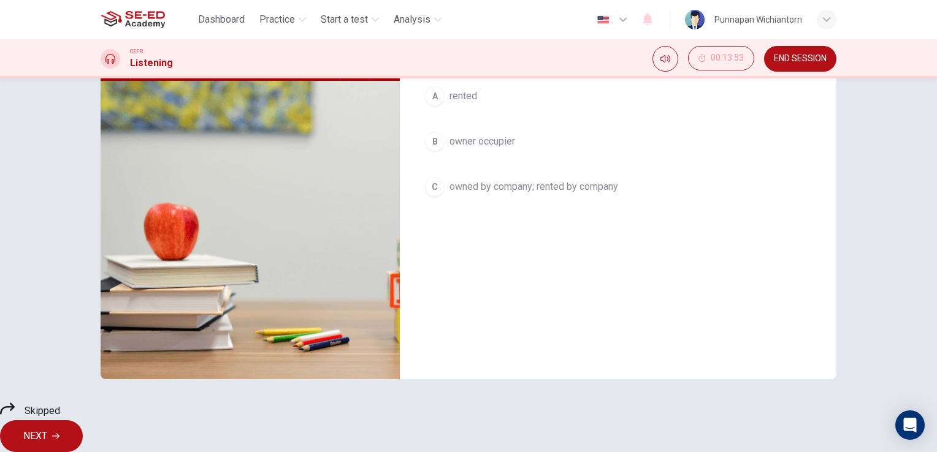
click at [47, 435] on span "NEXT" at bounding box center [35, 436] width 24 height 17
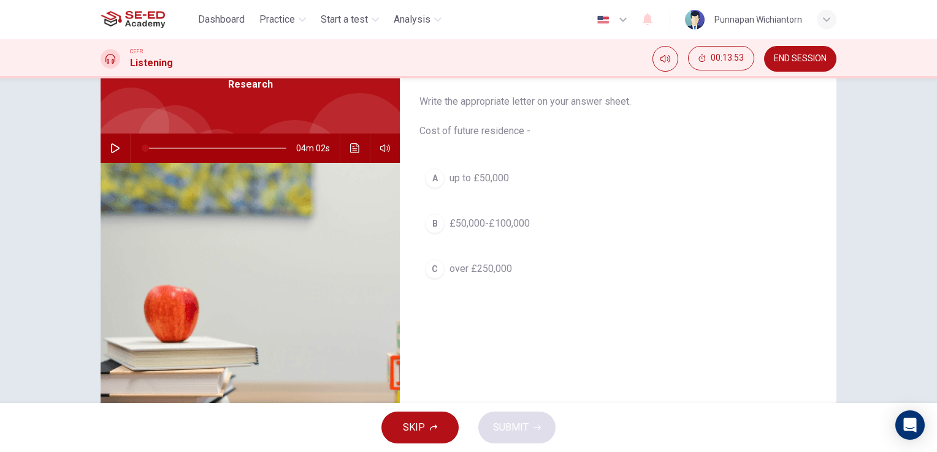
scroll to position [0, 0]
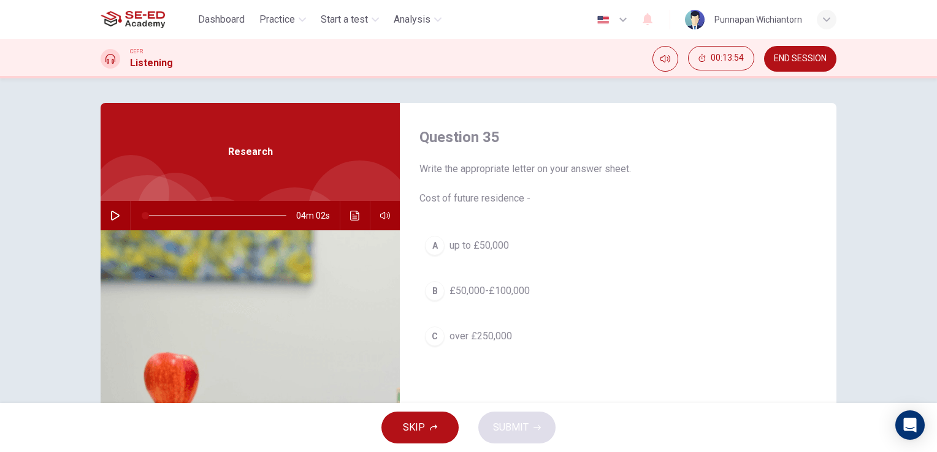
click at [436, 419] on button "SKIP" at bounding box center [419, 428] width 77 height 32
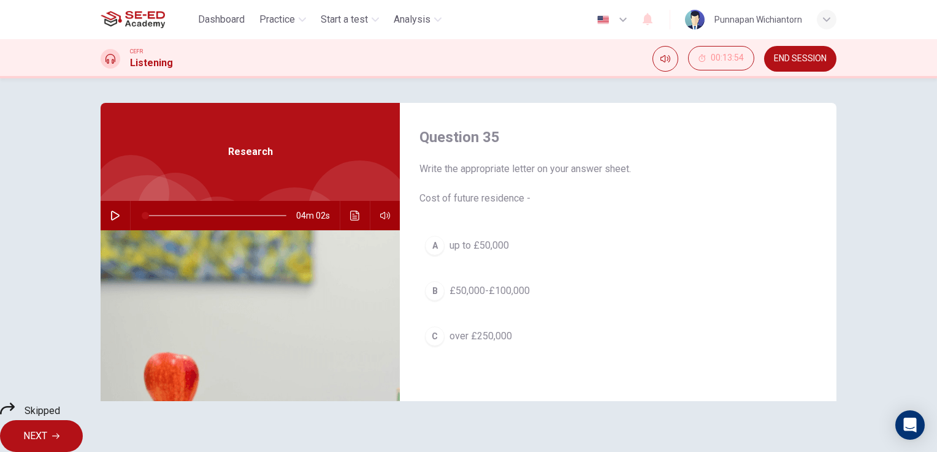
click at [83, 429] on button "NEXT" at bounding box center [41, 437] width 83 height 32
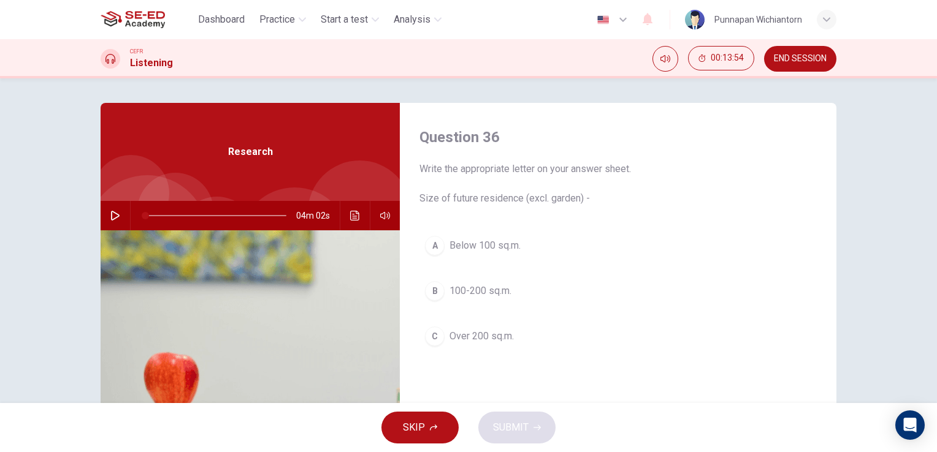
click at [441, 425] on button "SKIP" at bounding box center [419, 428] width 77 height 32
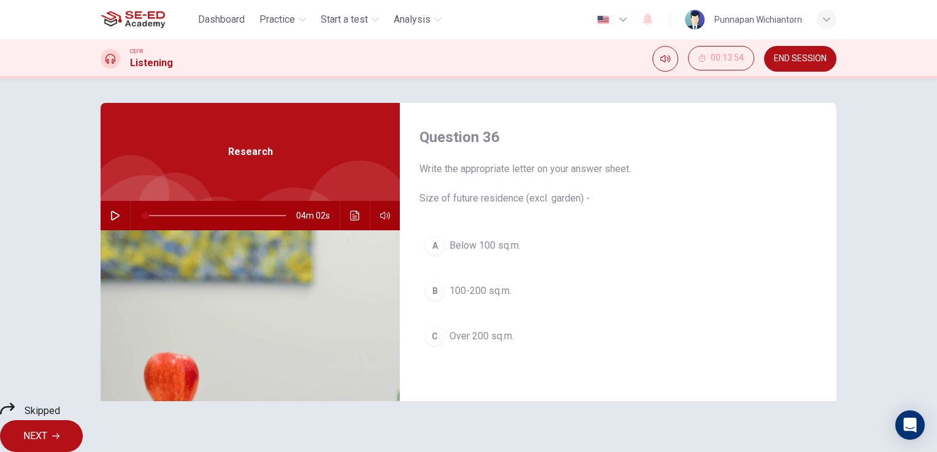
click at [83, 424] on button "NEXT" at bounding box center [41, 437] width 83 height 32
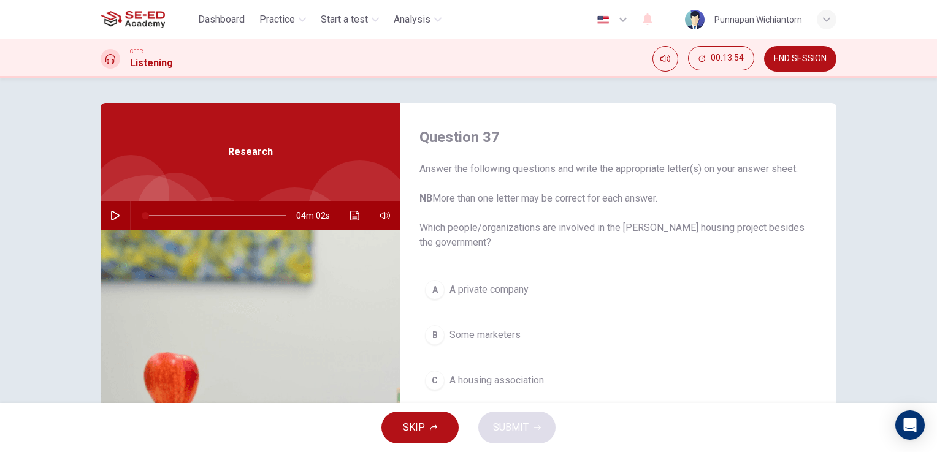
click at [434, 430] on icon "button" at bounding box center [433, 427] width 7 height 7
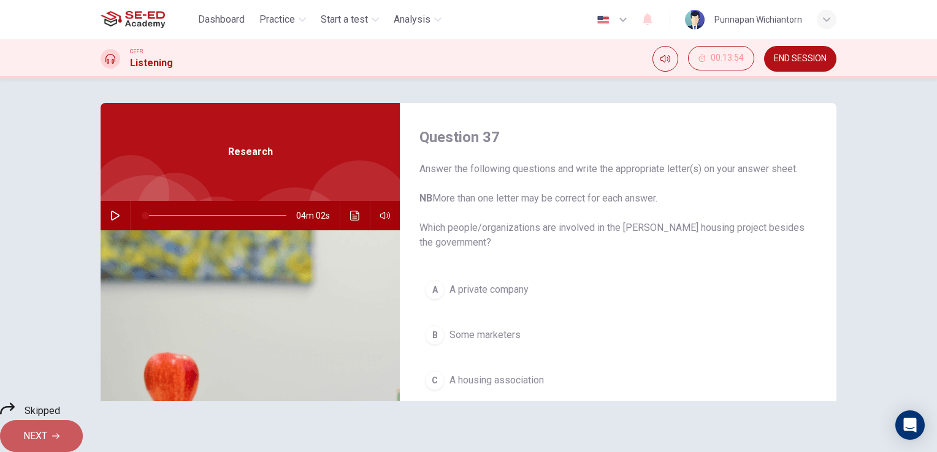
click at [47, 428] on span "NEXT" at bounding box center [35, 436] width 24 height 17
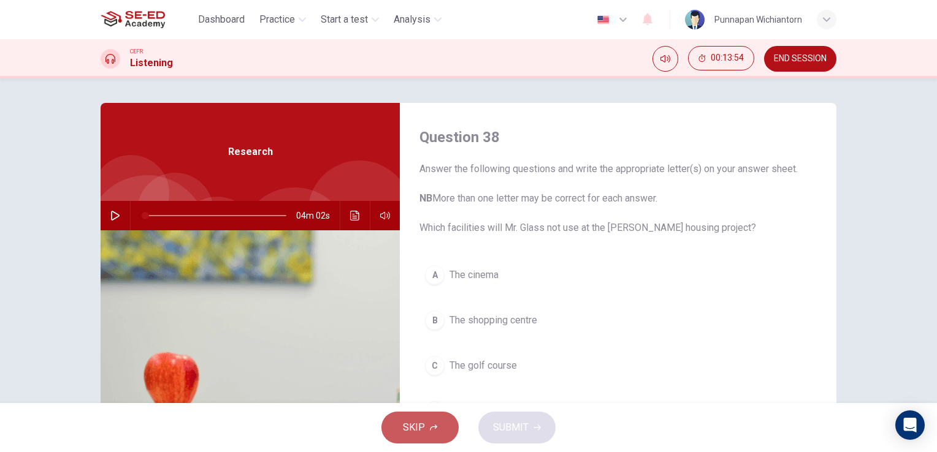
click at [449, 416] on button "SKIP" at bounding box center [419, 428] width 77 height 32
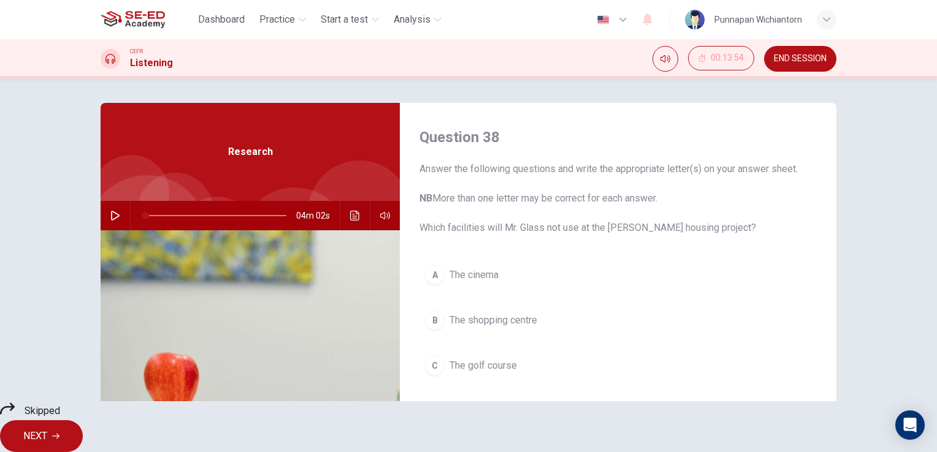
click at [47, 428] on span "NEXT" at bounding box center [35, 436] width 24 height 17
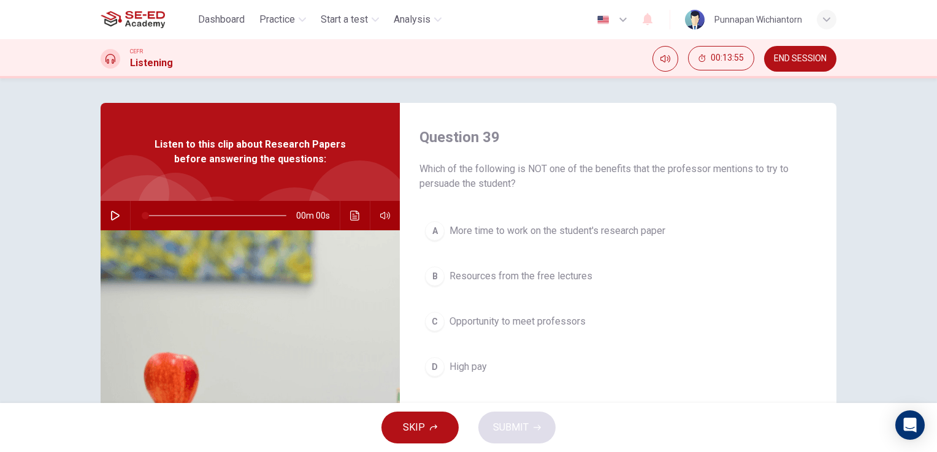
click at [434, 423] on button "SKIP" at bounding box center [419, 428] width 77 height 32
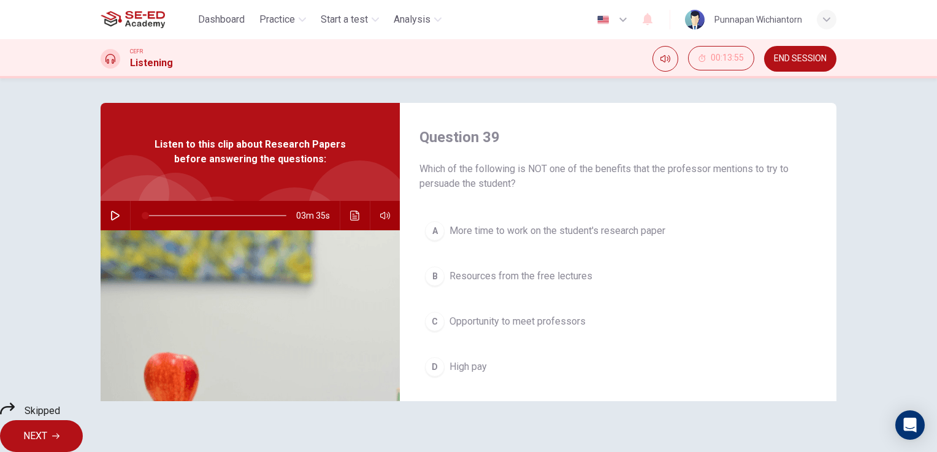
click at [47, 428] on span "NEXT" at bounding box center [35, 436] width 24 height 17
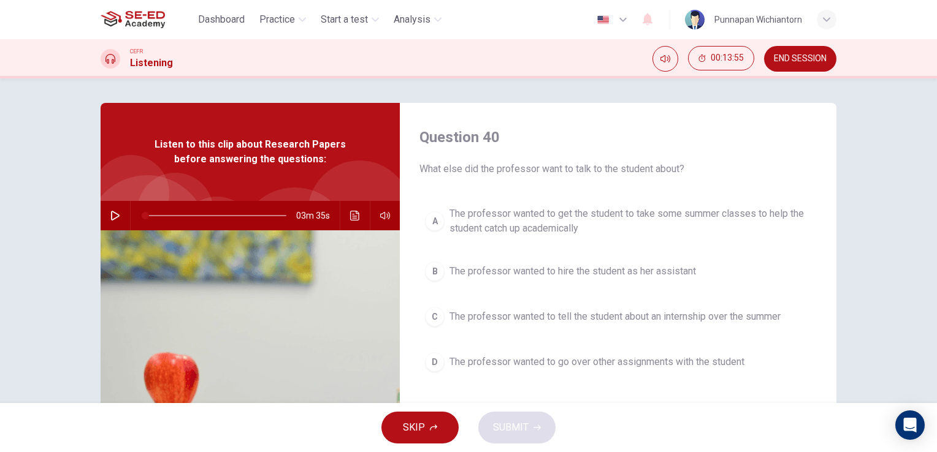
click at [443, 433] on button "SKIP" at bounding box center [419, 428] width 77 height 32
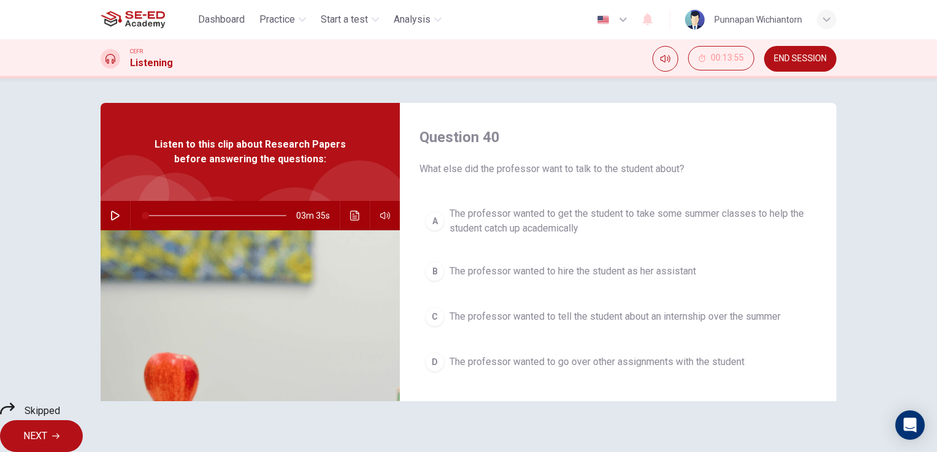
click at [47, 432] on span "NEXT" at bounding box center [35, 436] width 24 height 17
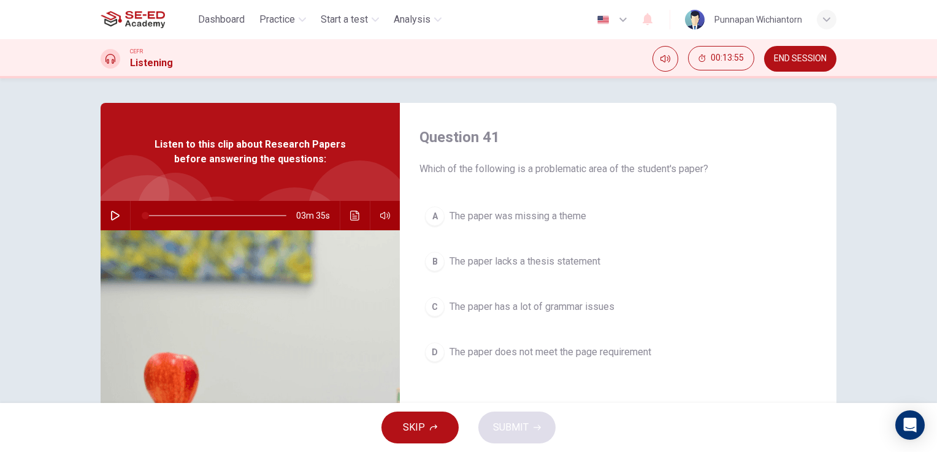
click at [441, 431] on button "SKIP" at bounding box center [419, 428] width 77 height 32
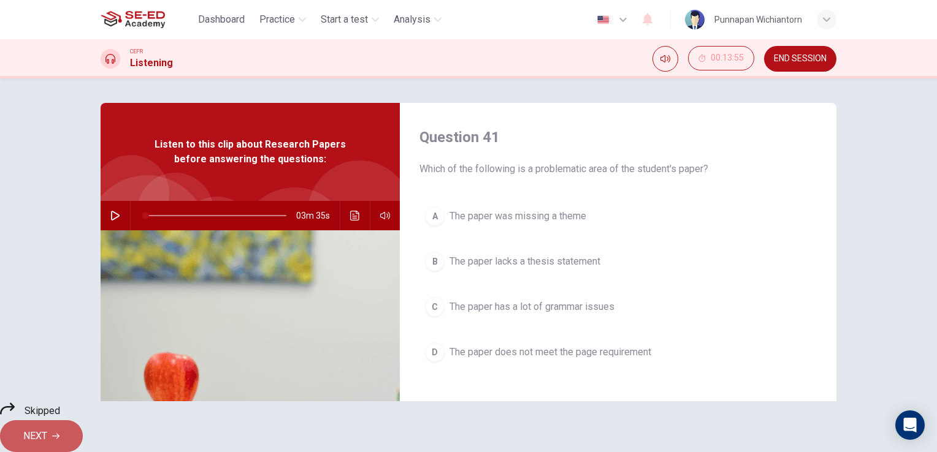
click at [47, 428] on span "NEXT" at bounding box center [35, 436] width 24 height 17
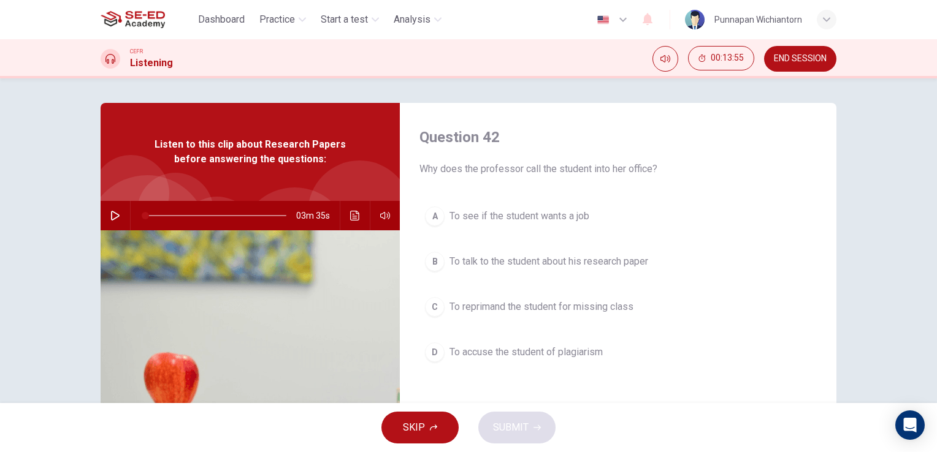
click at [436, 431] on button "SKIP" at bounding box center [419, 428] width 77 height 32
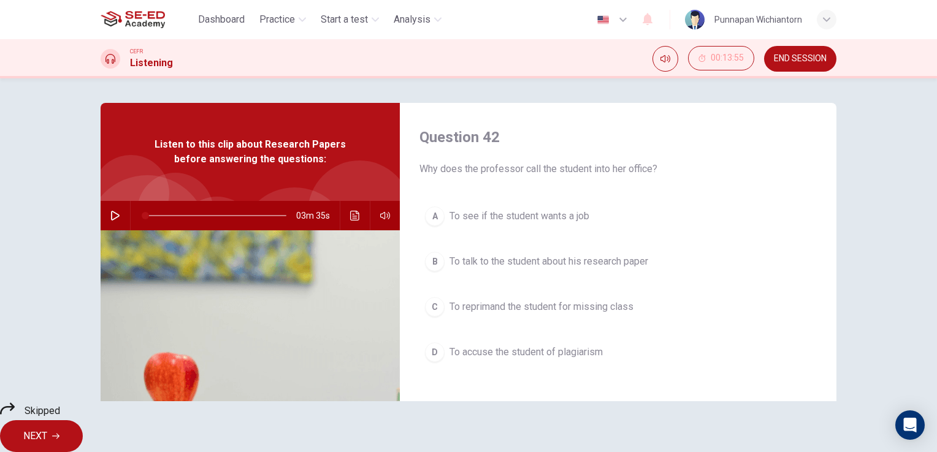
click at [47, 428] on span "NEXT" at bounding box center [35, 436] width 24 height 17
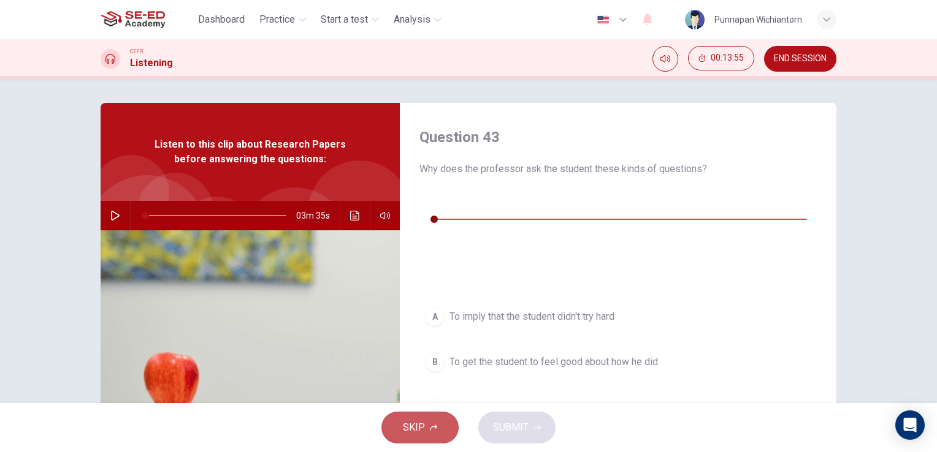
click at [438, 432] on button "SKIP" at bounding box center [419, 428] width 77 height 32
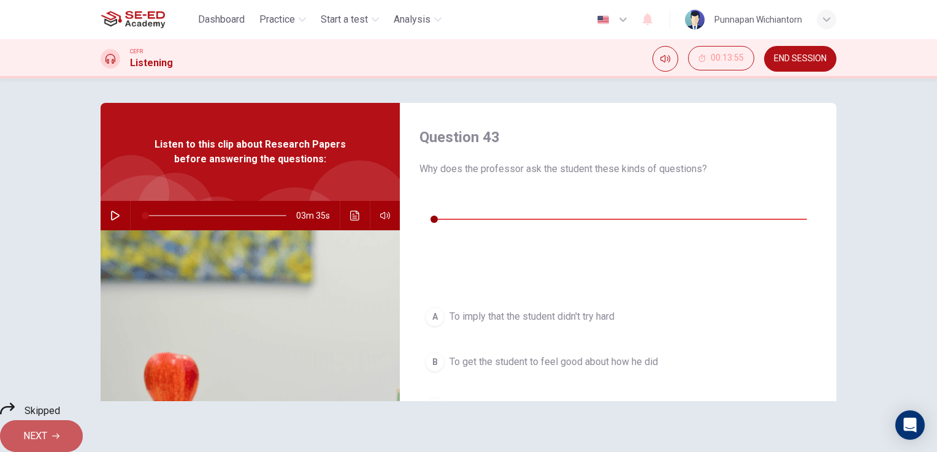
click at [83, 436] on button "NEXT" at bounding box center [41, 437] width 83 height 32
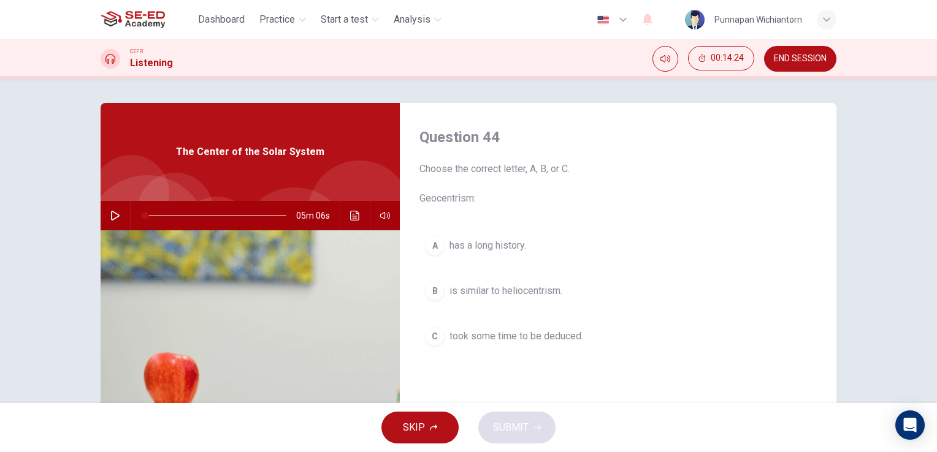
drag, startPoint x: 226, startPoint y: 15, endPoint x: 525, endPoint y: 89, distance: 307.6
click at [226, 16] on span "Dashboard" at bounding box center [221, 19] width 47 height 15
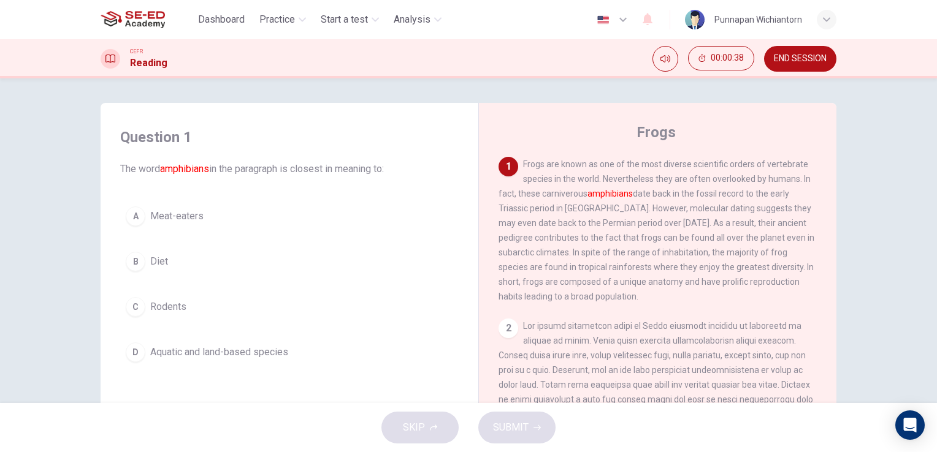
click at [372, 357] on button "D Aquatic and land-based species" at bounding box center [289, 352] width 338 height 31
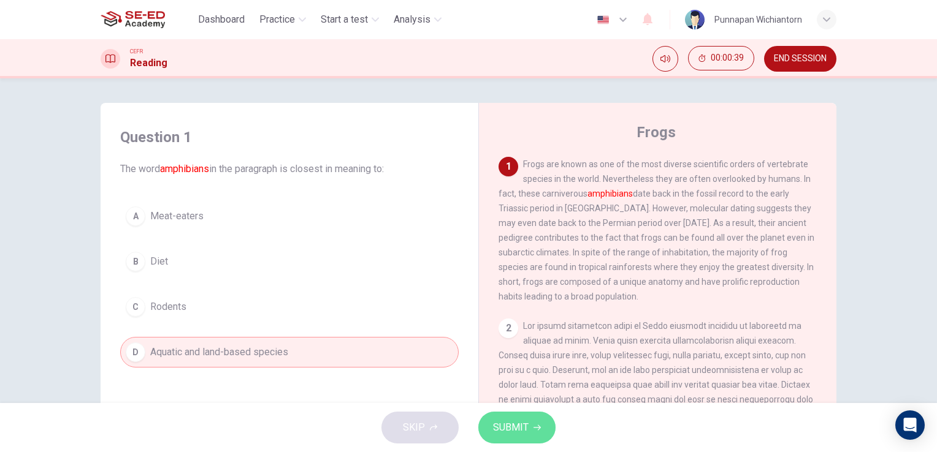
click at [500, 430] on span "SUBMIT" at bounding box center [511, 427] width 36 height 17
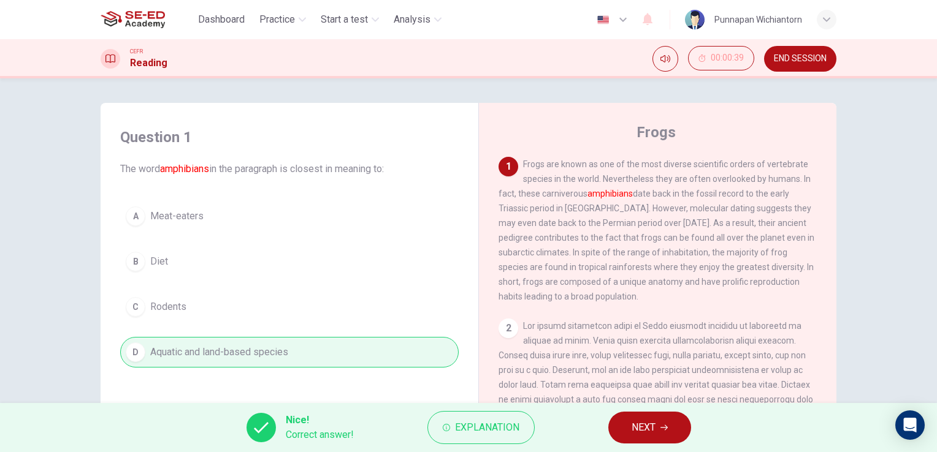
click at [641, 427] on span "NEXT" at bounding box center [643, 427] width 24 height 17
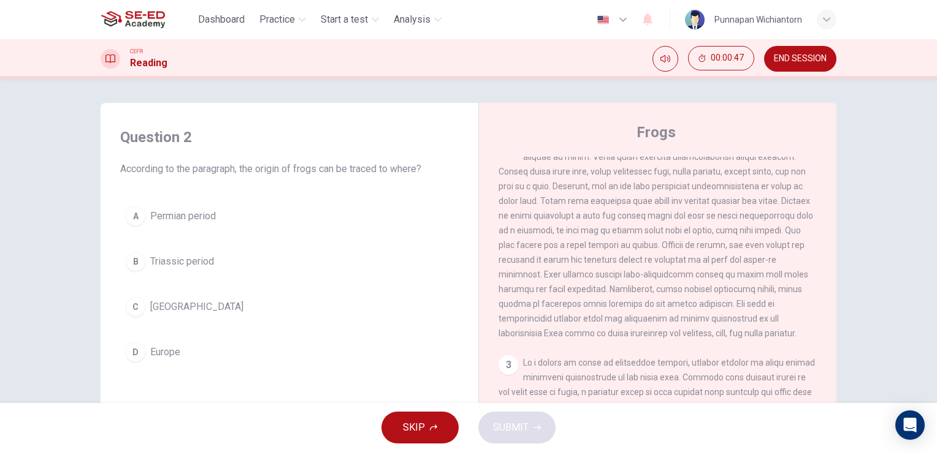
scroll to position [61, 0]
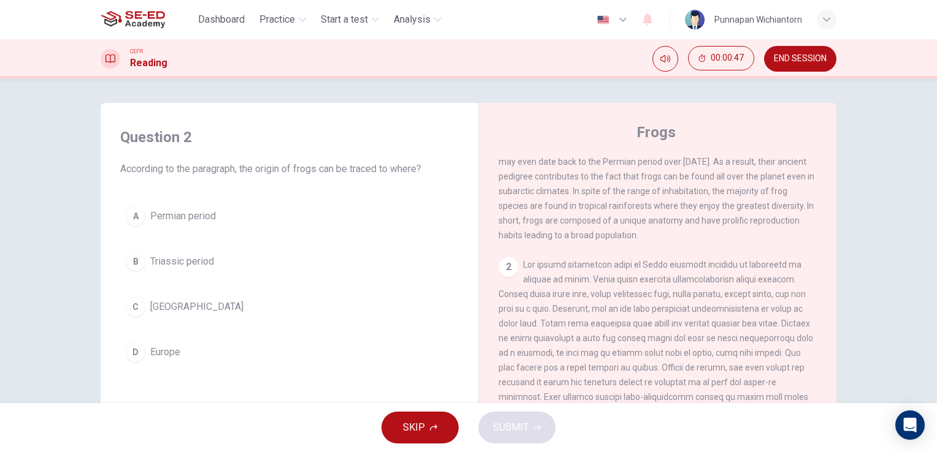
click at [508, 277] on div "2" at bounding box center [508, 267] width 20 height 20
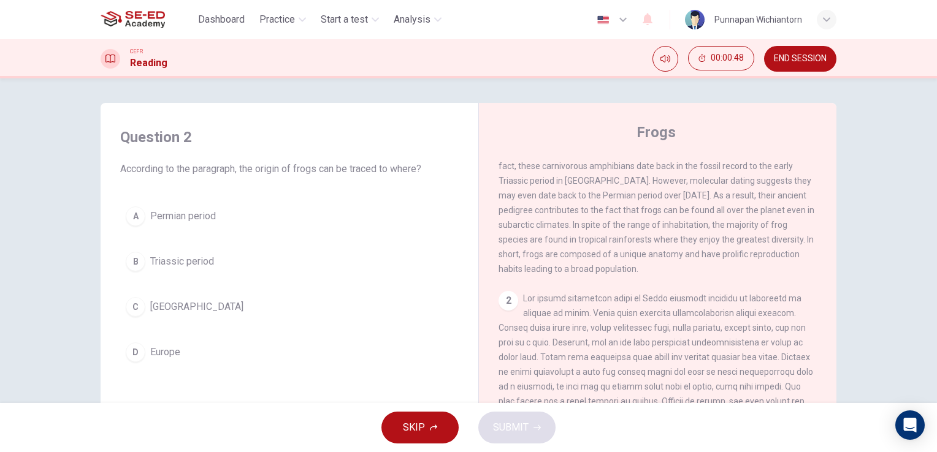
scroll to position [0, 0]
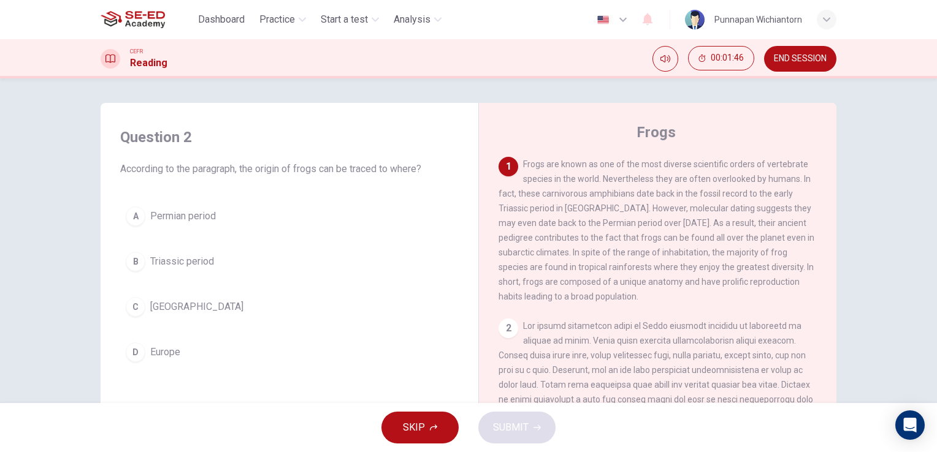
click at [197, 357] on button "D Europe" at bounding box center [289, 352] width 338 height 31
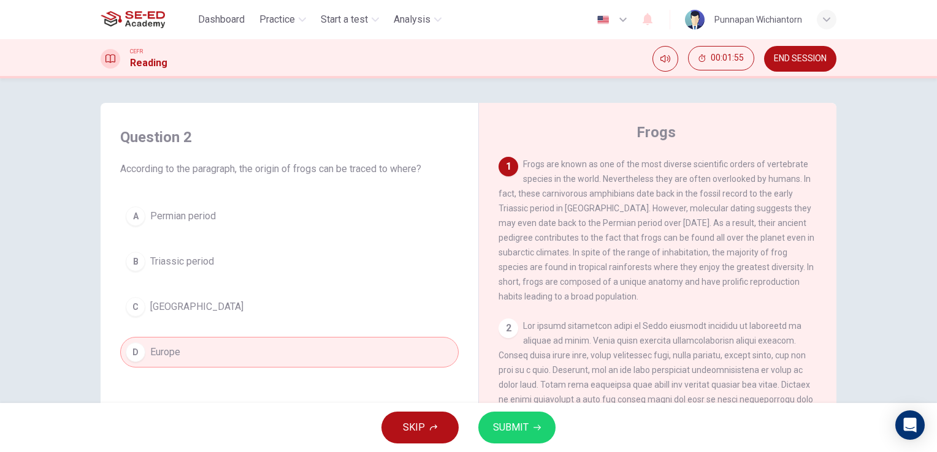
click at [322, 308] on button "C [GEOGRAPHIC_DATA]" at bounding box center [289, 307] width 338 height 31
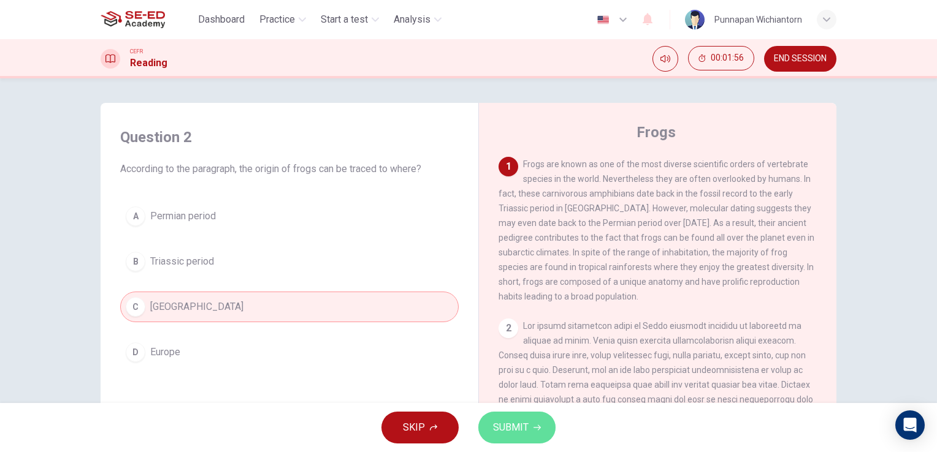
click at [498, 423] on span "SUBMIT" at bounding box center [511, 427] width 36 height 17
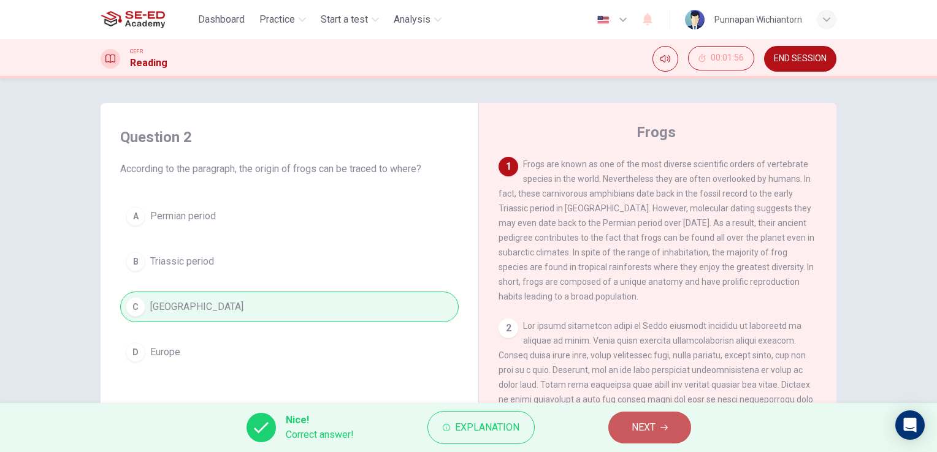
click at [634, 425] on span "NEXT" at bounding box center [643, 427] width 24 height 17
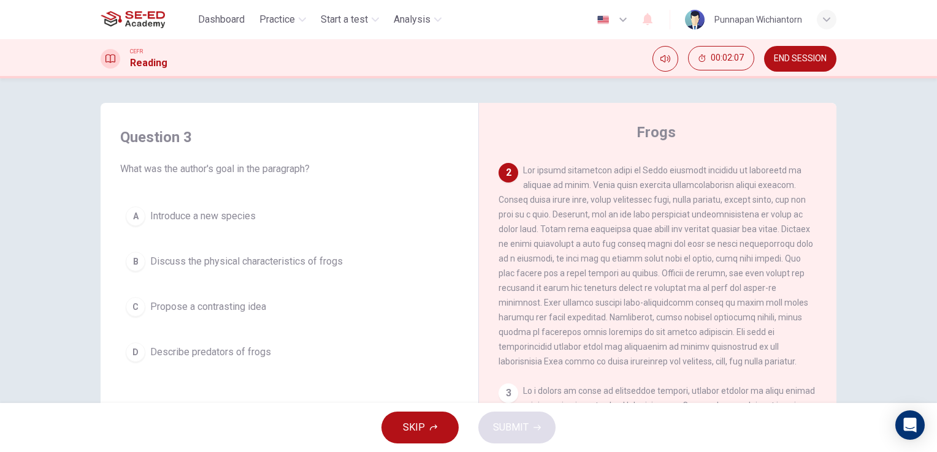
scroll to position [184, 0]
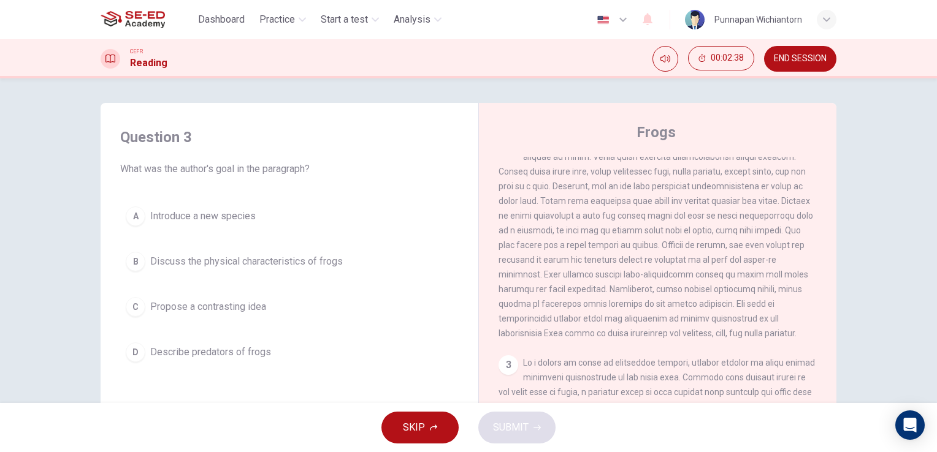
click at [402, 267] on button "B Discuss the physical characteristics of frogs" at bounding box center [289, 261] width 338 height 31
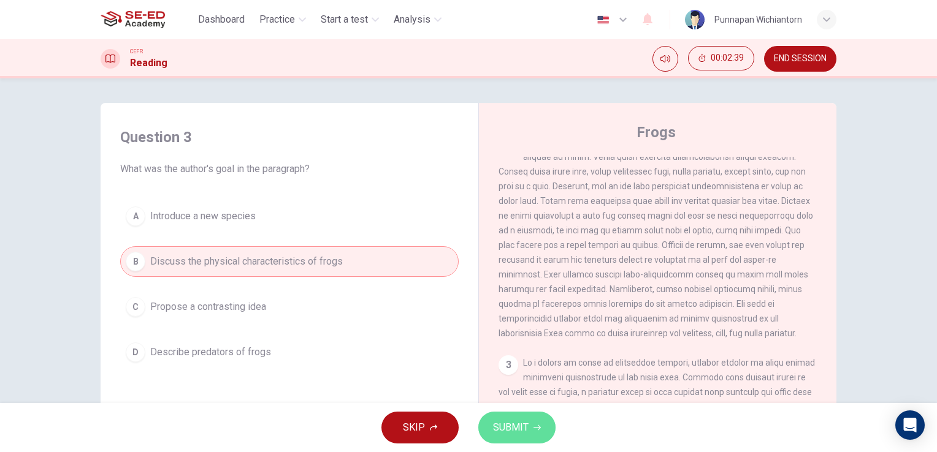
click at [527, 427] on span "SUBMIT" at bounding box center [511, 427] width 36 height 17
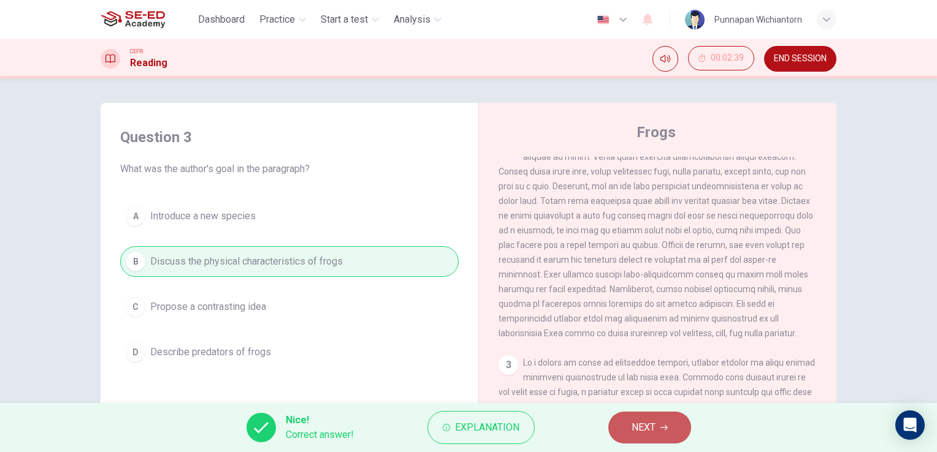
click at [655, 423] on span "NEXT" at bounding box center [643, 427] width 24 height 17
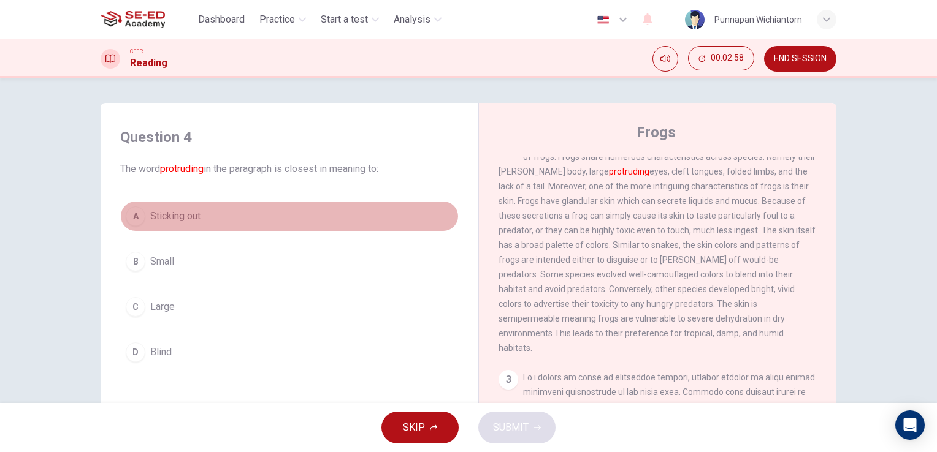
click at [391, 218] on button "A Sticking out" at bounding box center [289, 216] width 338 height 31
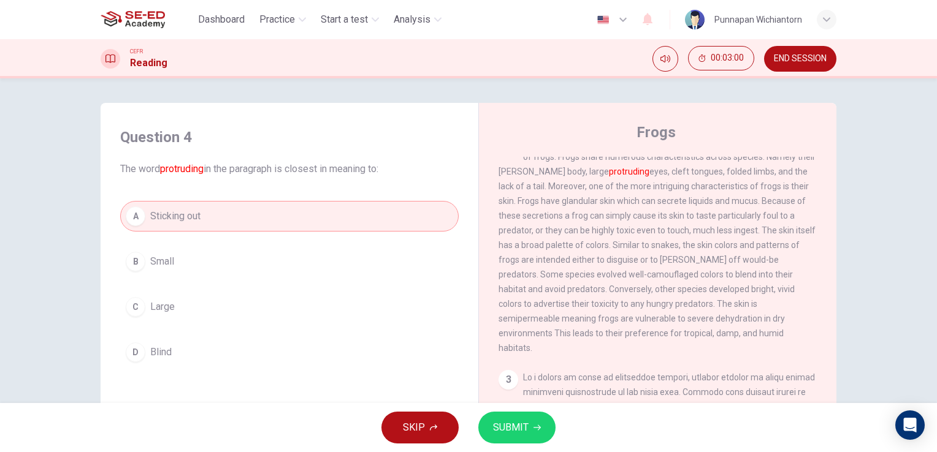
click at [508, 419] on span "SUBMIT" at bounding box center [511, 427] width 36 height 17
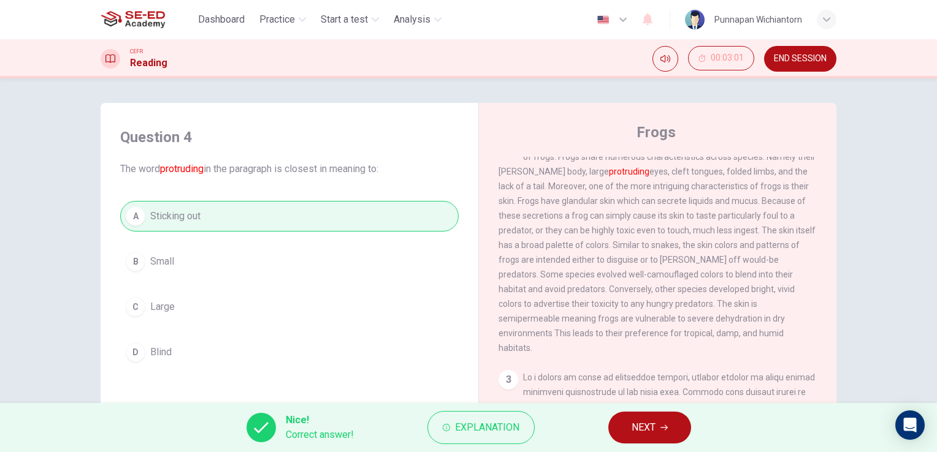
click at [635, 422] on span "NEXT" at bounding box center [643, 427] width 24 height 17
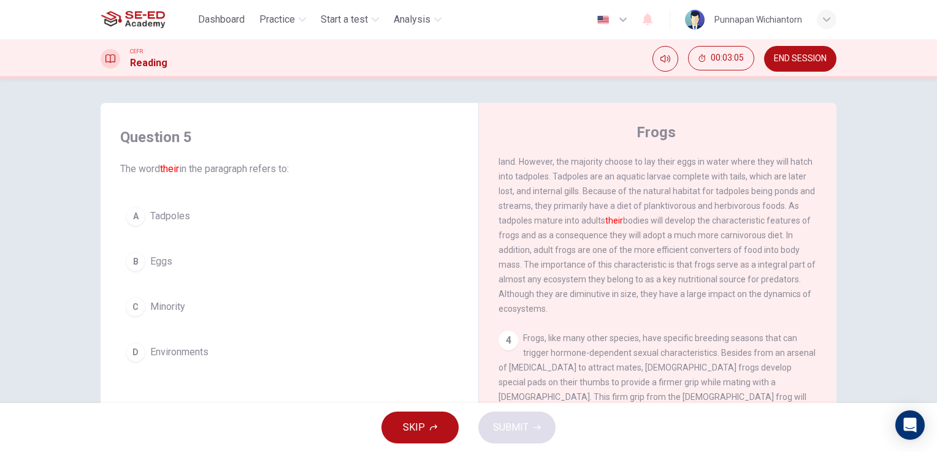
scroll to position [368, 0]
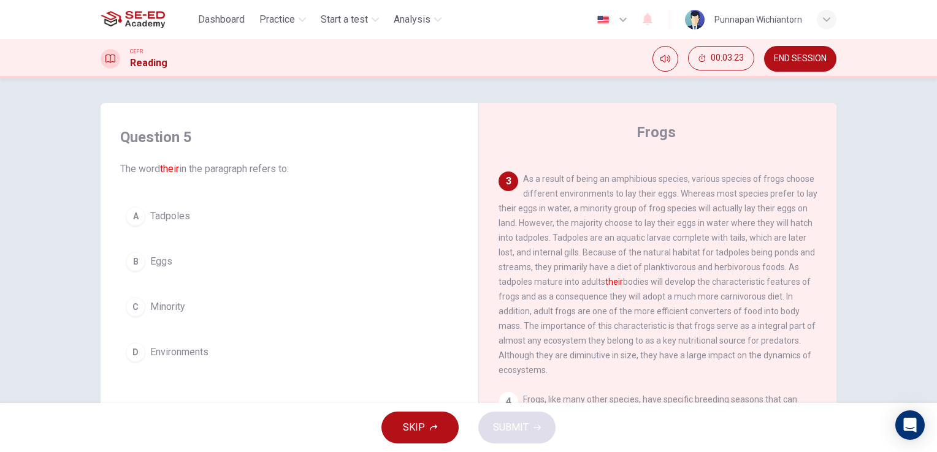
click at [297, 223] on button "A Tadpoles" at bounding box center [289, 216] width 338 height 31
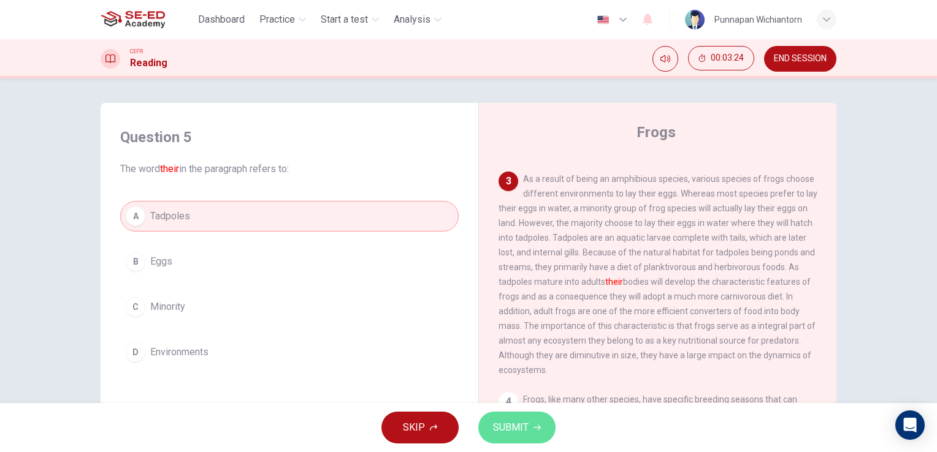
click at [509, 421] on span "SUBMIT" at bounding box center [511, 427] width 36 height 17
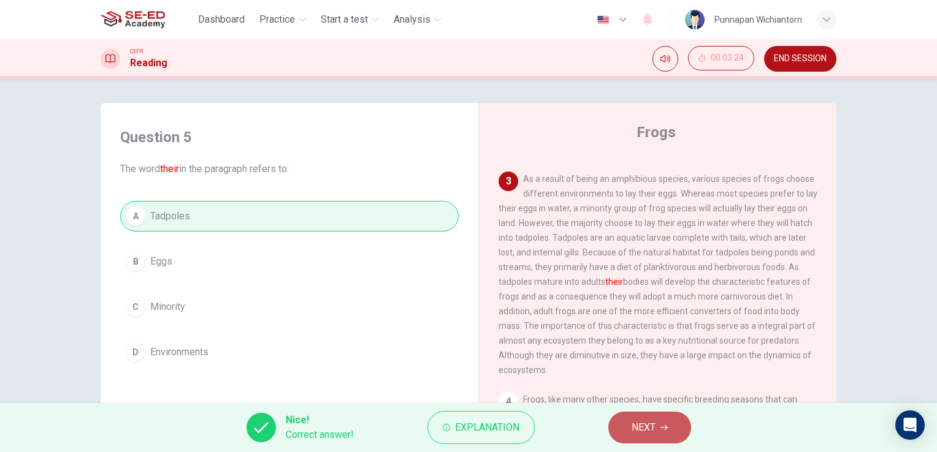
click at [640, 423] on span "NEXT" at bounding box center [643, 427] width 24 height 17
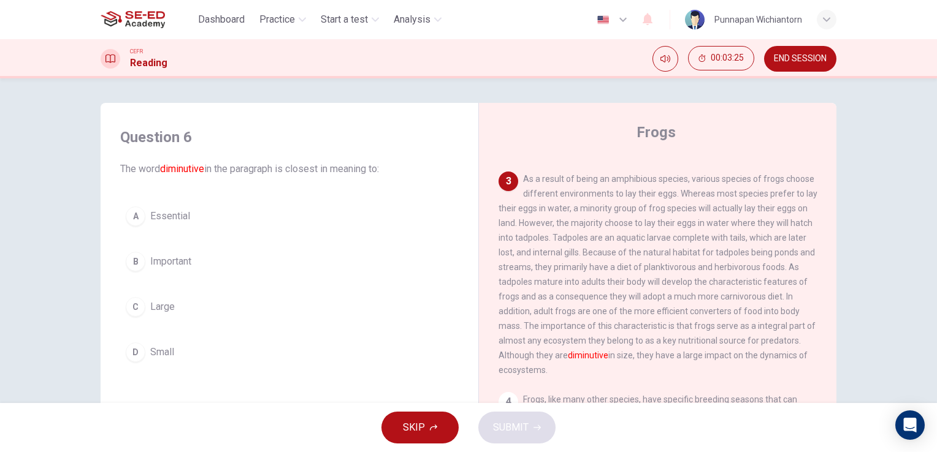
scroll to position [429, 0]
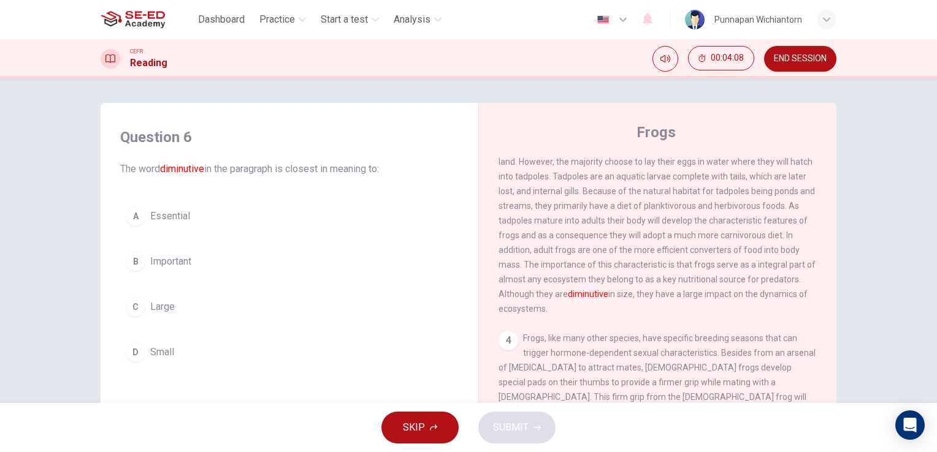
click at [226, 261] on button "B Important" at bounding box center [289, 261] width 338 height 31
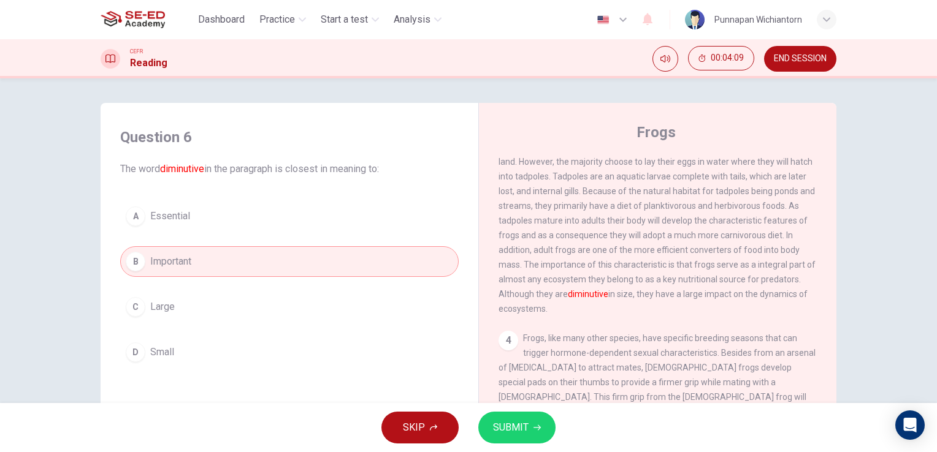
click at [522, 426] on span "SUBMIT" at bounding box center [511, 427] width 36 height 17
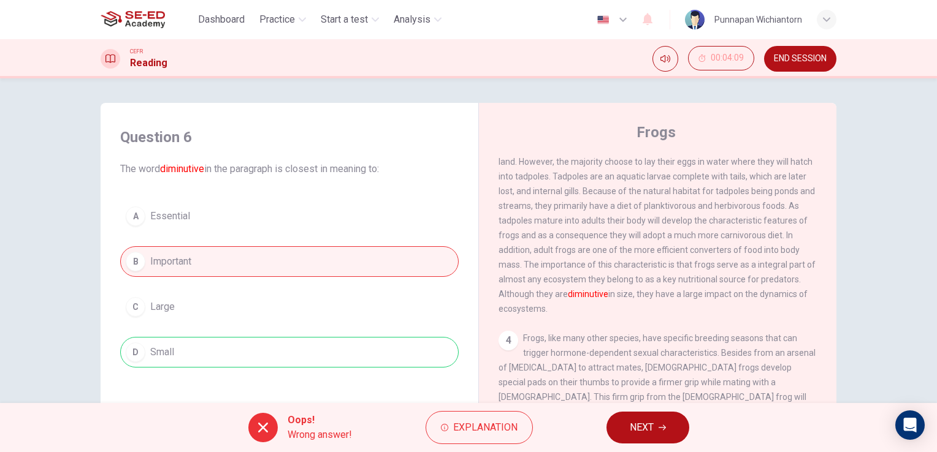
click at [652, 429] on span "NEXT" at bounding box center [642, 427] width 24 height 17
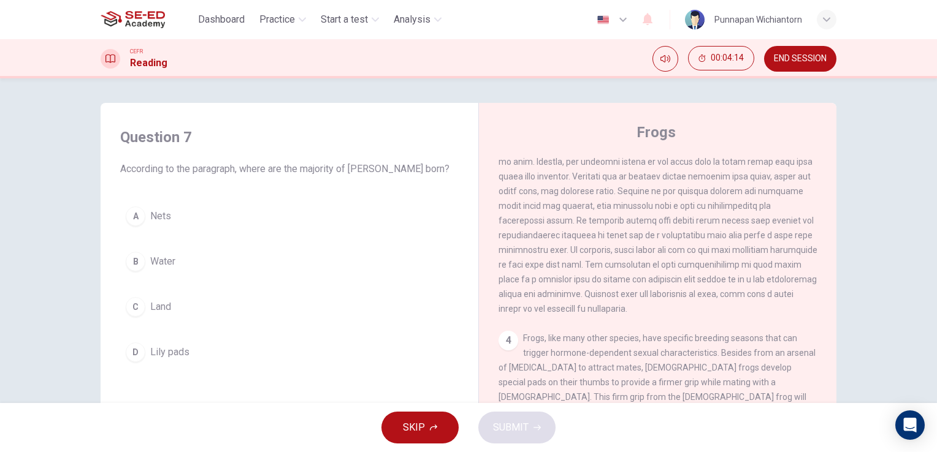
scroll to position [613, 0]
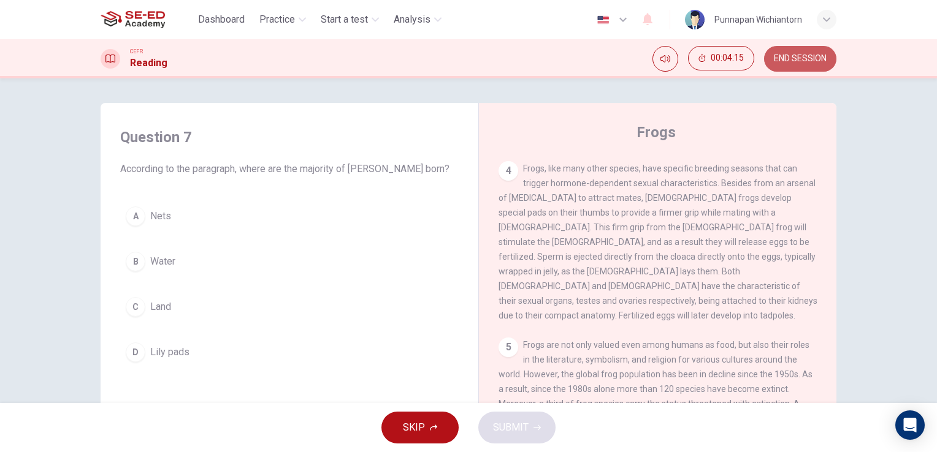
click at [799, 57] on span "END SESSION" at bounding box center [800, 59] width 53 height 10
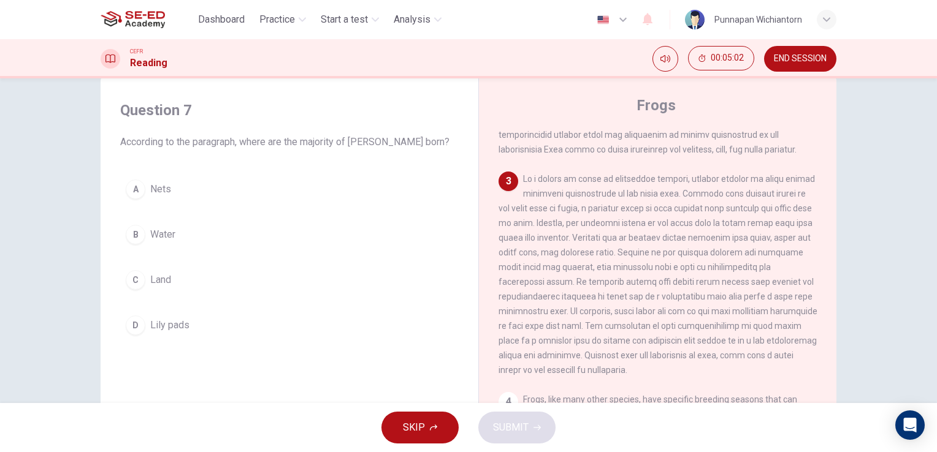
scroll to position [368, 0]
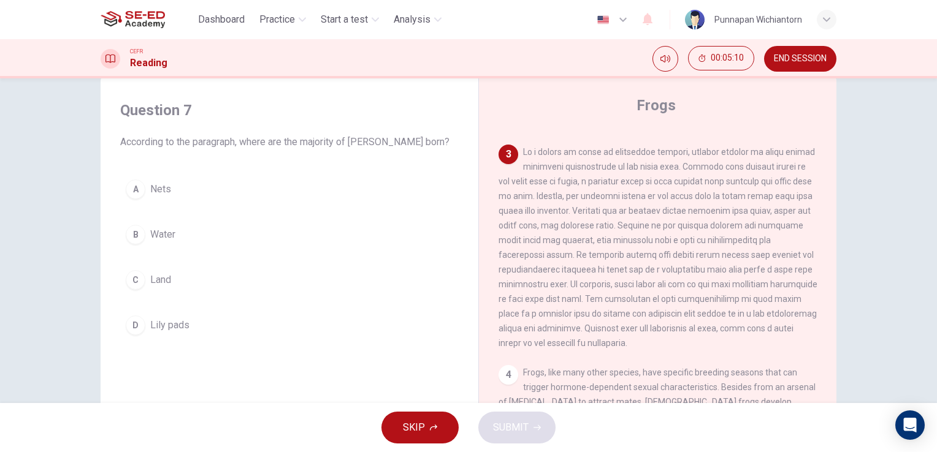
click at [255, 272] on button "C Land" at bounding box center [289, 280] width 338 height 31
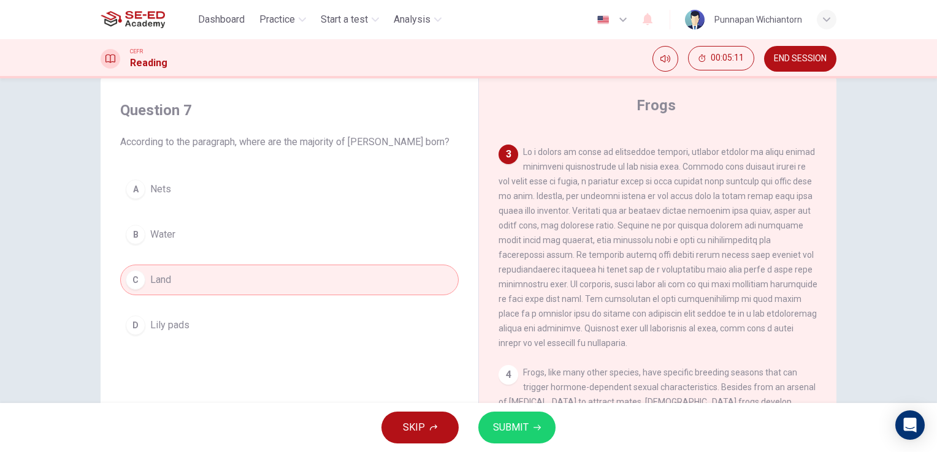
click at [517, 432] on span "SUBMIT" at bounding box center [511, 427] width 36 height 17
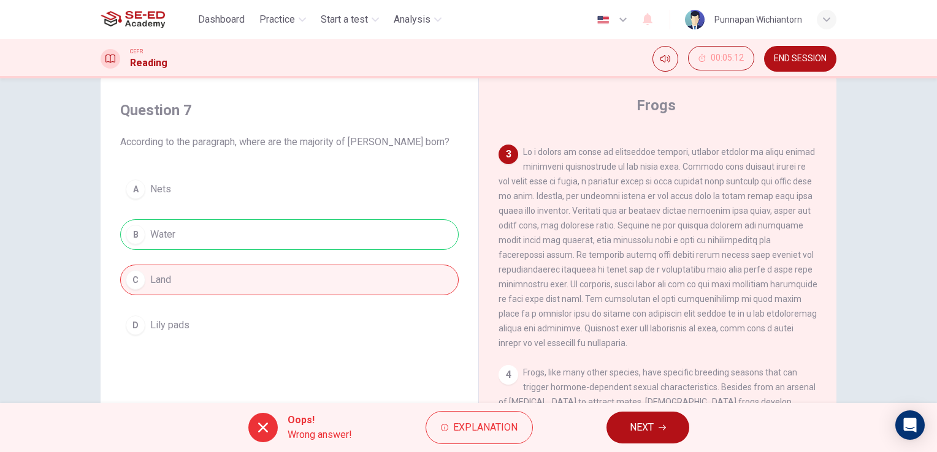
click at [672, 424] on button "NEXT" at bounding box center [647, 428] width 83 height 32
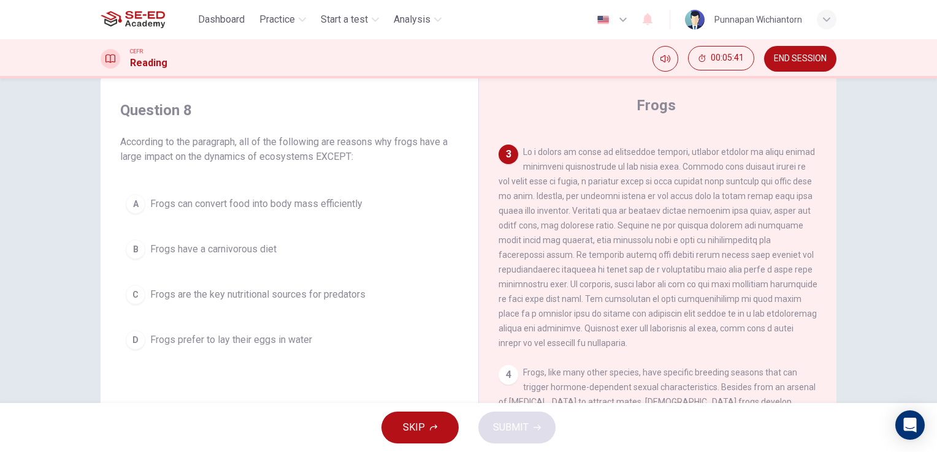
click at [277, 293] on span "Frogs are the key nutritional sources for predators" at bounding box center [257, 294] width 215 height 15
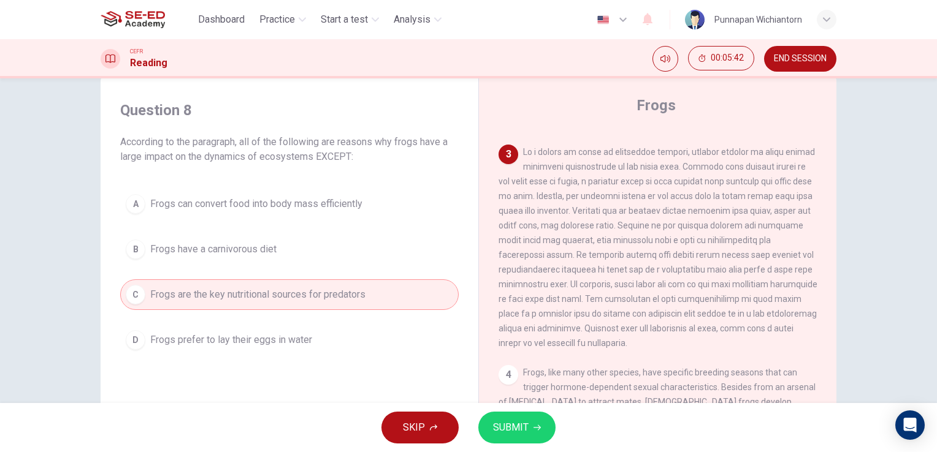
click at [276, 254] on button "B Frogs have a carnivorous diet" at bounding box center [289, 249] width 338 height 31
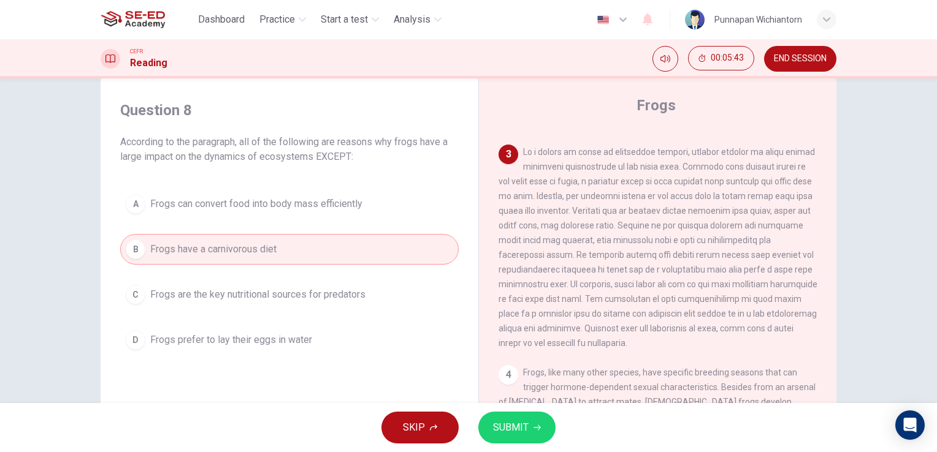
click at [522, 422] on span "SUBMIT" at bounding box center [511, 427] width 36 height 17
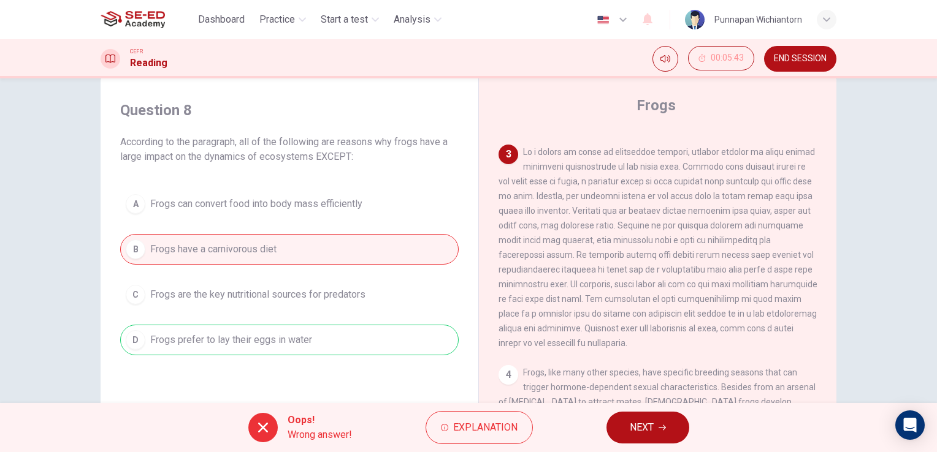
click at [647, 437] on button "NEXT" at bounding box center [647, 428] width 83 height 32
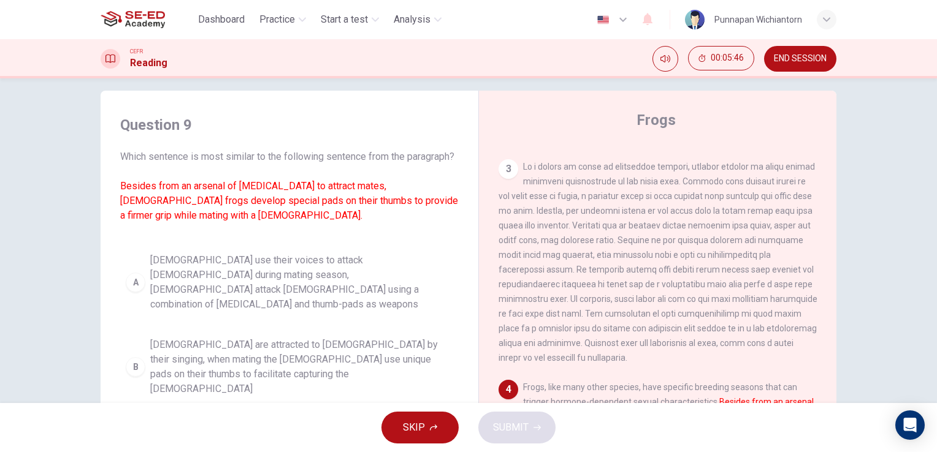
scroll to position [0, 0]
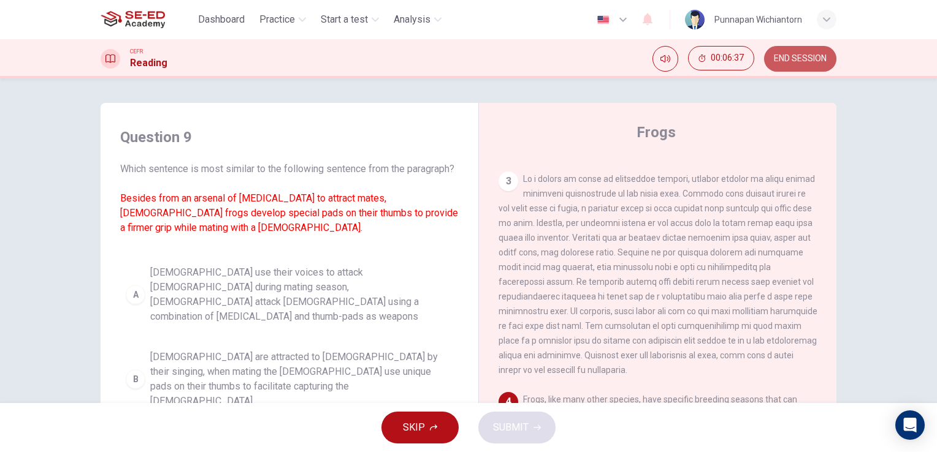
drag, startPoint x: 812, startPoint y: 60, endPoint x: 536, endPoint y: 65, distance: 276.5
click at [812, 60] on span "END SESSION" at bounding box center [800, 59] width 53 height 10
